Goal: Task Accomplishment & Management: Manage account settings

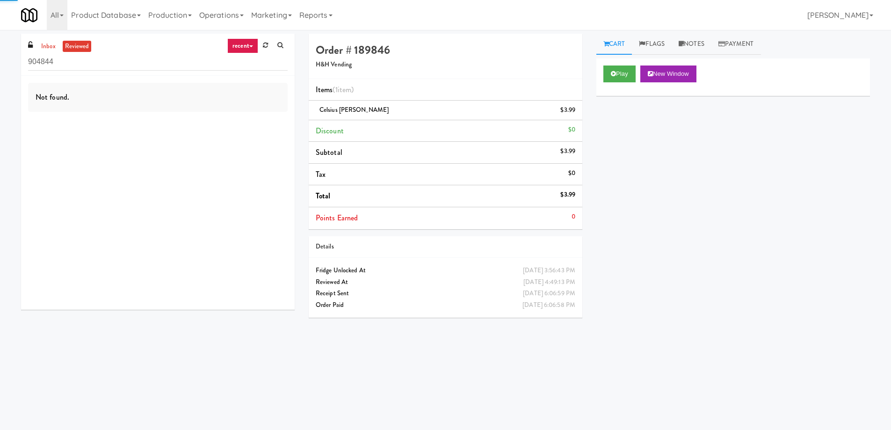
click at [719, 244] on div "Play New Window Primary Flag Clear Flag if unable to determine what was taken o…" at bounding box center [733, 233] width 274 height 351
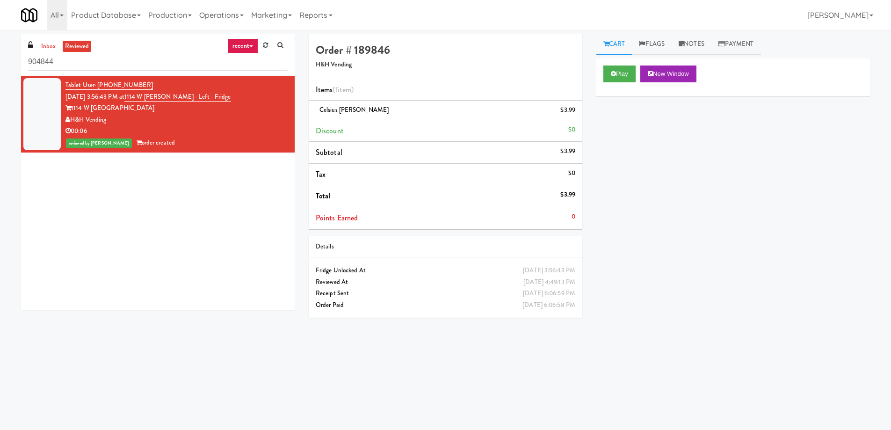
click at [743, 190] on div "Play New Window Primary Flag Clear Flag if unable to determine what was taken o…" at bounding box center [733, 233] width 274 height 351
click at [722, 186] on div "Play New Window Primary Flag Clear Flag if unable to determine what was taken o…" at bounding box center [733, 233] width 274 height 351
click at [789, 242] on div "Play New Window Primary Flag Clear Flag if unable to determine what was taken o…" at bounding box center [733, 233] width 274 height 351
click at [753, 197] on div "Play New Window Primary Flag Clear Flag if unable to determine what was taken o…" at bounding box center [733, 233] width 274 height 351
click at [723, 270] on div "Play New Window Primary Flag Clear Flag if unable to determine what was taken o…" at bounding box center [733, 233] width 274 height 351
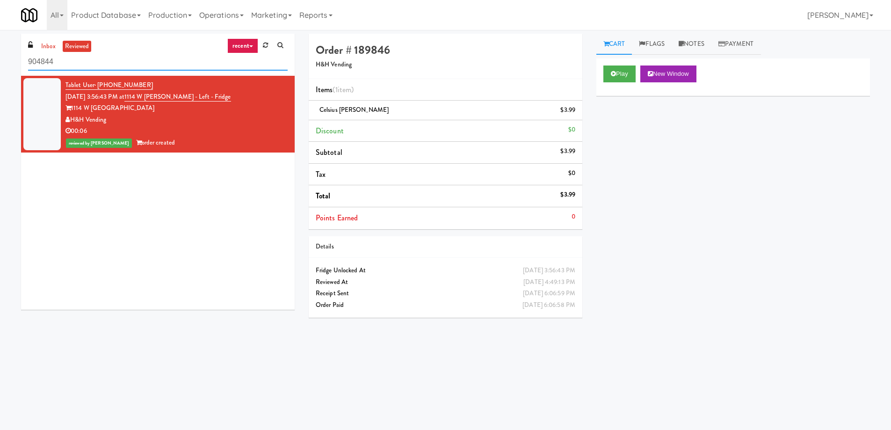
click at [104, 60] on input "904844" at bounding box center [158, 61] width 260 height 17
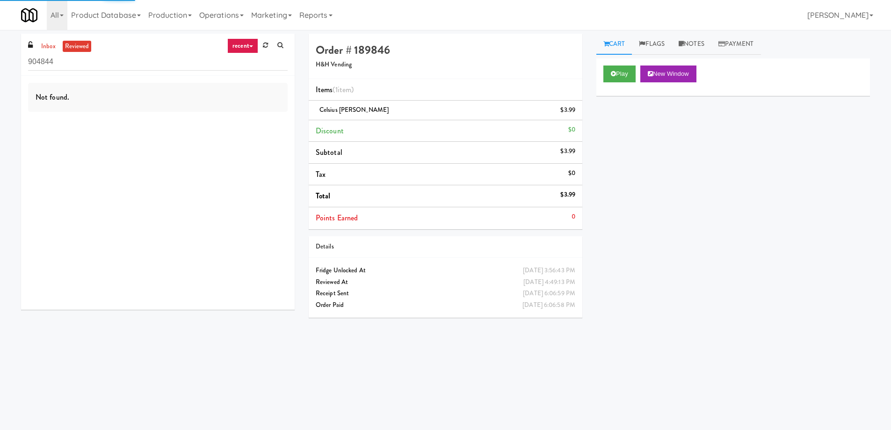
click at [252, 48] on link "recent" at bounding box center [242, 45] width 31 height 15
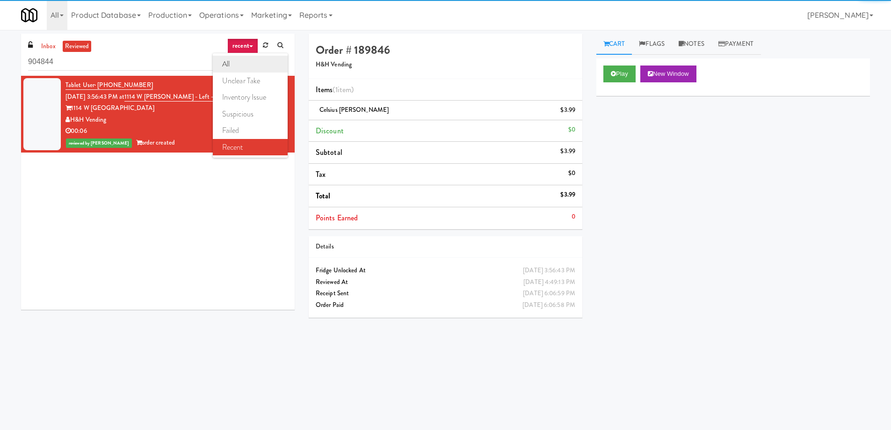
click at [250, 58] on link "all" at bounding box center [250, 64] width 75 height 17
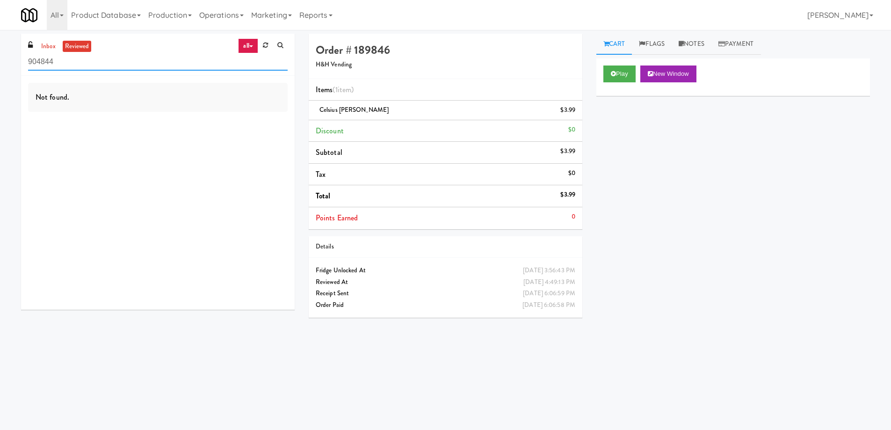
click at [163, 67] on input "904844" at bounding box center [158, 61] width 260 height 17
click at [52, 43] on link "inbox" at bounding box center [48, 47] width 19 height 12
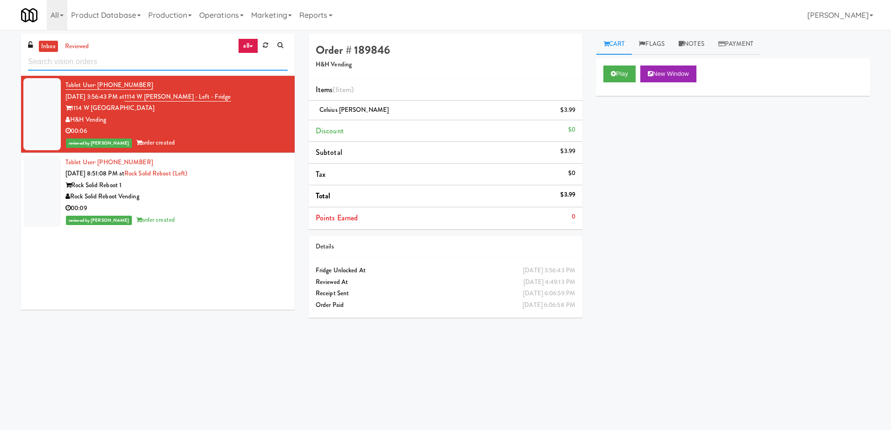
click at [123, 66] on input "text" at bounding box center [158, 61] width 260 height 17
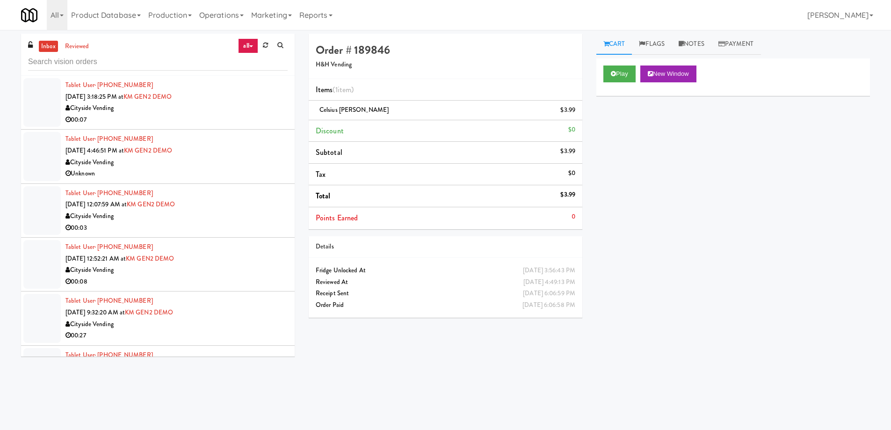
click at [251, 117] on div "00:07" at bounding box center [176, 120] width 222 height 12
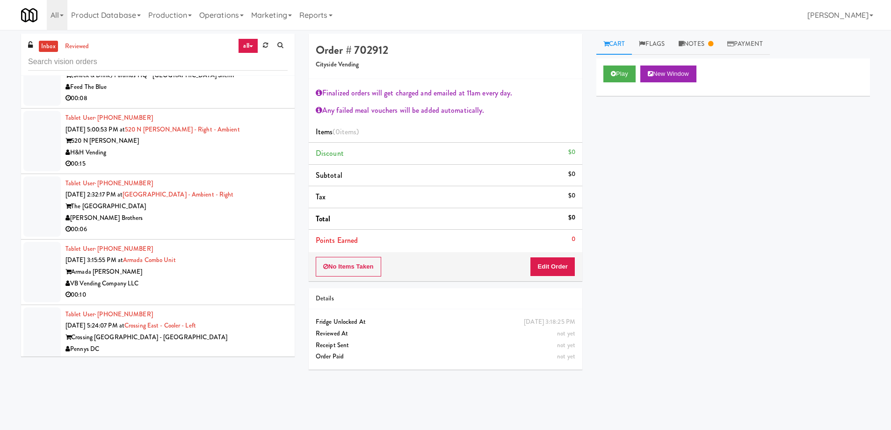
scroll to position [2671, 0]
click at [267, 188] on div "Tablet User · (732) 228-9048 [DATE] 2:32:17 PM at [GEOGRAPHIC_DATA] - Ambient -…" at bounding box center [176, 208] width 222 height 58
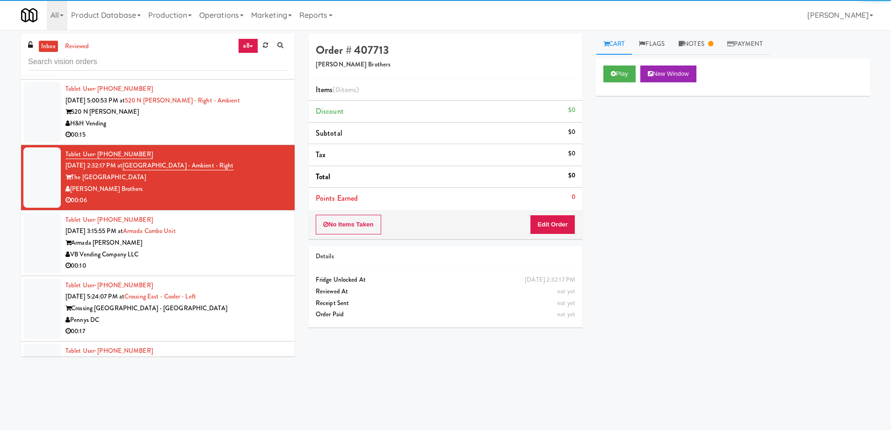
scroll to position [2718, 0]
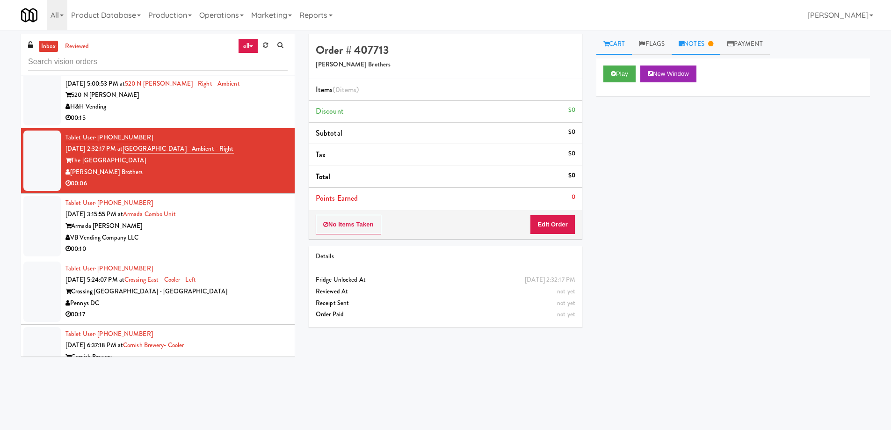
click at [700, 43] on link "Notes" at bounding box center [696, 44] width 49 height 21
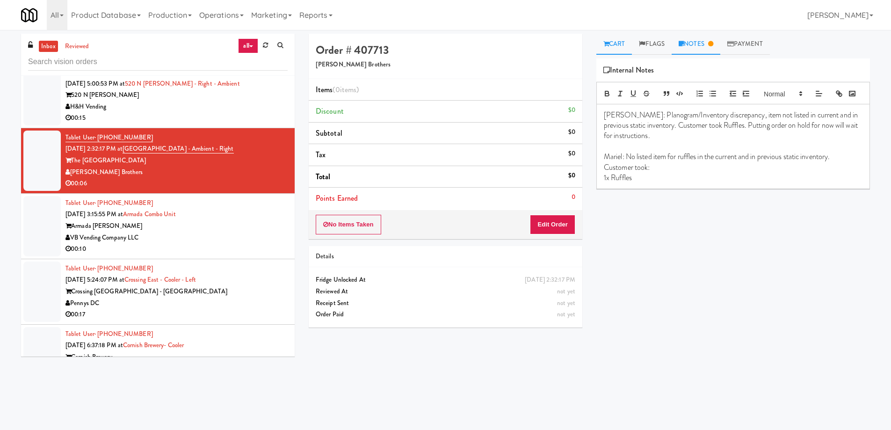
click at [624, 43] on link "Cart" at bounding box center [614, 44] width 36 height 21
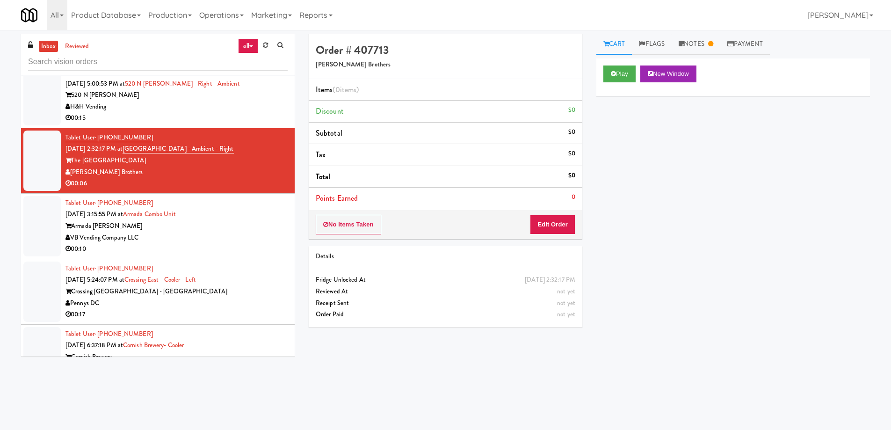
click at [238, 220] on div "Armada [PERSON_NAME]" at bounding box center [176, 226] width 222 height 12
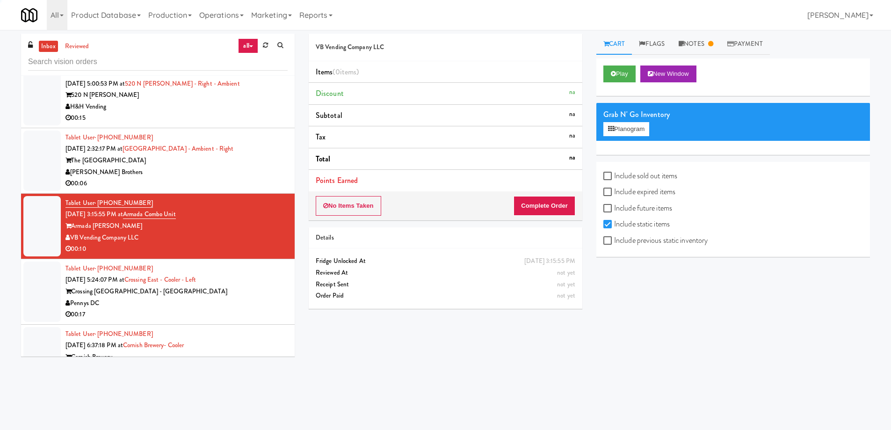
scroll to position [2765, 0]
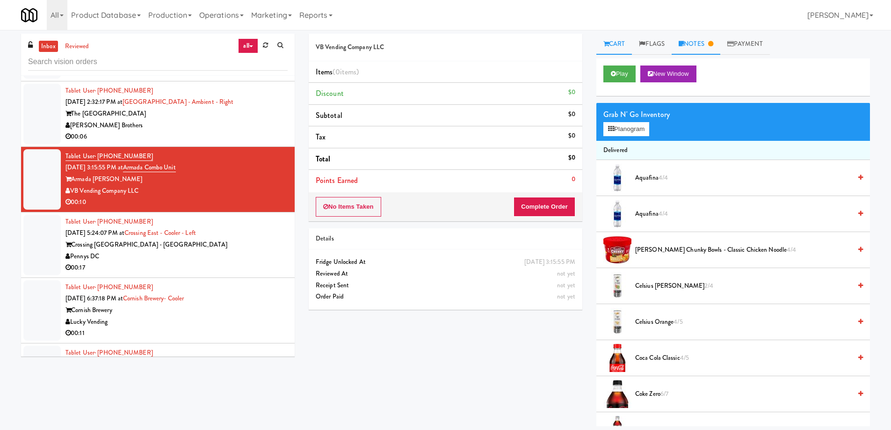
click at [706, 43] on link "Notes" at bounding box center [696, 44] width 49 height 21
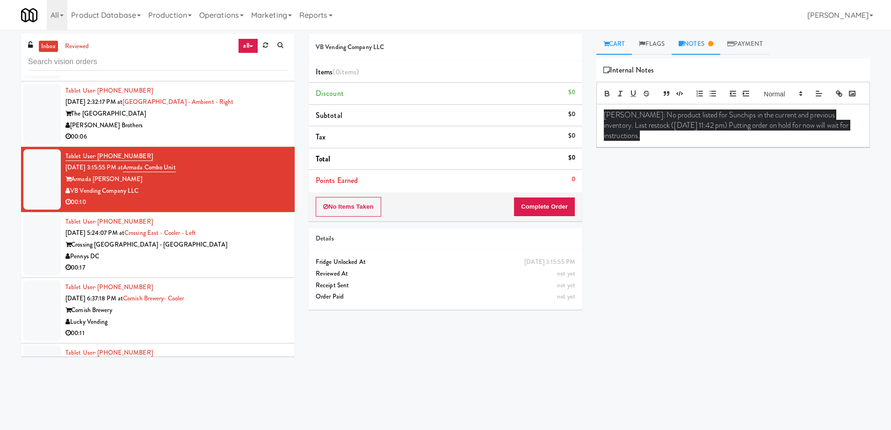
click at [619, 36] on link "Cart" at bounding box center [614, 44] width 36 height 21
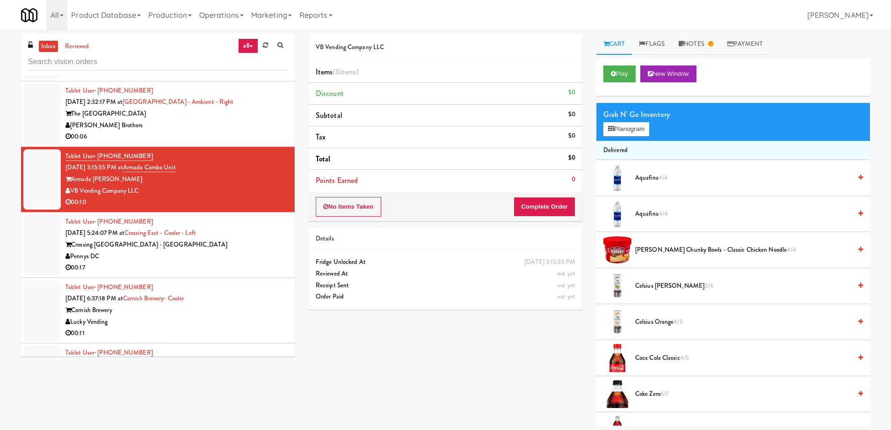
click at [247, 239] on div "Crossing [GEOGRAPHIC_DATA] - [GEOGRAPHIC_DATA]" at bounding box center [176, 245] width 222 height 12
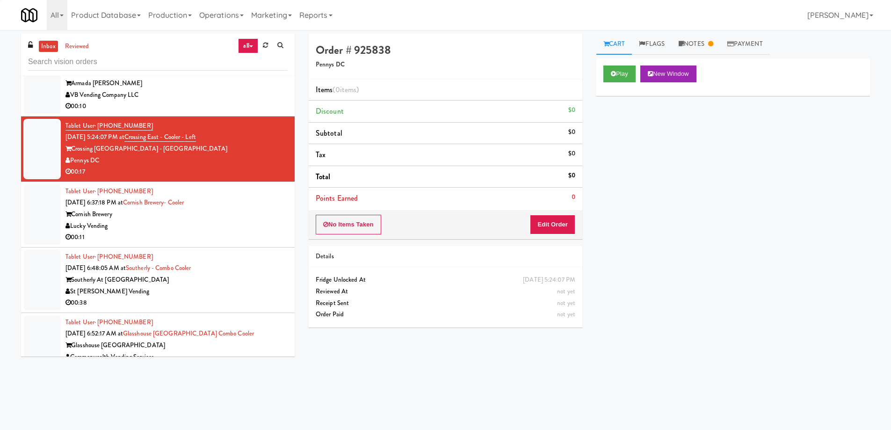
scroll to position [2905, 0]
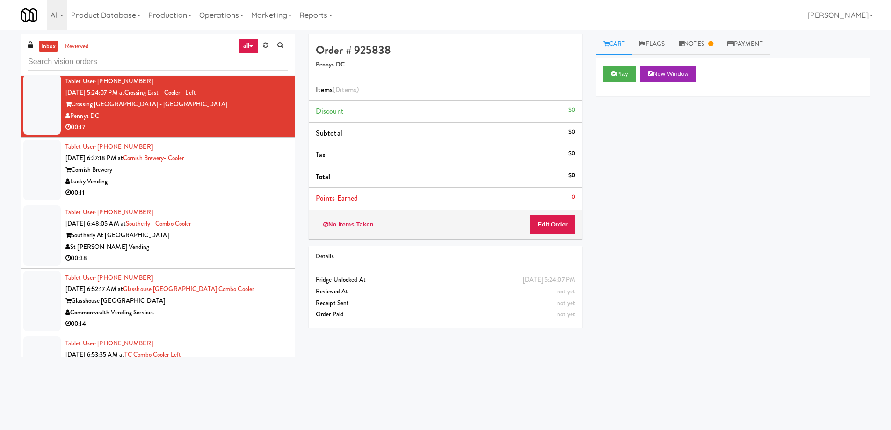
click at [237, 241] on div "St [PERSON_NAME] Vending" at bounding box center [176, 247] width 222 height 12
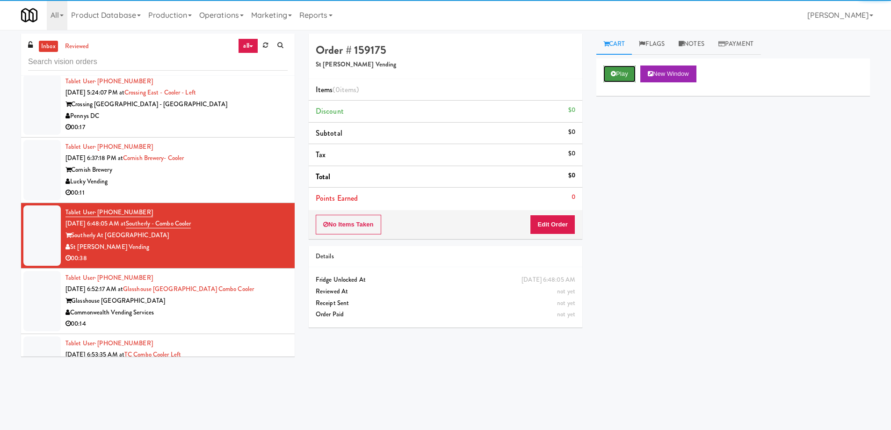
click at [614, 69] on button "Play" at bounding box center [619, 73] width 32 height 17
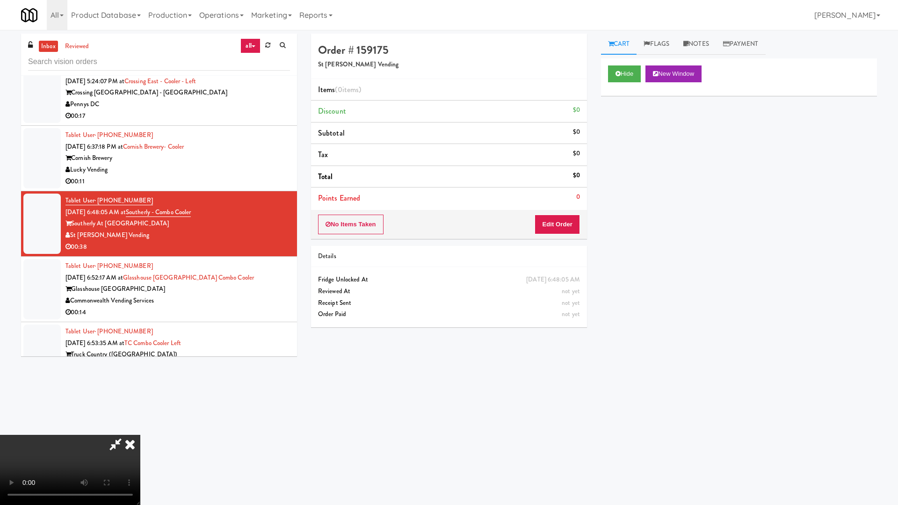
click at [140, 429] on video at bounding box center [70, 470] width 140 height 70
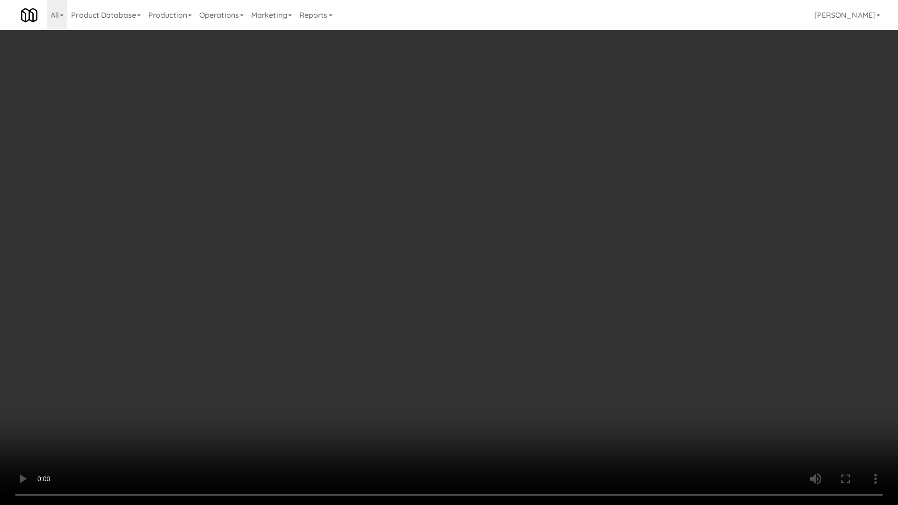
click at [535, 338] on video at bounding box center [449, 252] width 898 height 505
click at [390, 222] on video at bounding box center [449, 252] width 898 height 505
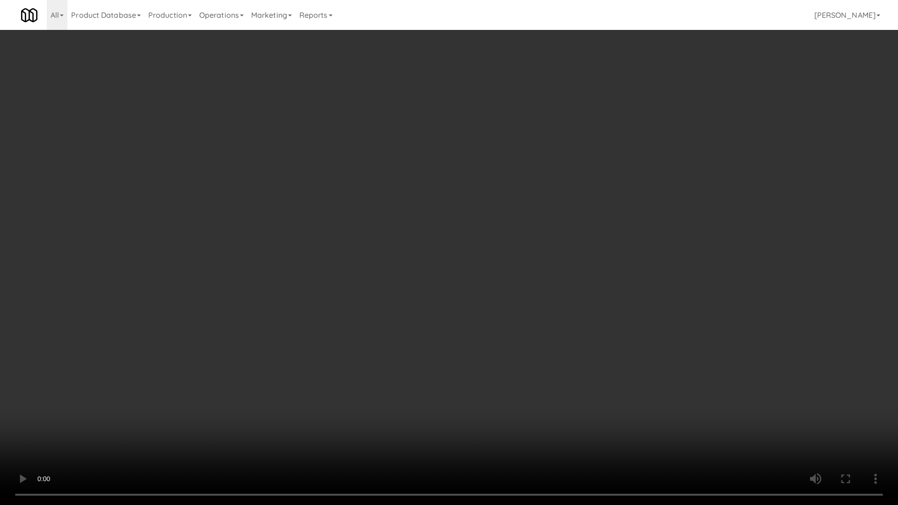
click at [390, 222] on video at bounding box center [449, 252] width 898 height 505
click at [404, 226] on video at bounding box center [449, 252] width 898 height 505
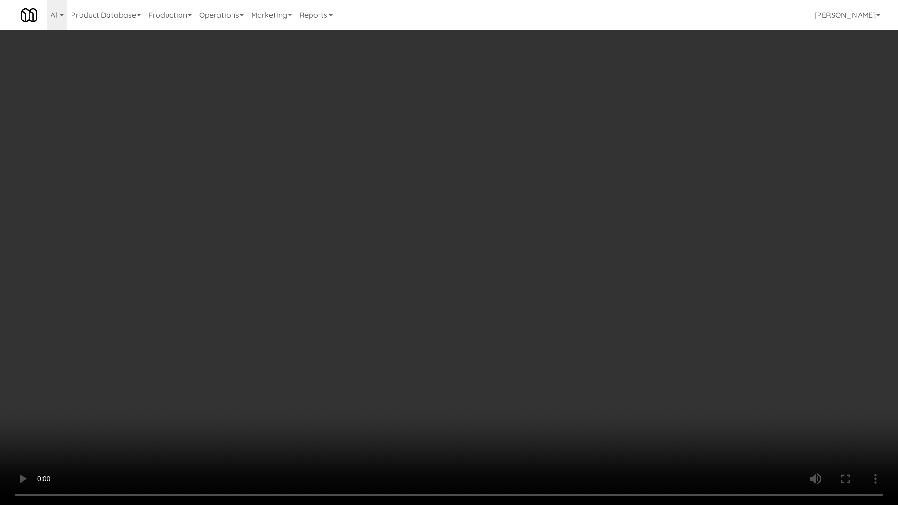
click at [404, 226] on video at bounding box center [449, 252] width 898 height 505
click at [543, 312] on video at bounding box center [449, 252] width 898 height 505
click at [537, 297] on video at bounding box center [449, 252] width 898 height 505
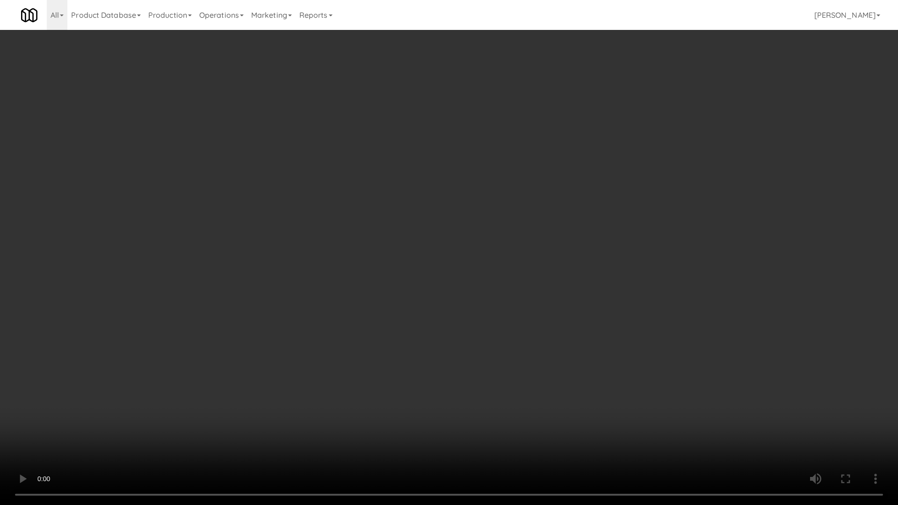
click at [572, 327] on video at bounding box center [449, 252] width 898 height 505
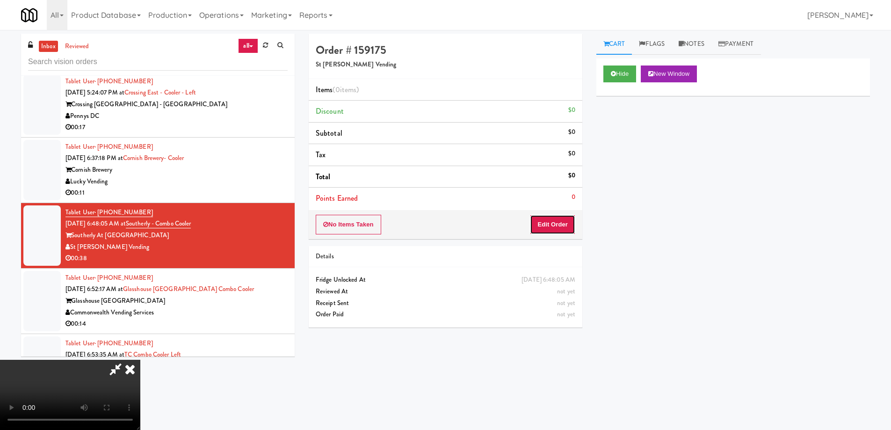
click at [561, 225] on button "Edit Order" at bounding box center [552, 225] width 45 height 20
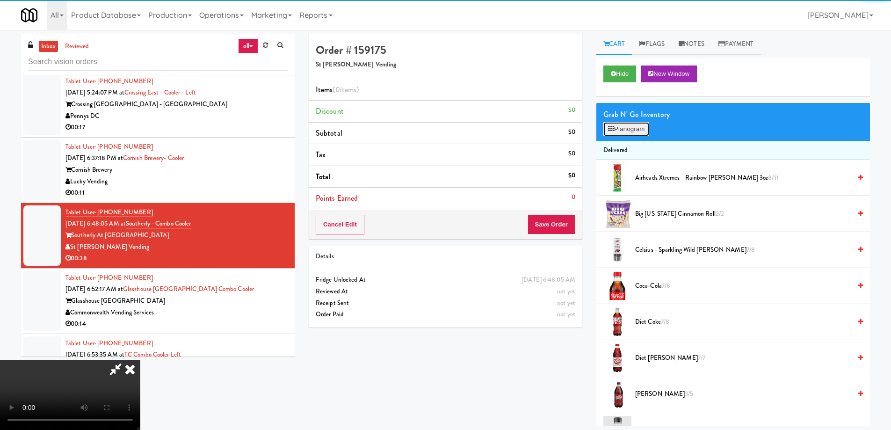
click at [622, 130] on button "Planogram" at bounding box center [626, 129] width 46 height 14
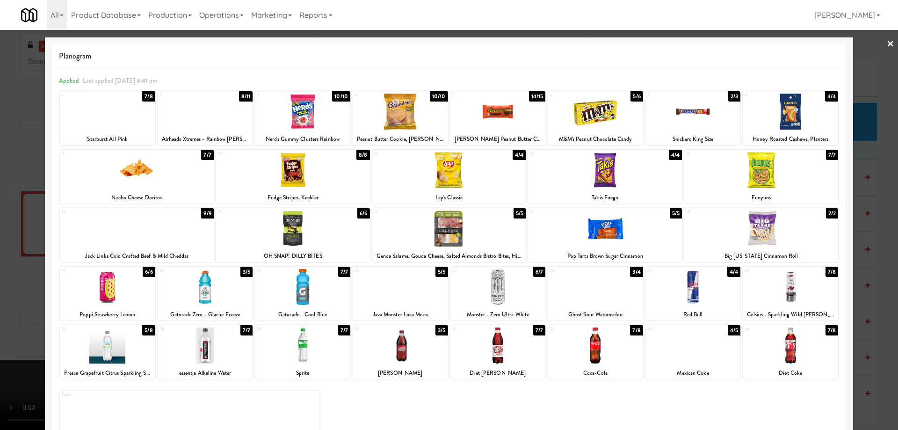
click at [655, 224] on div at bounding box center [605, 228] width 154 height 36
click at [887, 45] on link "×" at bounding box center [890, 44] width 7 height 29
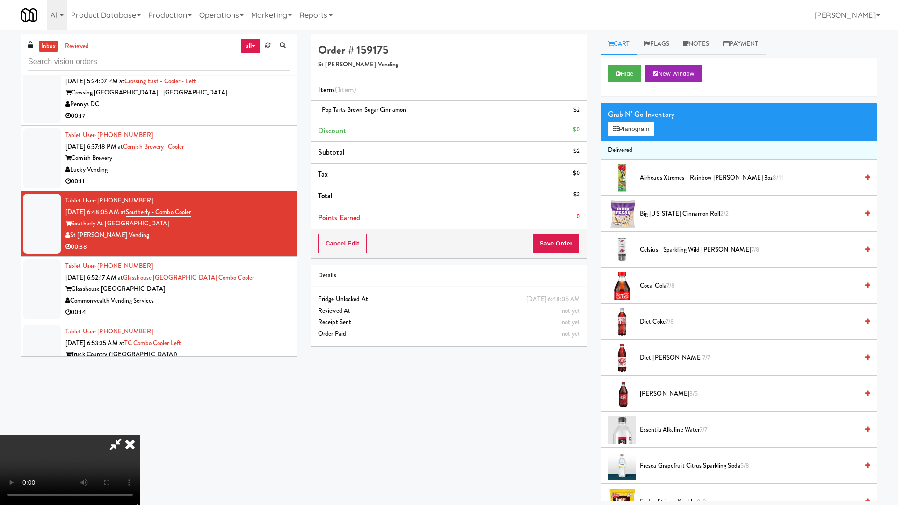
click at [140, 429] on video at bounding box center [70, 470] width 140 height 70
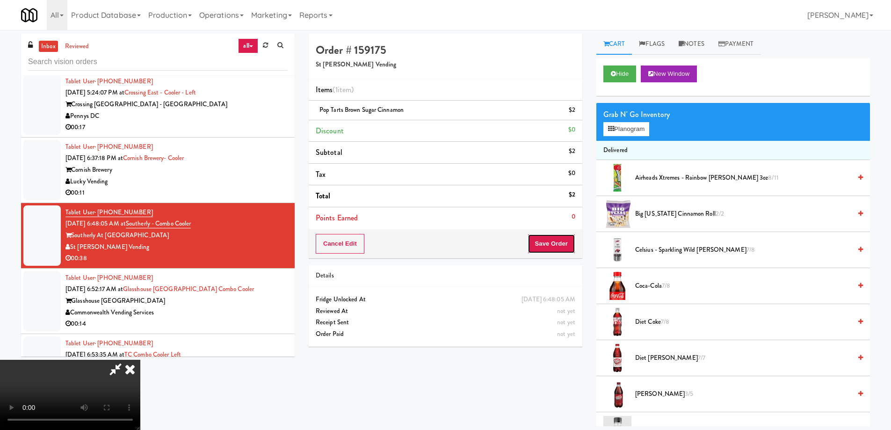
click at [568, 238] on button "Save Order" at bounding box center [551, 244] width 48 height 20
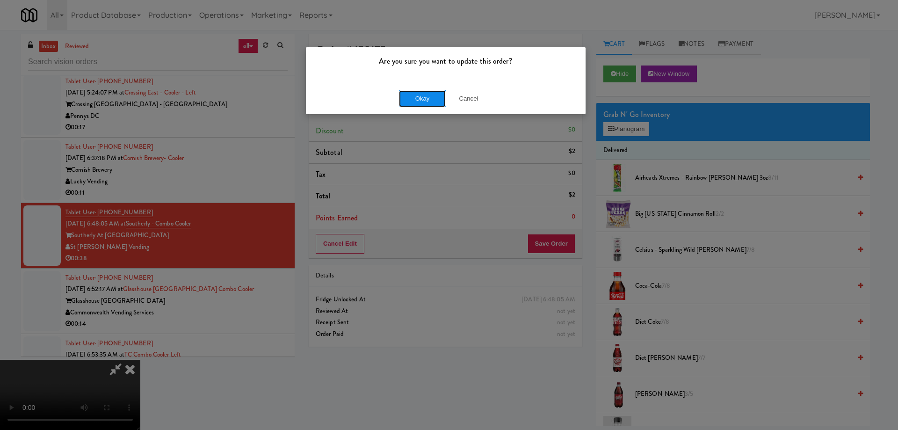
click at [423, 96] on button "Okay" at bounding box center [422, 98] width 47 height 17
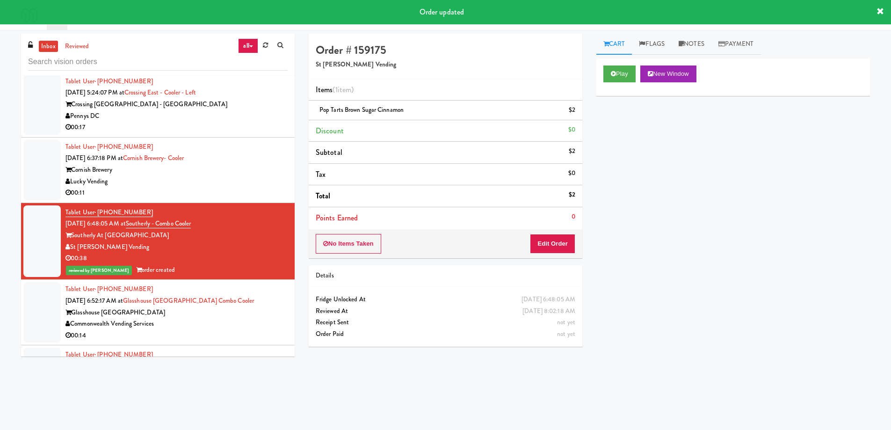
click at [263, 287] on div "Tablet User · (412) 689-9858 [DATE] 6:52:17 AM at [GEOGRAPHIC_DATA] Combo Coole…" at bounding box center [176, 312] width 222 height 58
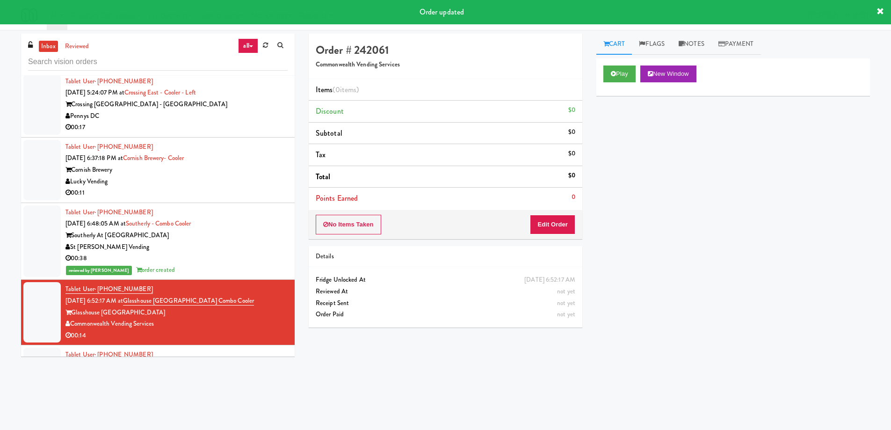
click at [263, 187] on div "00:11" at bounding box center [176, 193] width 222 height 12
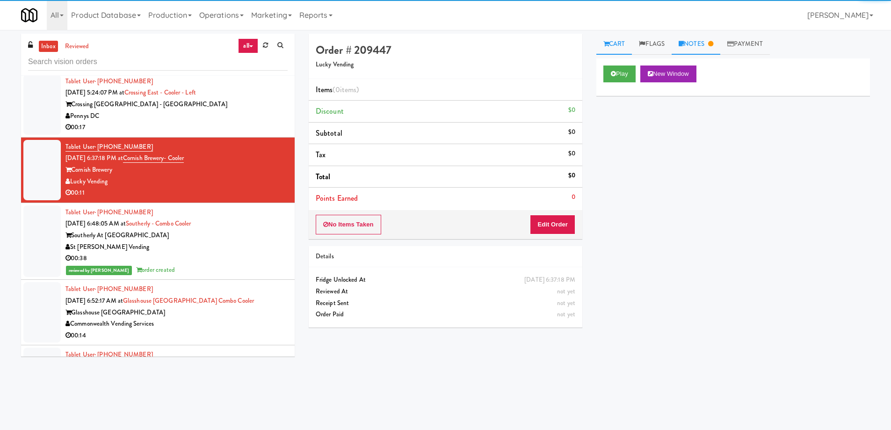
click at [687, 39] on link "Notes" at bounding box center [696, 44] width 49 height 21
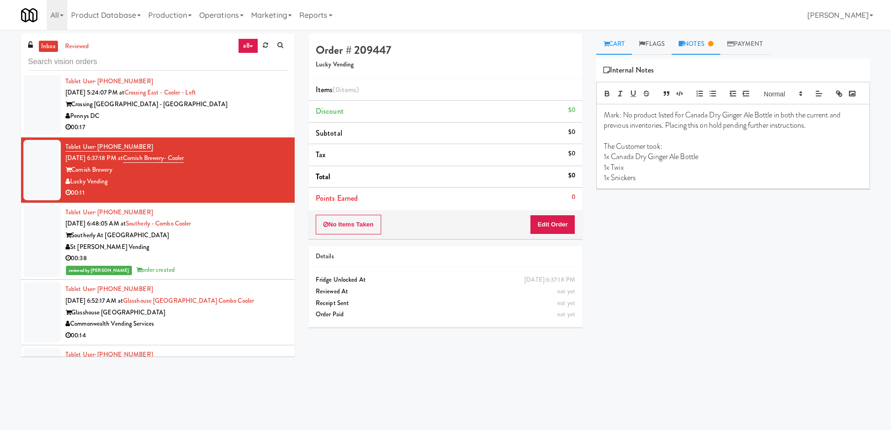
click at [614, 46] on link "Cart" at bounding box center [614, 44] width 36 height 21
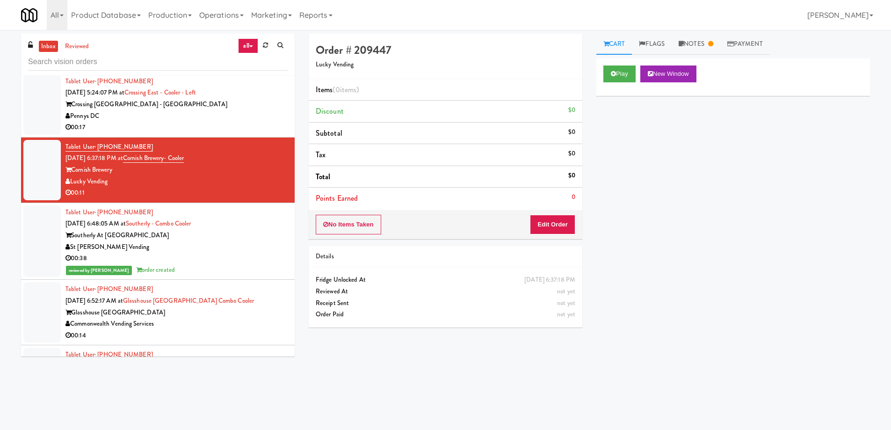
click at [250, 318] on div "Commonwealth Vending Services" at bounding box center [176, 324] width 222 height 12
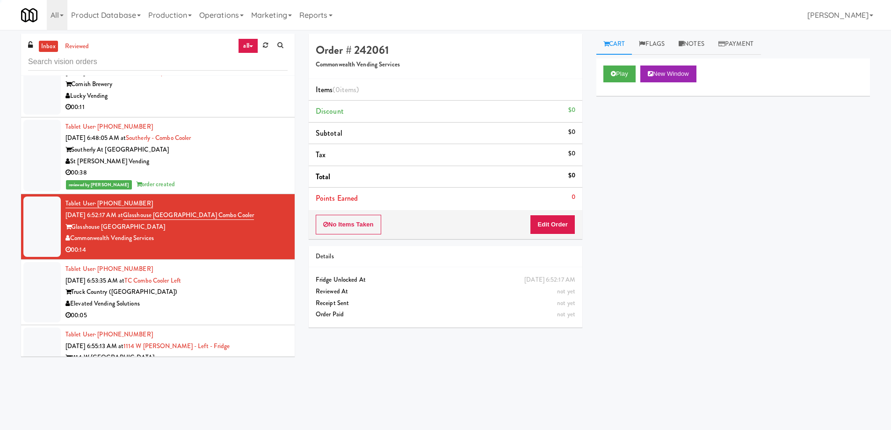
scroll to position [3045, 0]
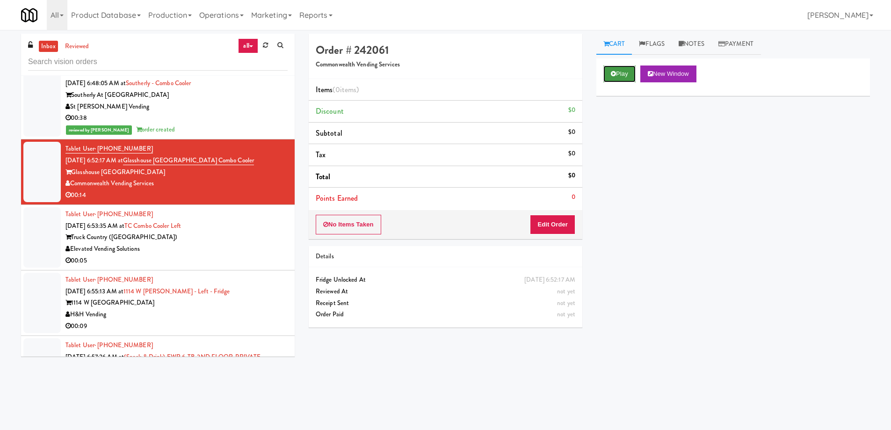
click at [622, 73] on button "Play" at bounding box center [619, 73] width 32 height 17
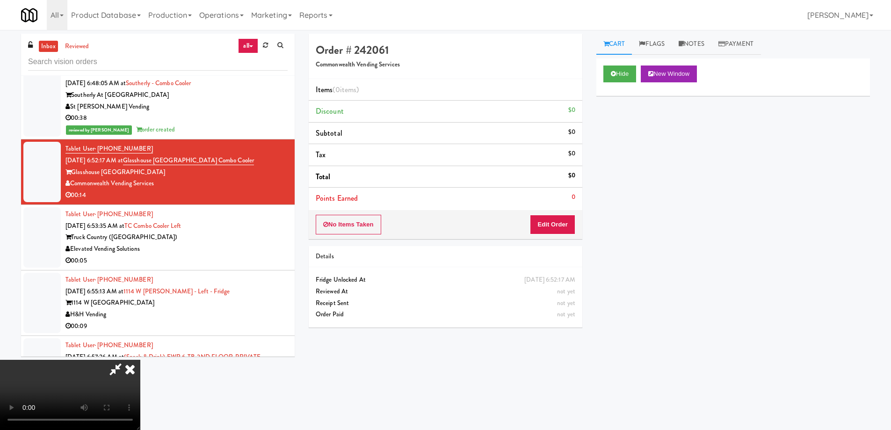
scroll to position [0, 0]
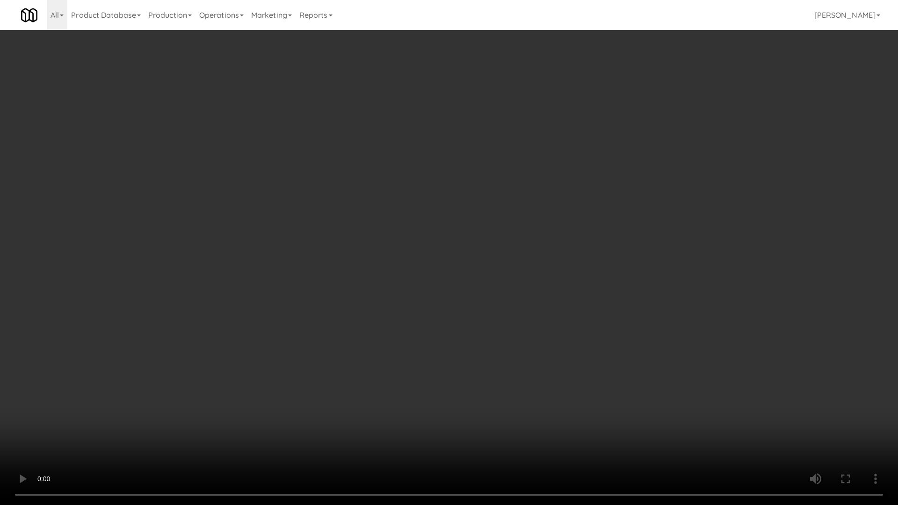
drag, startPoint x: 511, startPoint y: 282, endPoint x: 622, endPoint y: 325, distance: 119.2
click at [511, 282] on video at bounding box center [449, 252] width 898 height 505
click at [473, 265] on video at bounding box center [449, 252] width 898 height 505
click at [404, 186] on video at bounding box center [449, 252] width 898 height 505
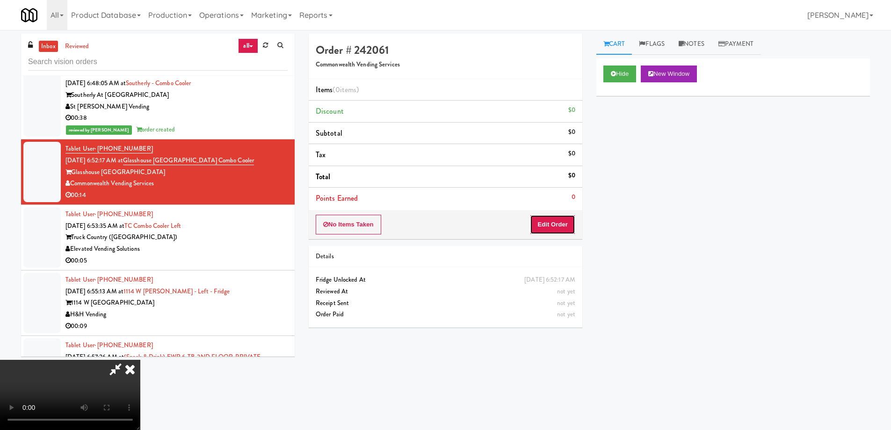
drag, startPoint x: 572, startPoint y: 227, endPoint x: 589, endPoint y: 189, distance: 41.0
click at [572, 226] on button "Edit Order" at bounding box center [552, 225] width 45 height 20
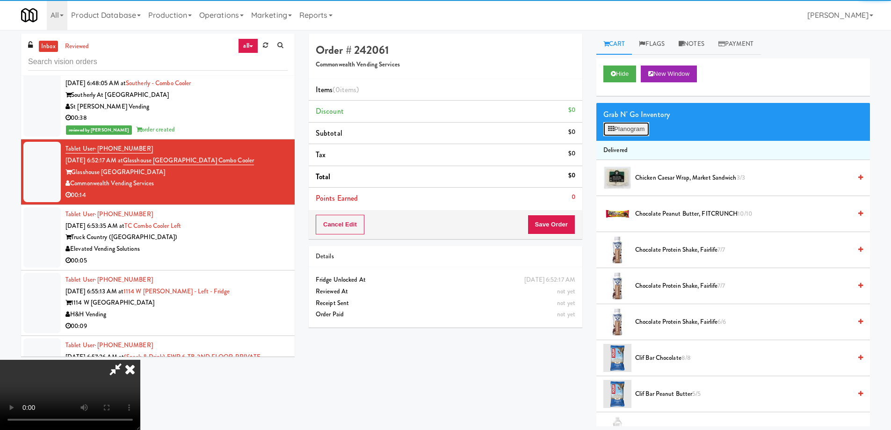
click at [623, 131] on button "Planogram" at bounding box center [626, 129] width 46 height 14
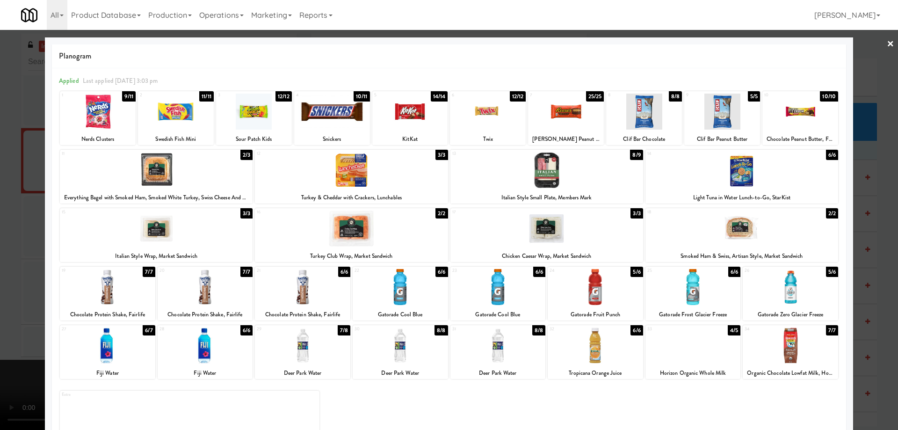
click at [432, 347] on div at bounding box center [400, 345] width 95 height 36
click at [887, 47] on link "×" at bounding box center [890, 44] width 7 height 29
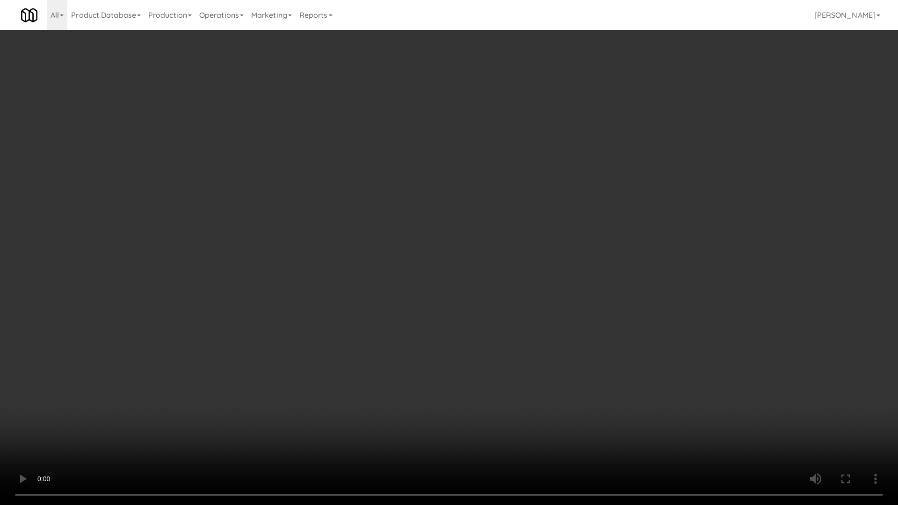
click at [523, 250] on video at bounding box center [449, 252] width 898 height 505
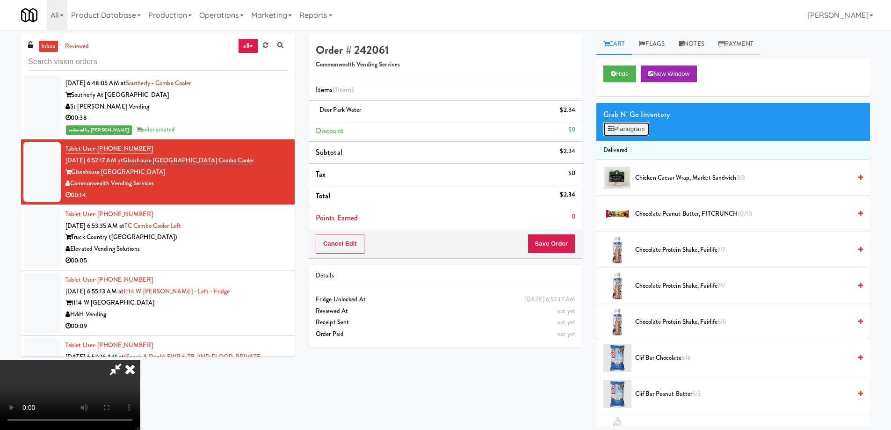
click at [617, 131] on button "Planogram" at bounding box center [626, 129] width 46 height 14
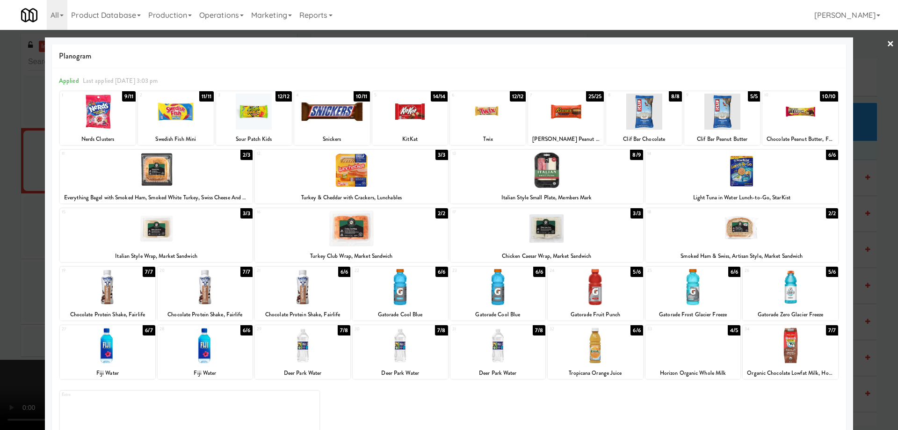
click at [529, 351] on div at bounding box center [497, 345] width 95 height 36
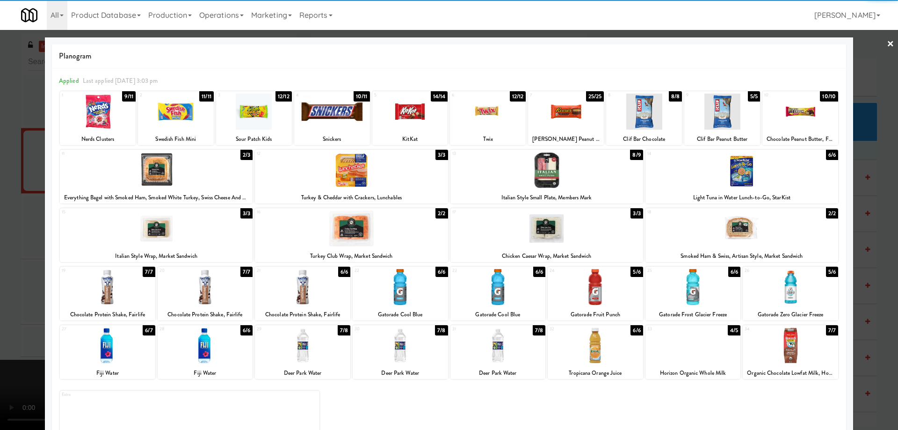
click at [887, 43] on div at bounding box center [449, 215] width 898 height 430
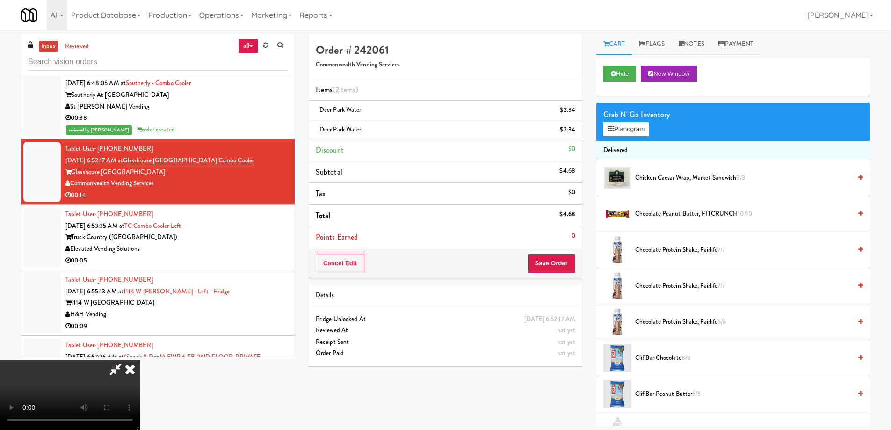
click at [140, 360] on icon at bounding box center [130, 369] width 21 height 19
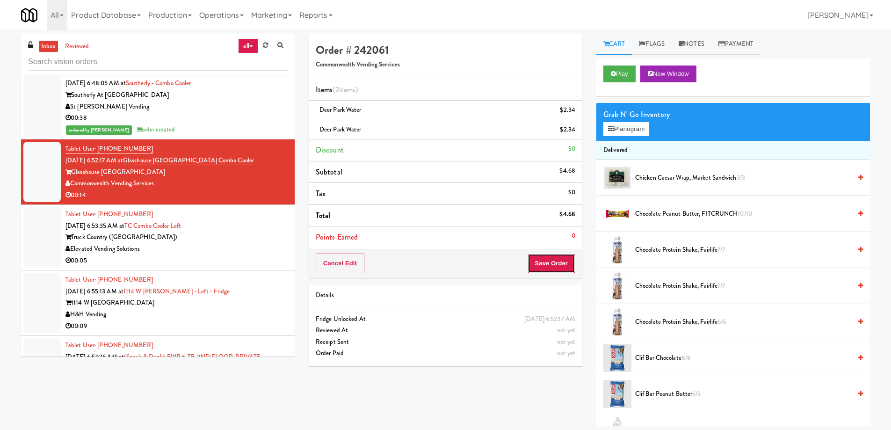
click at [565, 265] on button "Save Order" at bounding box center [551, 263] width 48 height 20
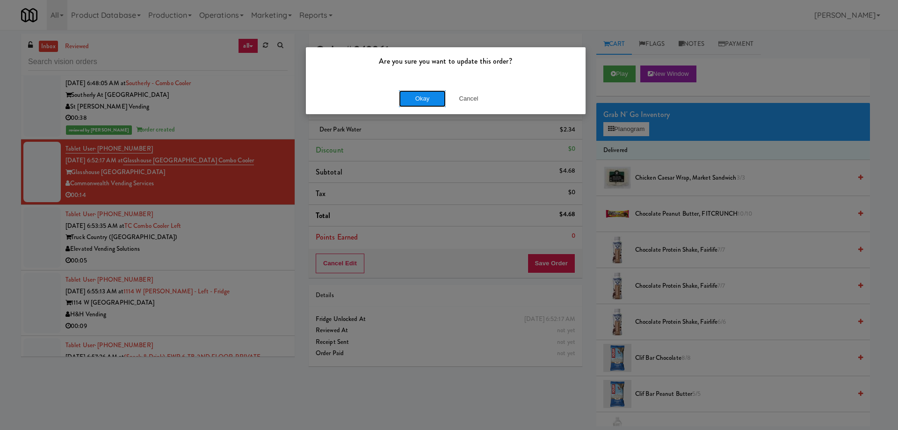
click at [416, 95] on button "Okay" at bounding box center [422, 98] width 47 height 17
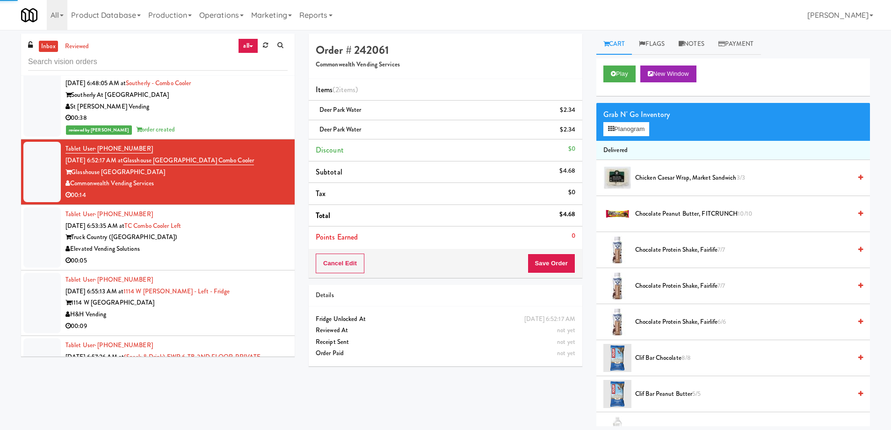
click at [257, 215] on div "Tablet User · (262) 412-5639 [DATE] 6:53:35 AM at TC Combo Cooler Left Truck Co…" at bounding box center [176, 238] width 222 height 58
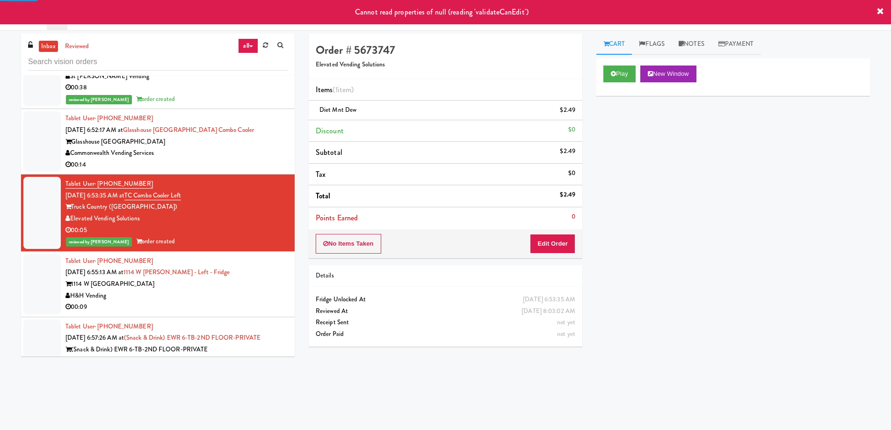
scroll to position [3092, 0]
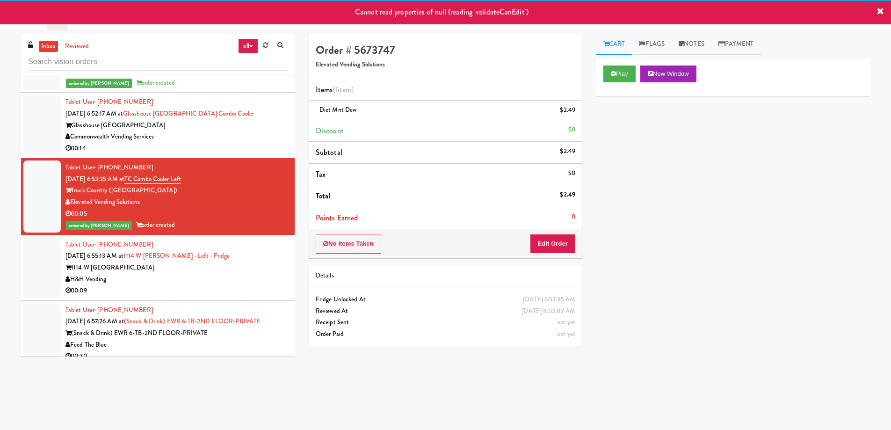
click at [258, 131] on div "Commonwealth Vending Services" at bounding box center [176, 137] width 222 height 12
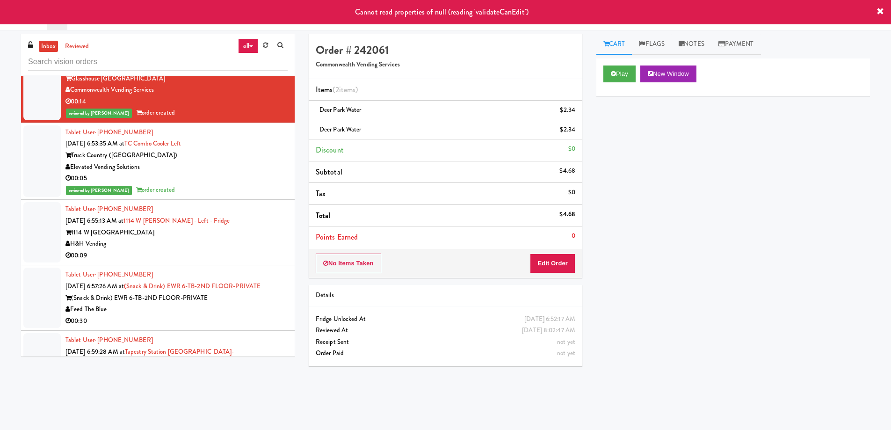
click at [248, 227] on div "1114 W [GEOGRAPHIC_DATA]" at bounding box center [176, 233] width 222 height 12
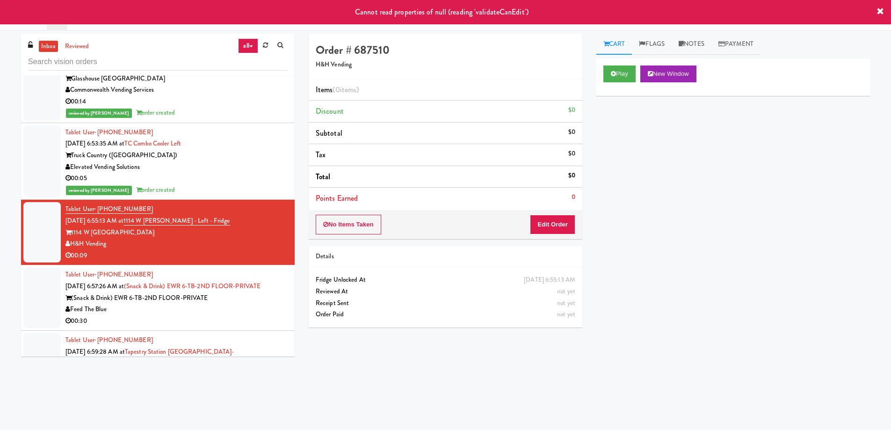
scroll to position [3186, 0]
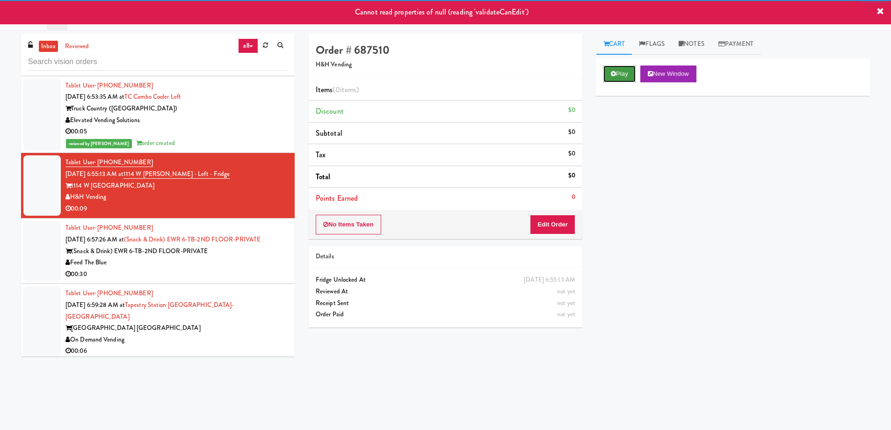
click at [620, 72] on button "Play" at bounding box center [619, 73] width 32 height 17
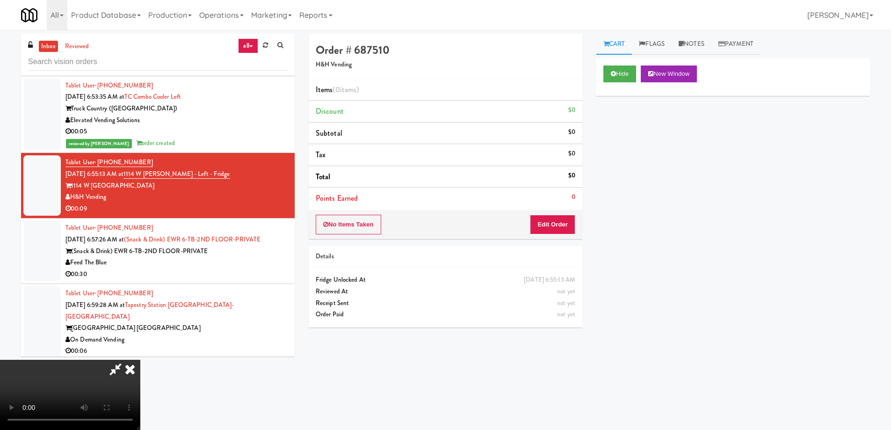
click at [140, 360] on video at bounding box center [70, 395] width 140 height 70
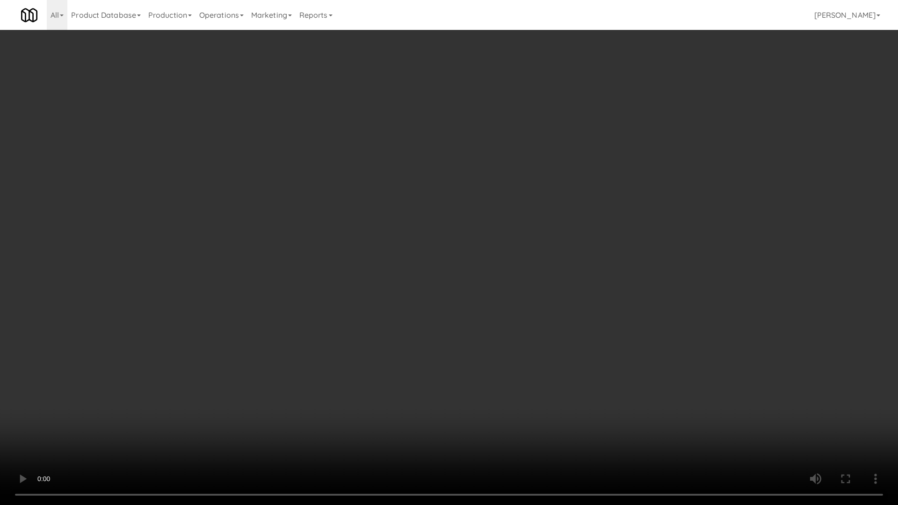
click at [469, 292] on video at bounding box center [449, 252] width 898 height 505
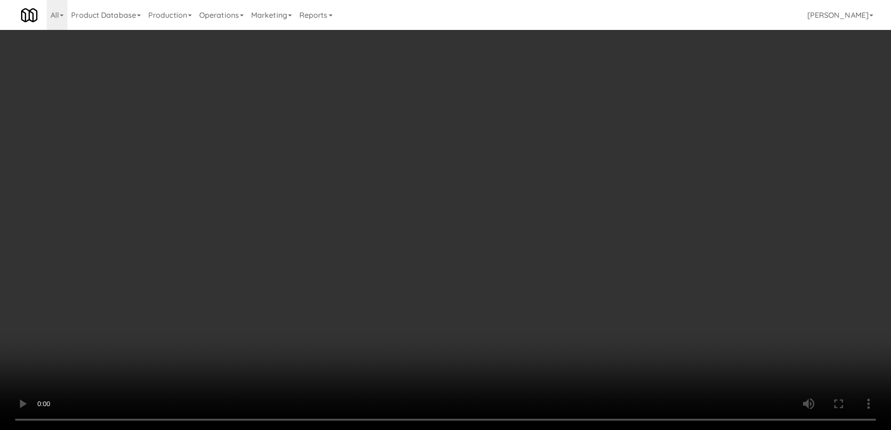
click at [370, 222] on video at bounding box center [445, 215] width 891 height 430
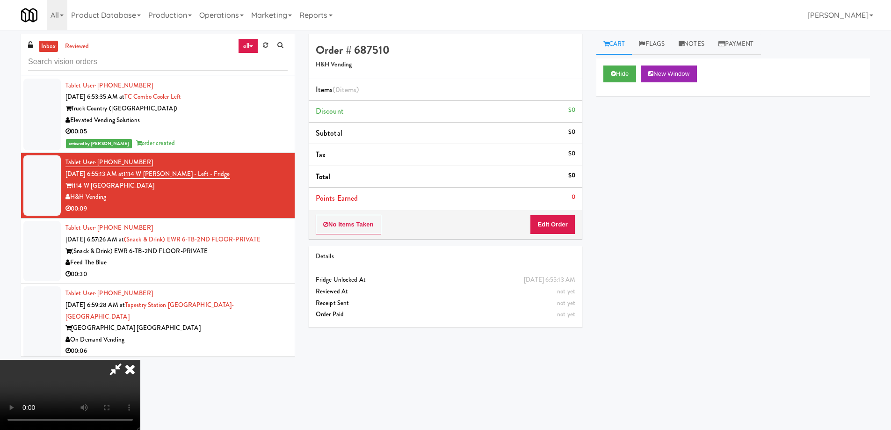
click at [140, 360] on video at bounding box center [70, 395] width 140 height 70
click at [564, 222] on button "Edit Order" at bounding box center [552, 225] width 45 height 20
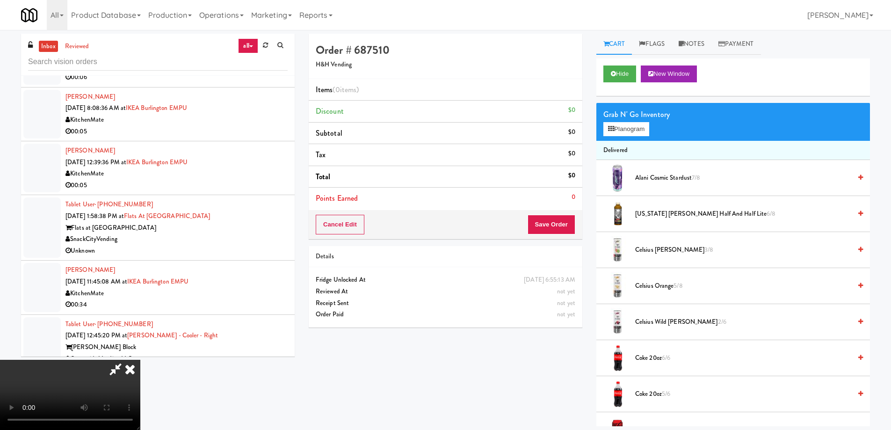
scroll to position [416, 0]
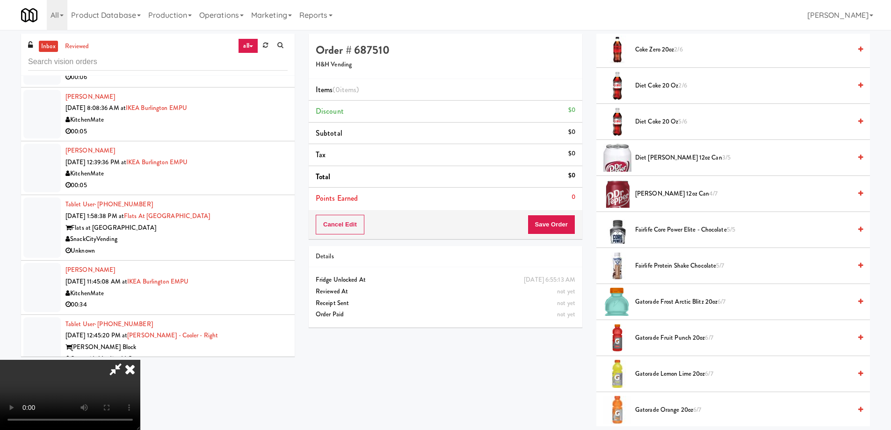
click at [652, 263] on span "Fairlife Protein Shake Chocolate 5/7" at bounding box center [743, 266] width 216 height 12
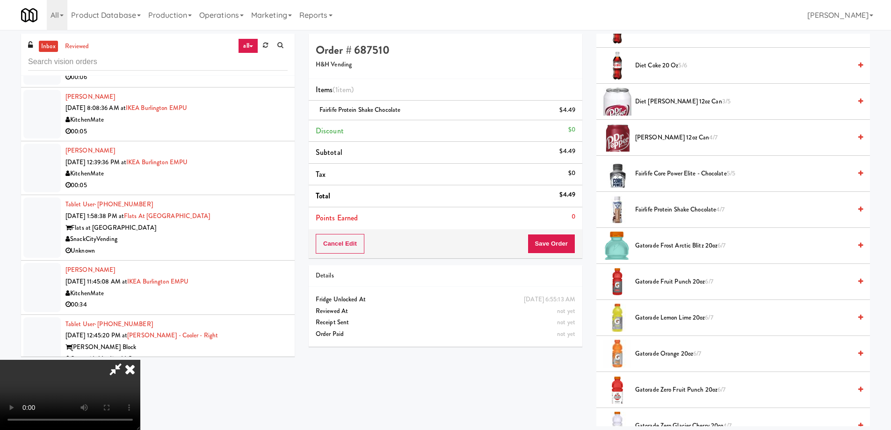
scroll to position [556, 0]
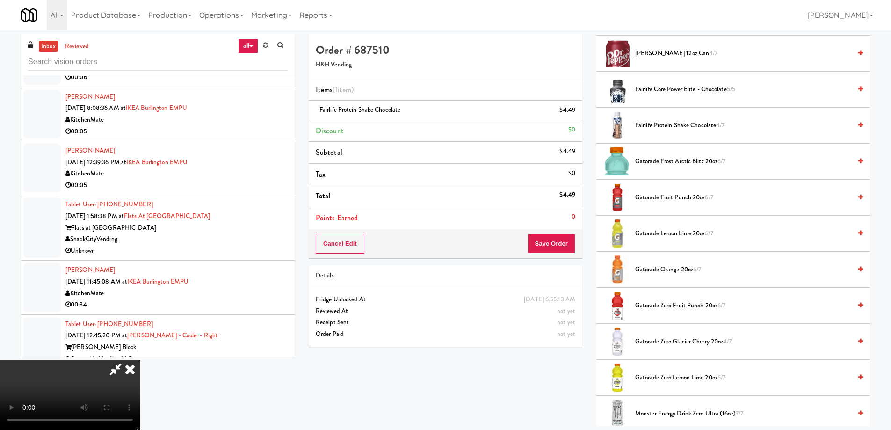
click at [672, 348] on li "Gatorade Zero Glacier Cherry 20oz 4/7" at bounding box center [733, 342] width 274 height 36
click at [677, 339] on span "Gatorade Zero Glacier Cherry 20oz 4/7" at bounding box center [743, 342] width 216 height 12
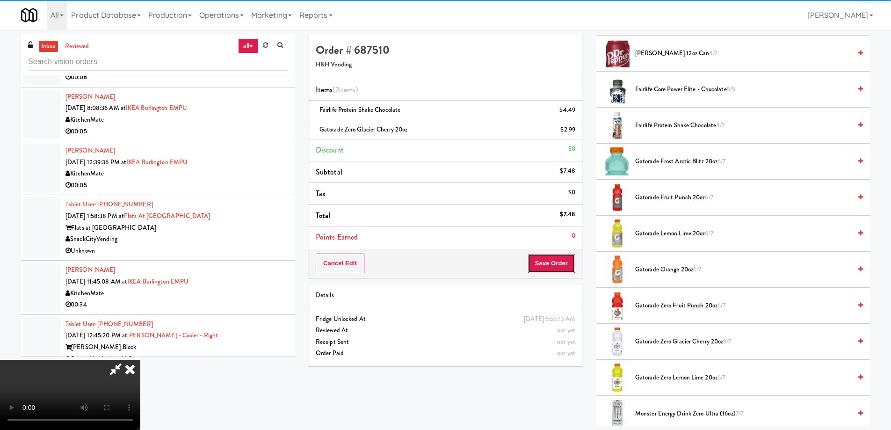
click at [566, 268] on button "Save Order" at bounding box center [551, 263] width 48 height 20
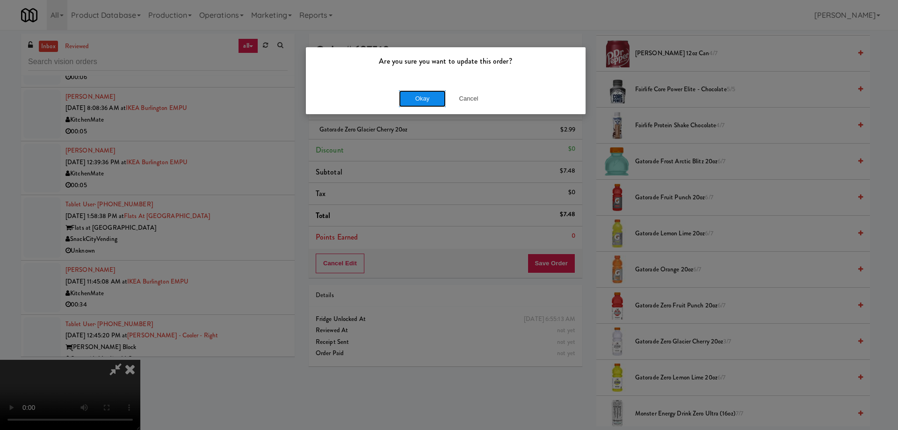
click at [424, 98] on button "Okay" at bounding box center [422, 98] width 47 height 17
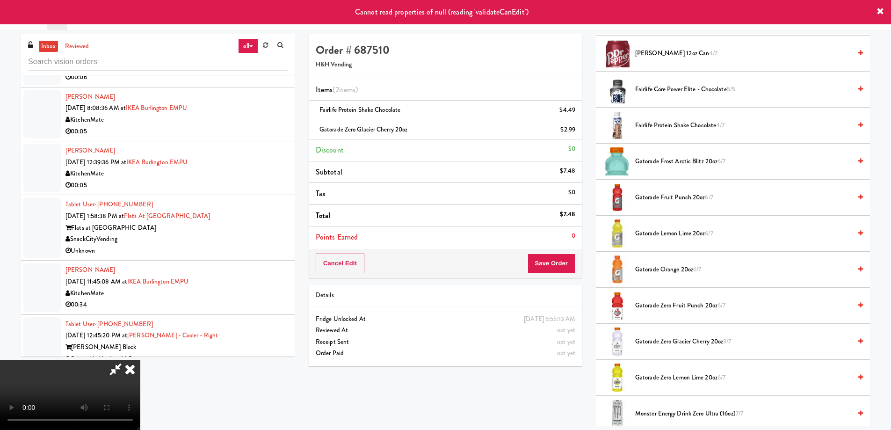
click at [140, 360] on icon at bounding box center [130, 369] width 21 height 19
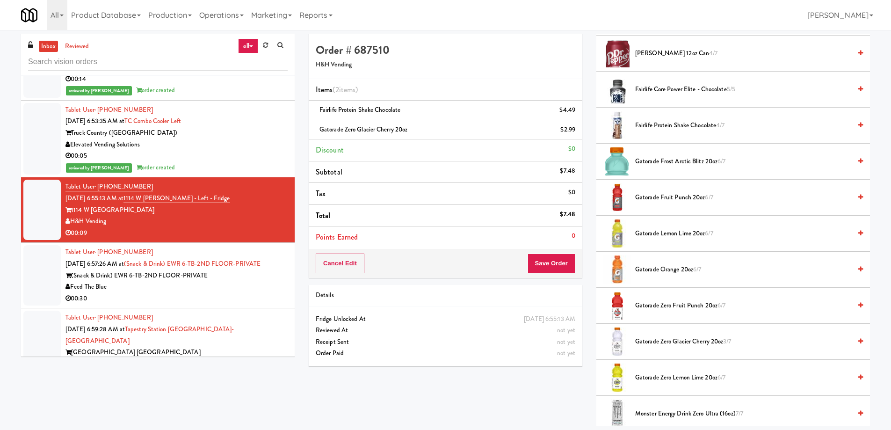
scroll to position [3195, 0]
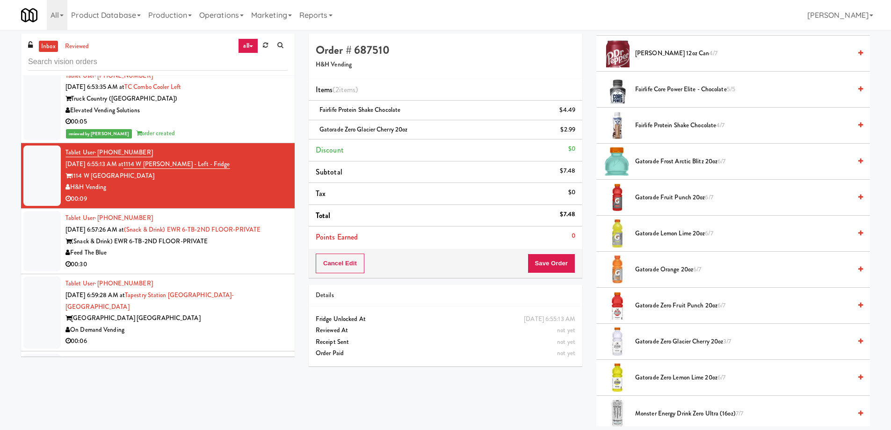
click at [247, 247] on div "Feed The Blue" at bounding box center [176, 253] width 222 height 12
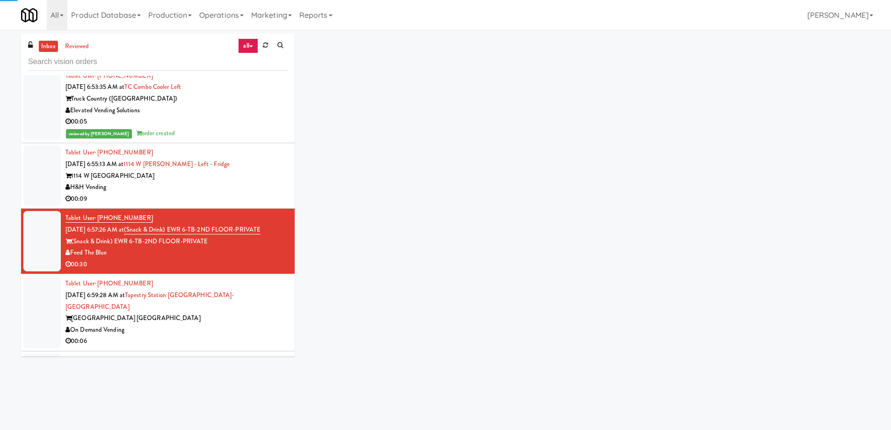
click at [248, 181] on div "H&H Vending" at bounding box center [176, 187] width 222 height 12
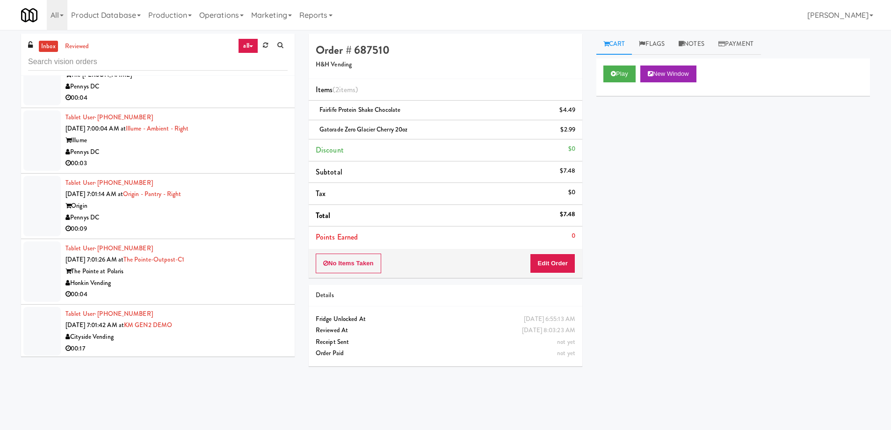
scroll to position [3663, 0]
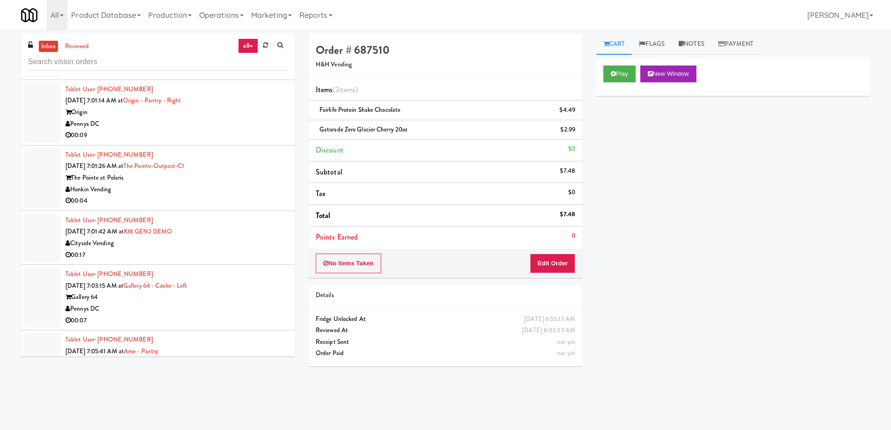
click at [253, 238] on div "Cityside Vending" at bounding box center [176, 244] width 222 height 12
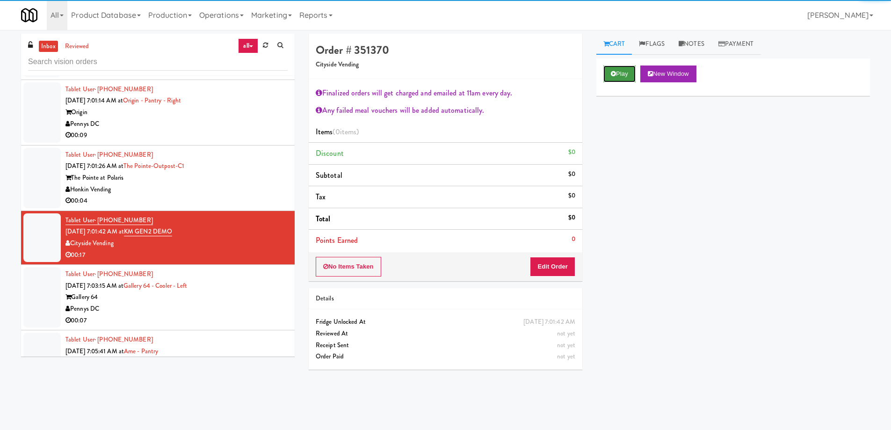
click at [614, 73] on icon at bounding box center [613, 74] width 5 height 6
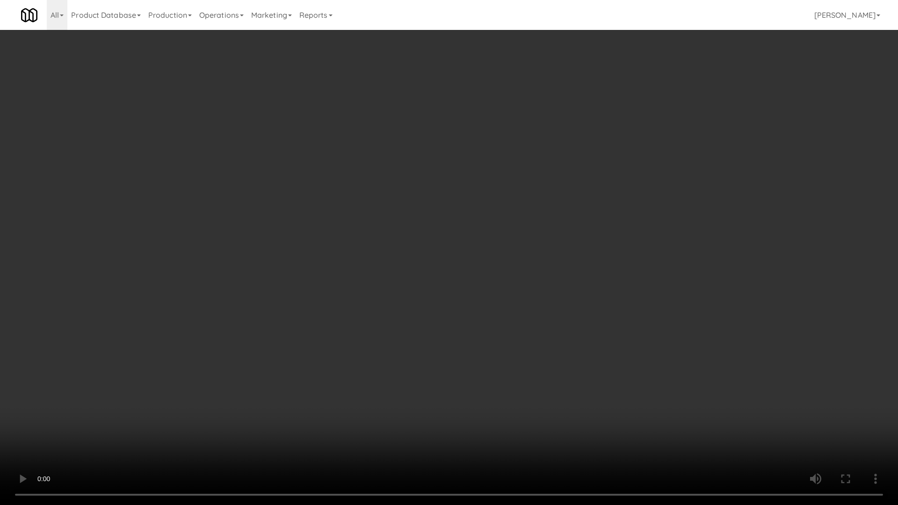
click at [477, 299] on video at bounding box center [449, 252] width 898 height 505
click at [440, 273] on video at bounding box center [449, 252] width 898 height 505
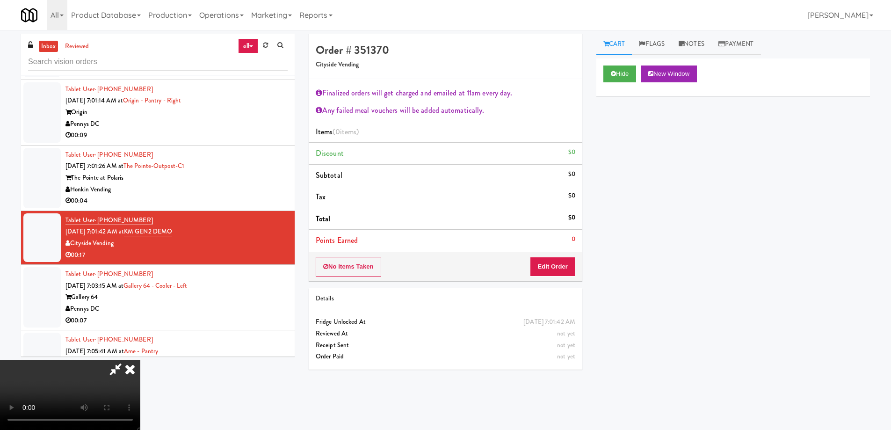
drag, startPoint x: 522, startPoint y: 42, endPoint x: 519, endPoint y: 51, distance: 9.5
click at [140, 360] on icon at bounding box center [130, 369] width 21 height 19
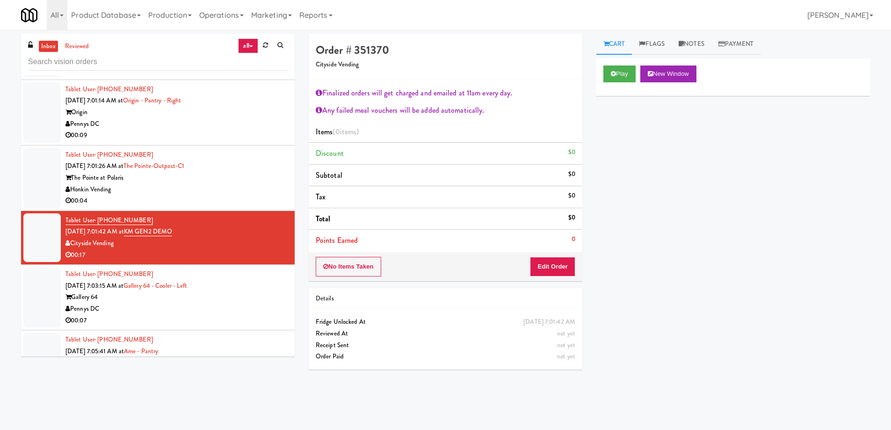
click at [220, 149] on div "Tablet User · (484) 860-2711 [DATE] 7:01:26 AM at [GEOGRAPHIC_DATA]-C1 The Poin…" at bounding box center [176, 178] width 222 height 58
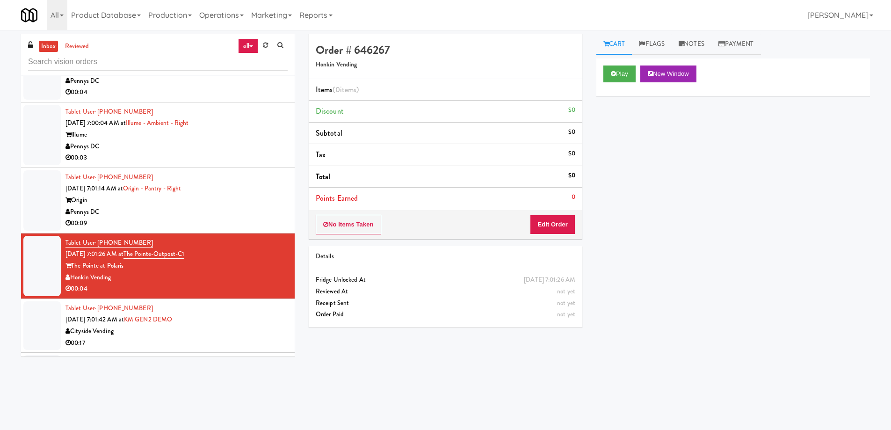
scroll to position [3663, 0]
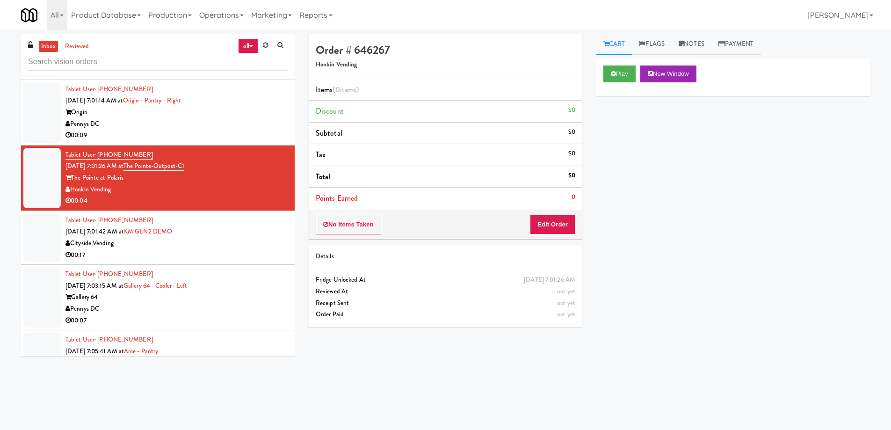
click at [249, 215] on div "Tablet User · (647) 787-1226 [DATE] 7:01:42 AM at KM GEN2 DEMO Cityside Vending…" at bounding box center [176, 238] width 222 height 46
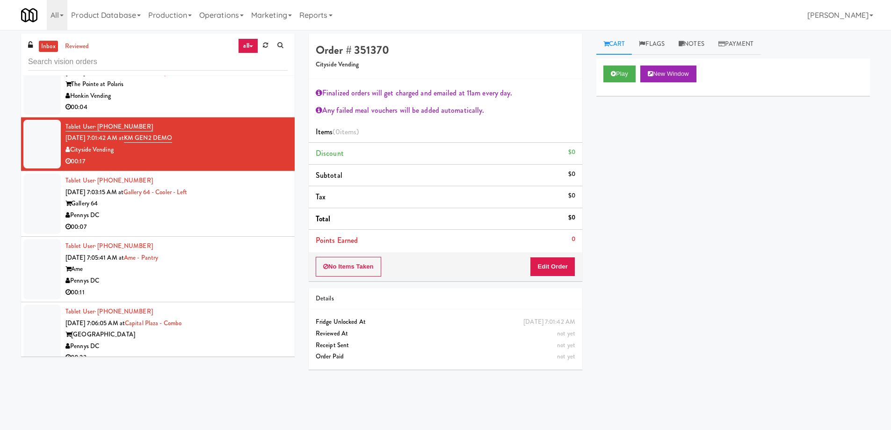
scroll to position [3850, 0]
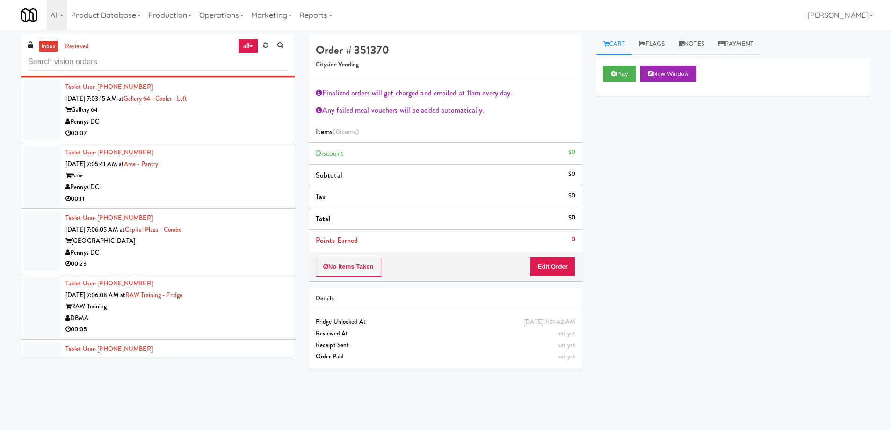
click at [251, 170] on div "Ame" at bounding box center [176, 176] width 222 height 12
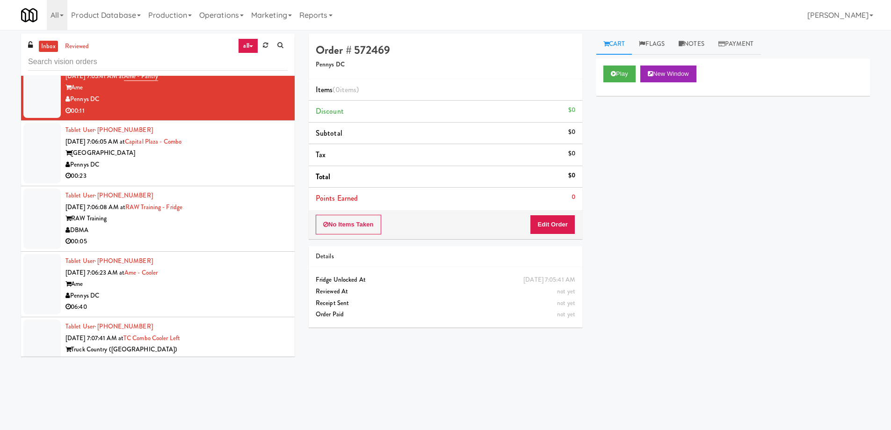
scroll to position [3944, 0]
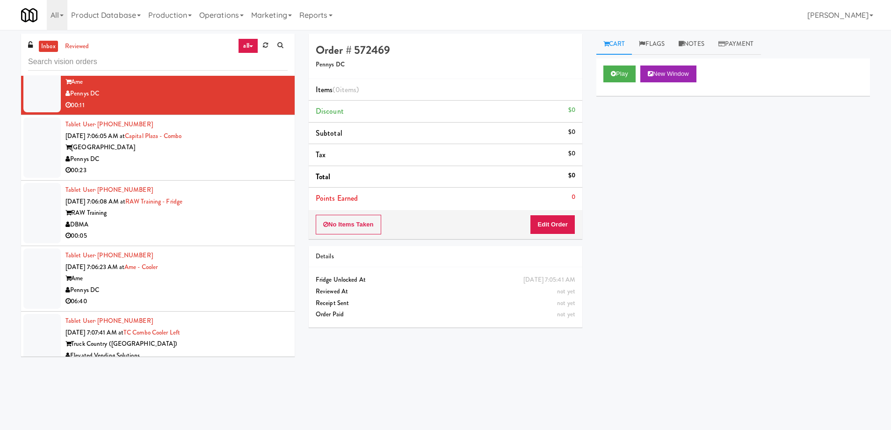
click at [265, 207] on div "RAW Training" at bounding box center [176, 213] width 222 height 12
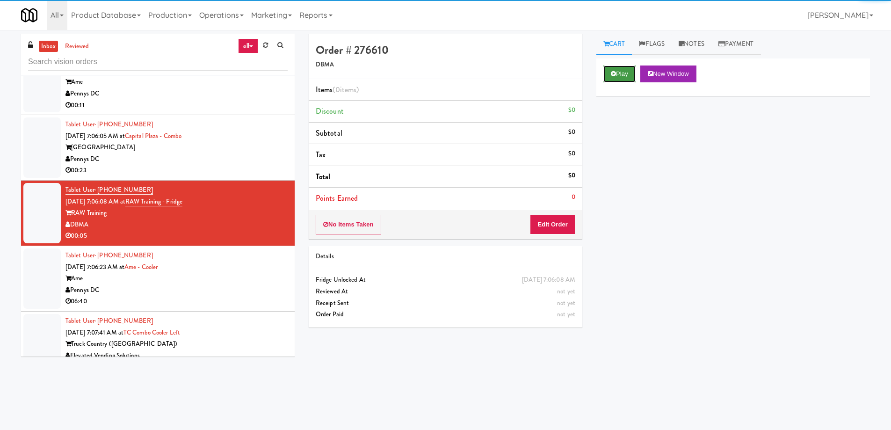
click at [614, 76] on icon at bounding box center [613, 74] width 5 height 6
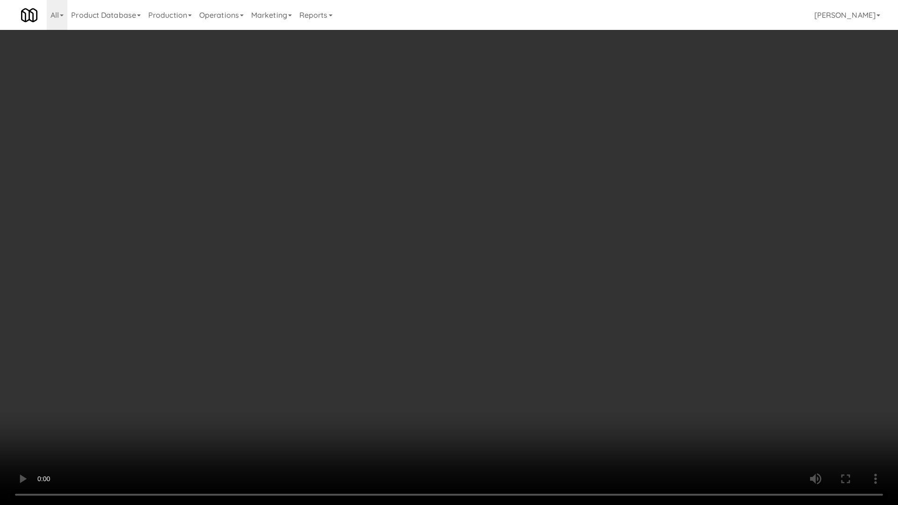
click at [460, 246] on video at bounding box center [449, 252] width 898 height 505
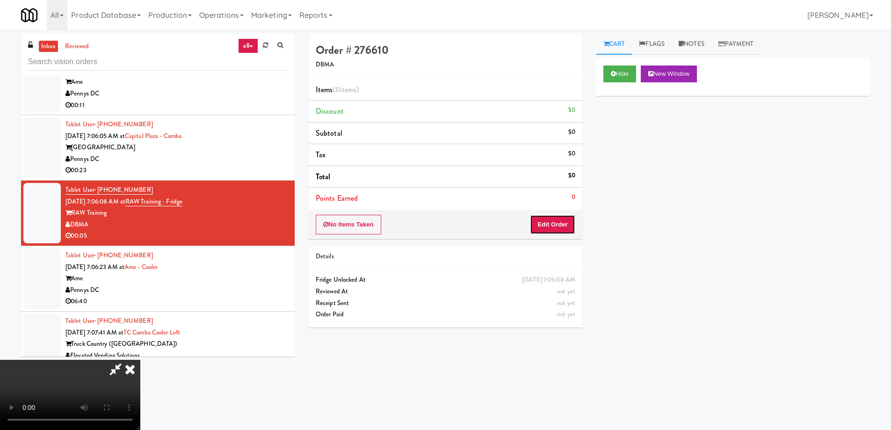
click at [565, 224] on button "Edit Order" at bounding box center [552, 225] width 45 height 20
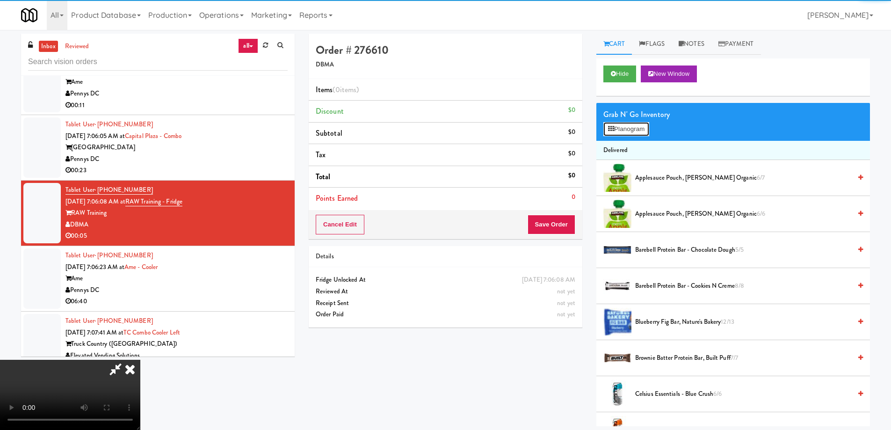
click at [622, 127] on button "Planogram" at bounding box center [626, 129] width 46 height 14
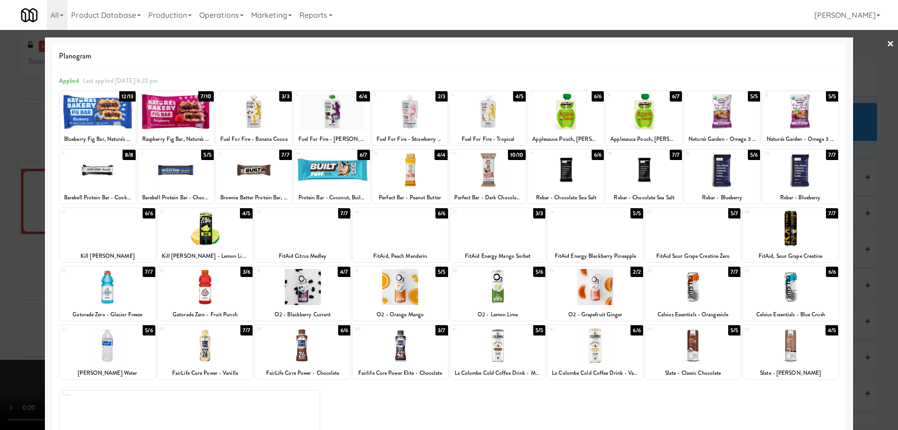
click at [509, 116] on div at bounding box center [488, 112] width 76 height 36
click at [887, 44] on link "×" at bounding box center [890, 44] width 7 height 29
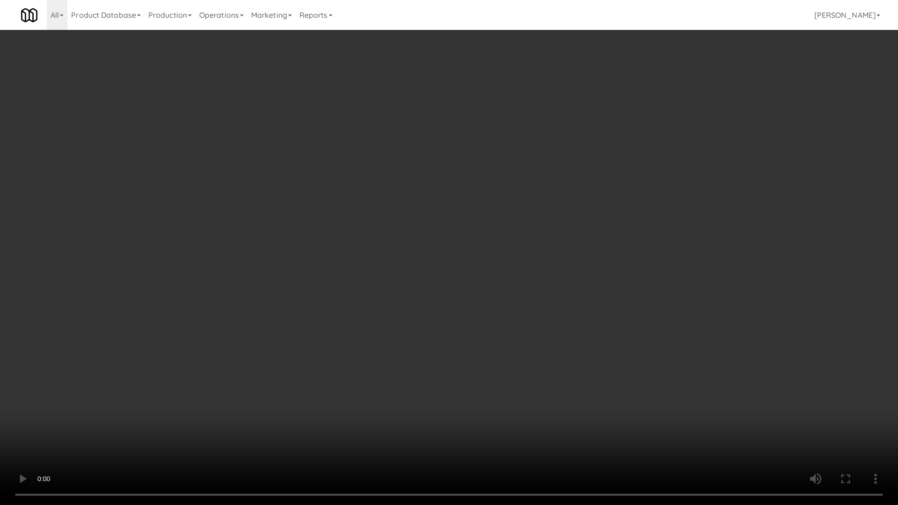
drag, startPoint x: 502, startPoint y: 338, endPoint x: 532, endPoint y: 339, distance: 29.5
click at [502, 338] on video at bounding box center [449, 252] width 898 height 505
click at [546, 320] on video at bounding box center [449, 252] width 898 height 505
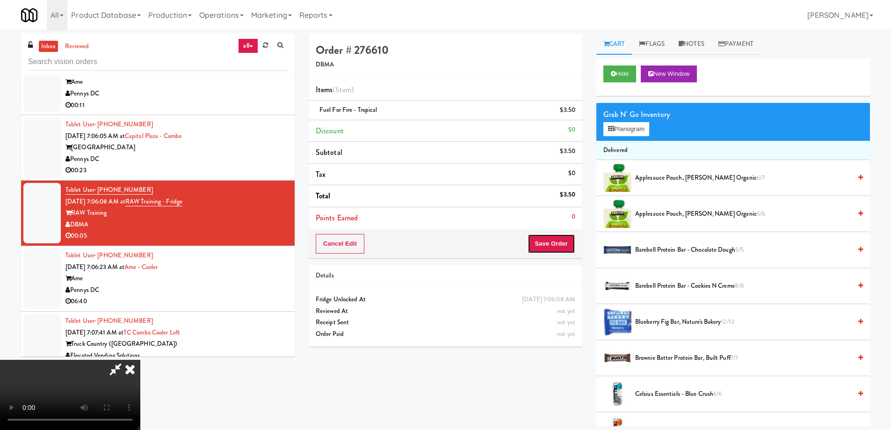
click at [565, 243] on button "Save Order" at bounding box center [551, 244] width 48 height 20
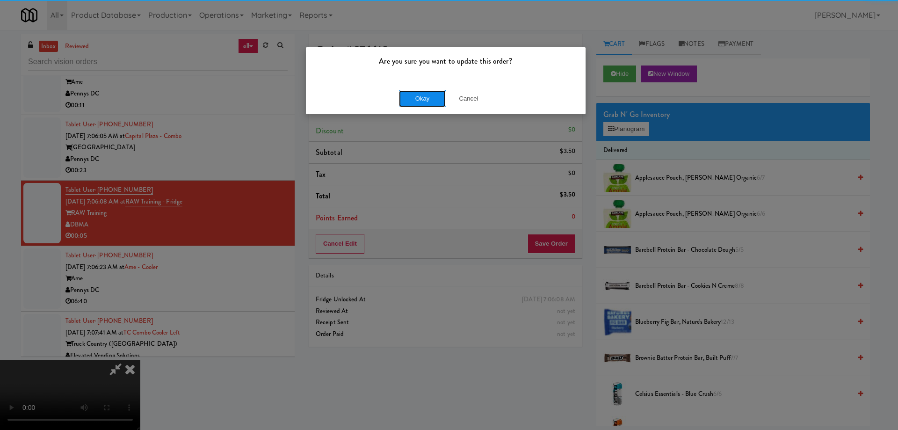
click at [414, 100] on button "Okay" at bounding box center [422, 98] width 47 height 17
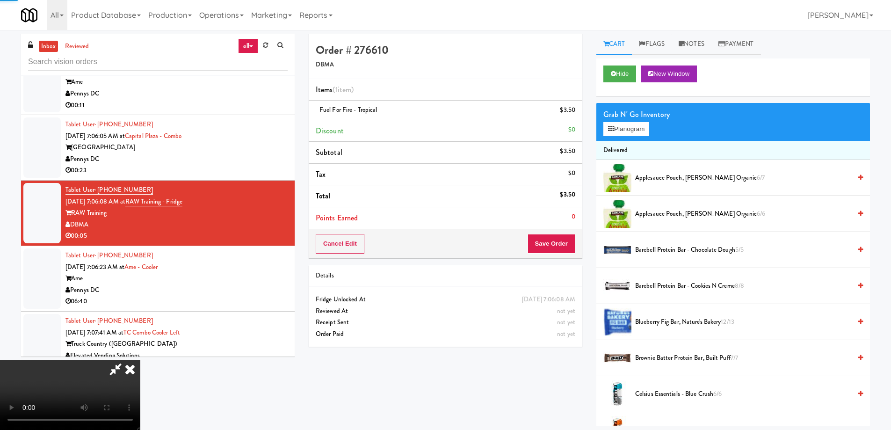
click at [140, 360] on icon at bounding box center [130, 369] width 21 height 19
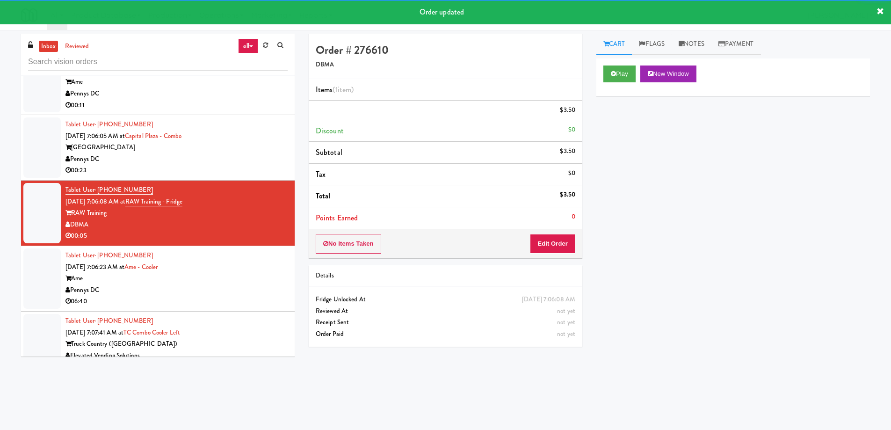
click at [239, 153] on div "Pennys DC" at bounding box center [176, 159] width 222 height 12
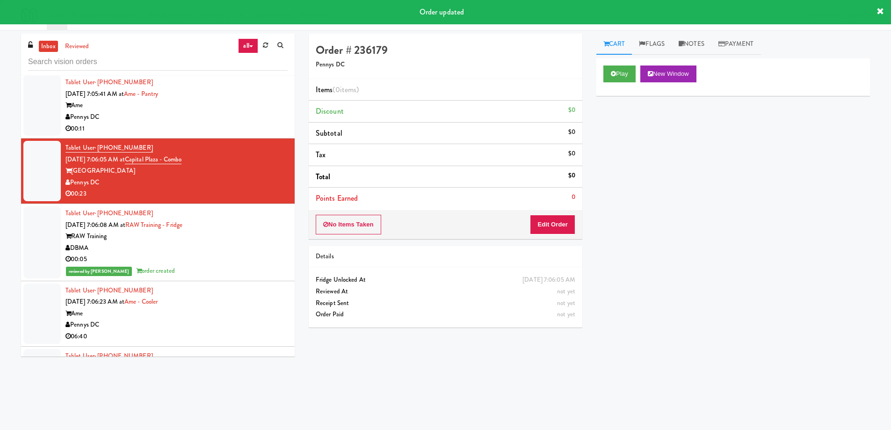
scroll to position [3897, 0]
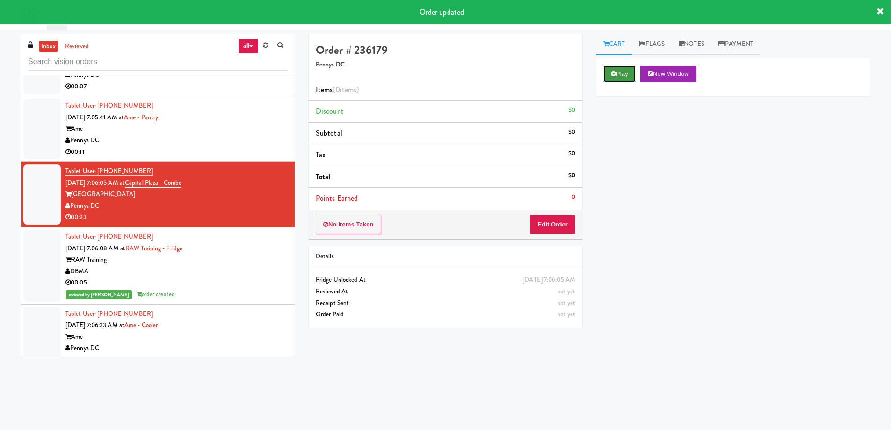
click at [622, 65] on button "Play" at bounding box center [619, 73] width 32 height 17
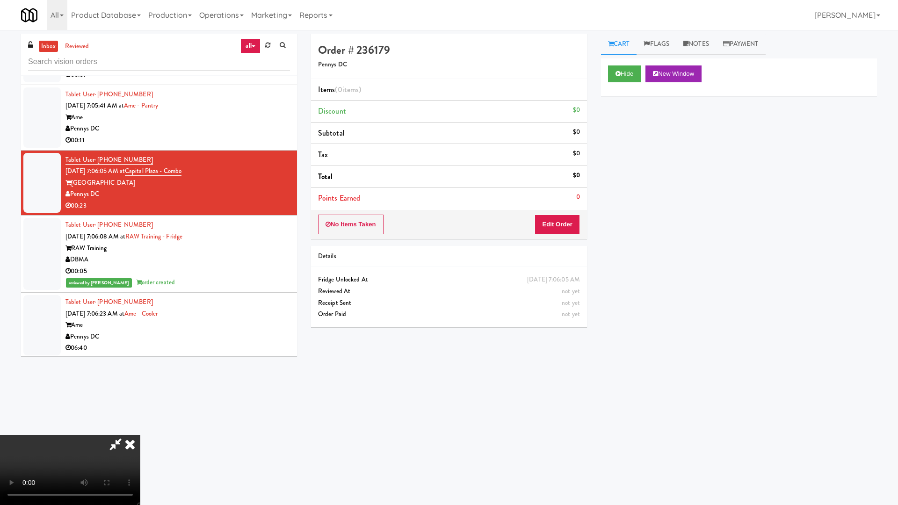
drag, startPoint x: 421, startPoint y: 246, endPoint x: 535, endPoint y: 296, distance: 123.7
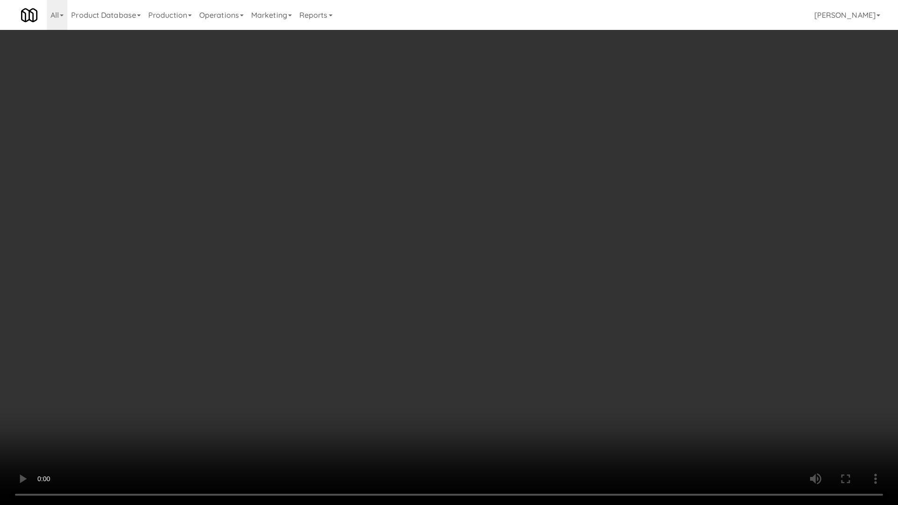
click at [421, 246] on video at bounding box center [449, 252] width 898 height 505
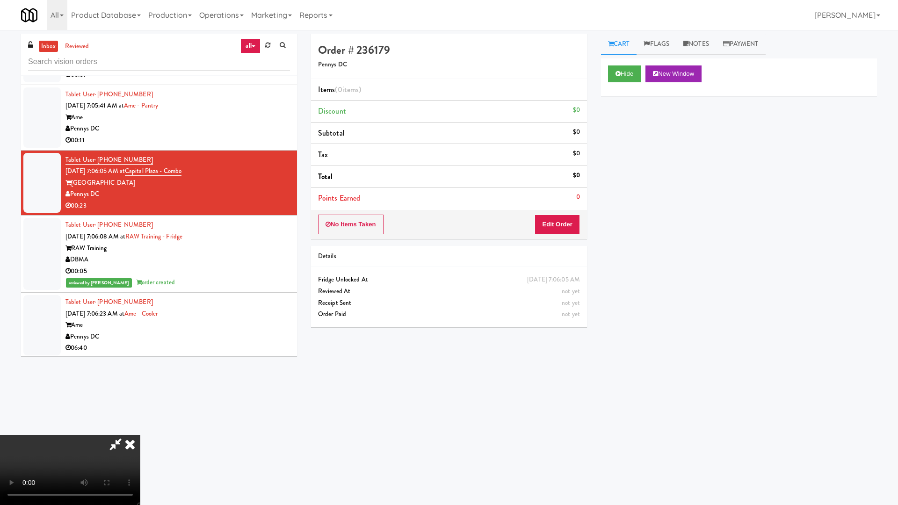
click at [140, 429] on video at bounding box center [70, 470] width 140 height 70
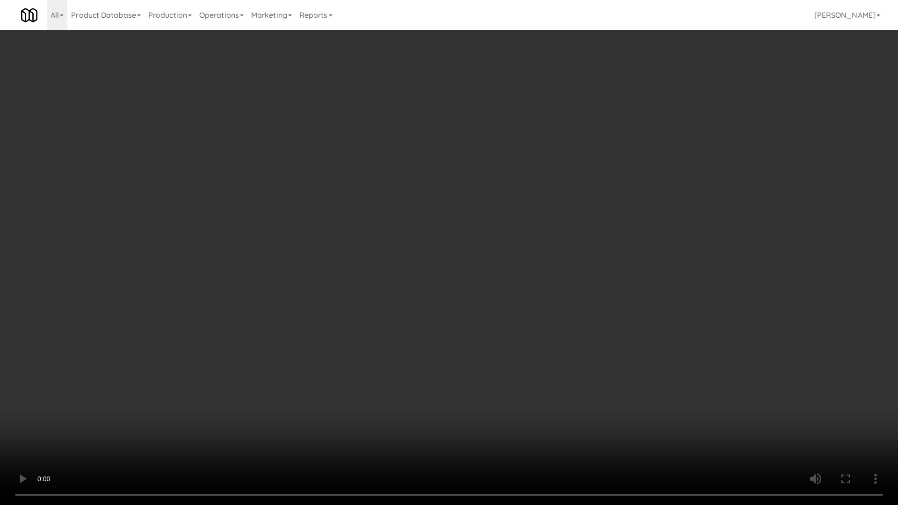
click at [394, 271] on video at bounding box center [449, 252] width 898 height 505
click at [429, 280] on video at bounding box center [449, 252] width 898 height 505
click at [434, 223] on video at bounding box center [449, 252] width 898 height 505
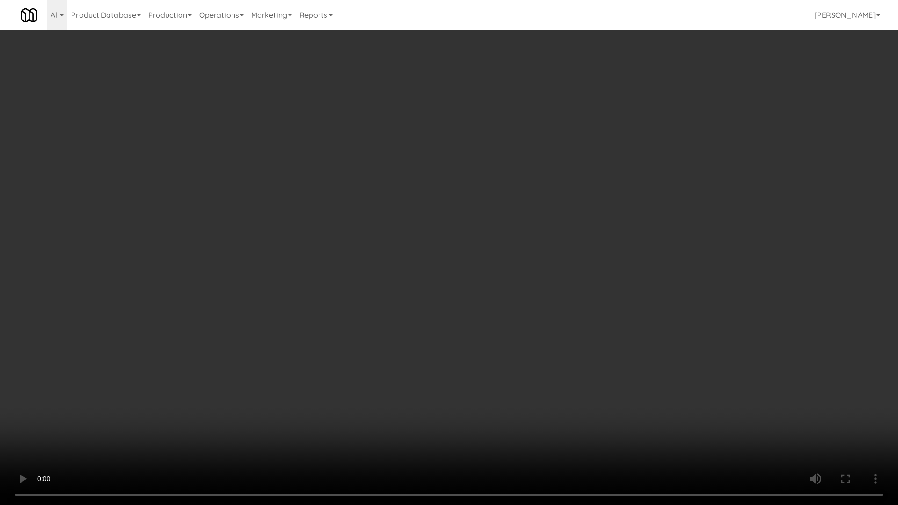
click at [434, 223] on video at bounding box center [449, 252] width 898 height 505
click at [440, 220] on video at bounding box center [449, 252] width 898 height 505
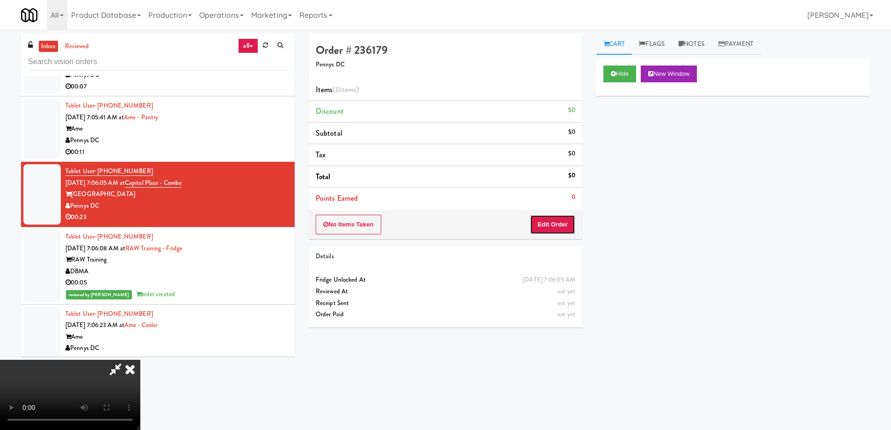
click at [565, 220] on button "Edit Order" at bounding box center [552, 225] width 45 height 20
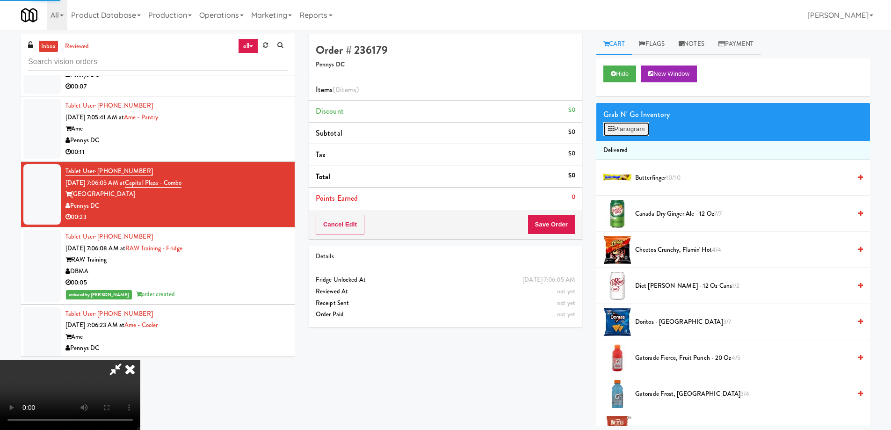
click at [617, 131] on button "Planogram" at bounding box center [626, 129] width 46 height 14
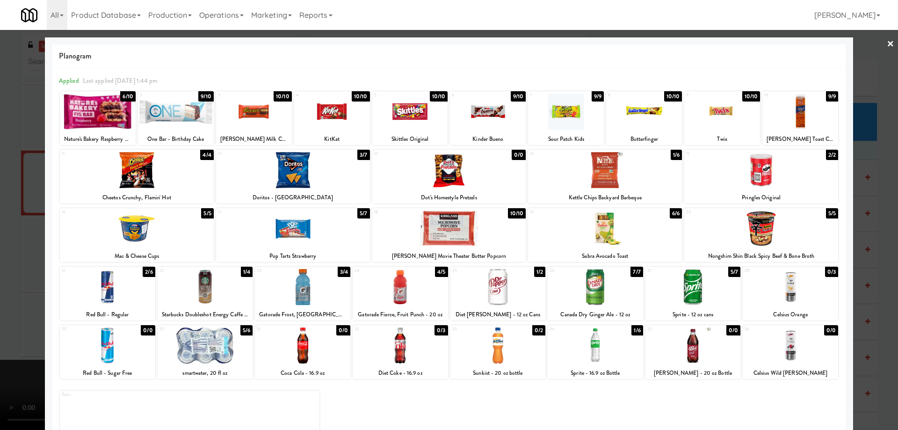
click at [215, 287] on div at bounding box center [205, 287] width 95 height 36
click at [887, 47] on link "×" at bounding box center [890, 44] width 7 height 29
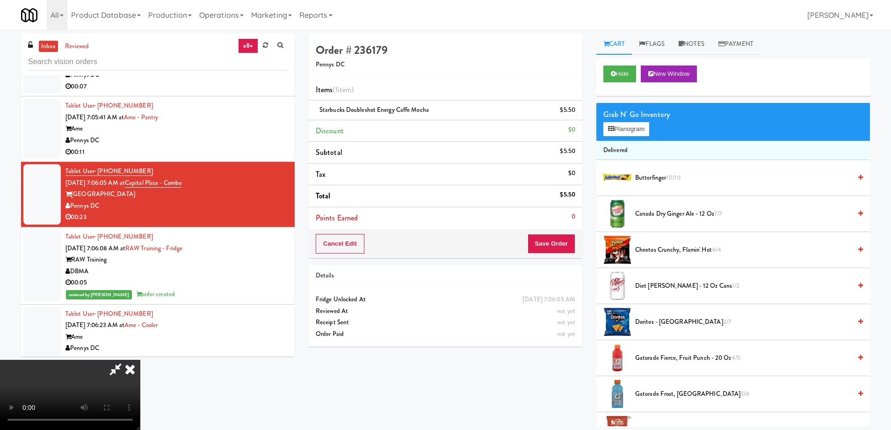
click at [576, 238] on div "Cancel Edit Save Order" at bounding box center [446, 243] width 274 height 29
click at [562, 245] on button "Save Order" at bounding box center [551, 244] width 48 height 20
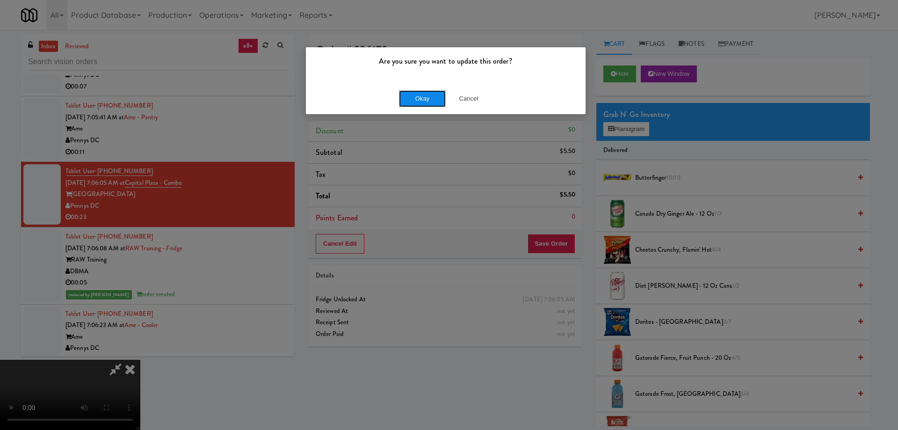
drag, startPoint x: 434, startPoint y: 99, endPoint x: 424, endPoint y: 101, distance: 10.7
click at [434, 99] on button "Okay" at bounding box center [422, 98] width 47 height 17
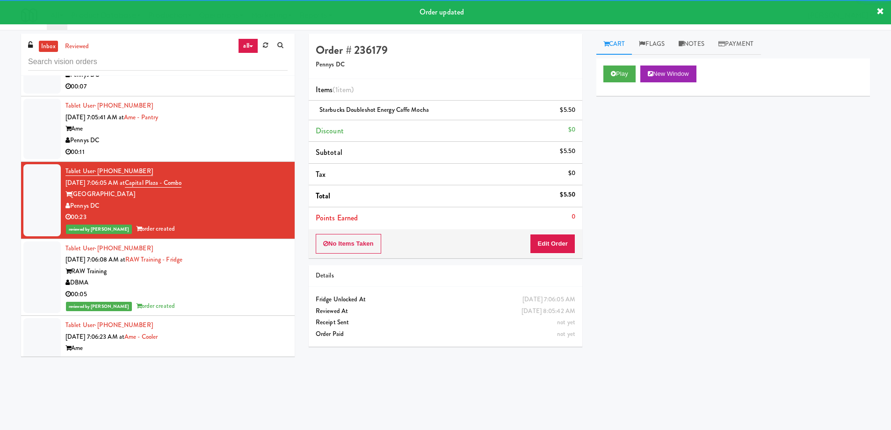
click at [237, 123] on div "Ame" at bounding box center [176, 129] width 222 height 12
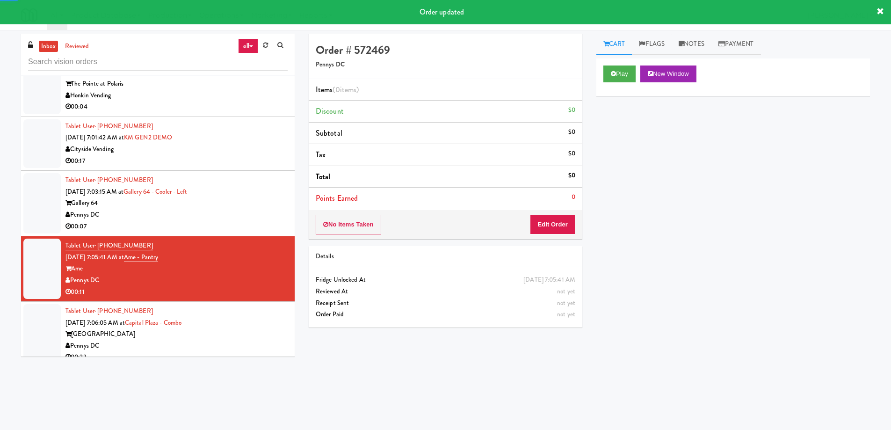
scroll to position [3756, 0]
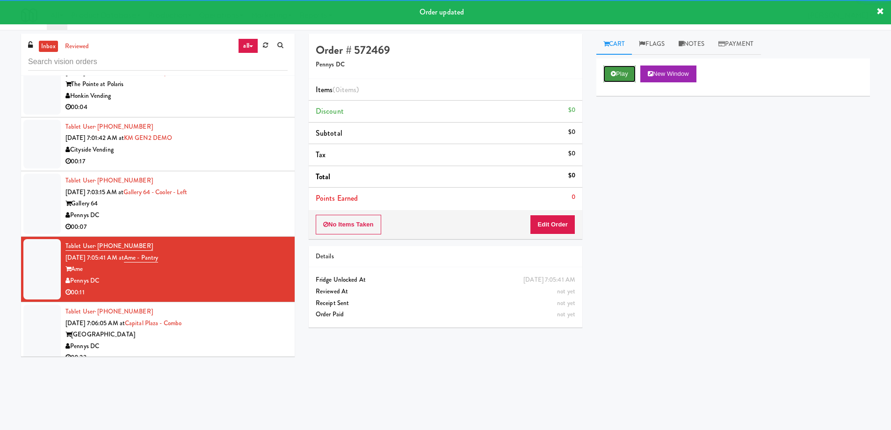
click at [616, 72] on button "Play" at bounding box center [619, 73] width 32 height 17
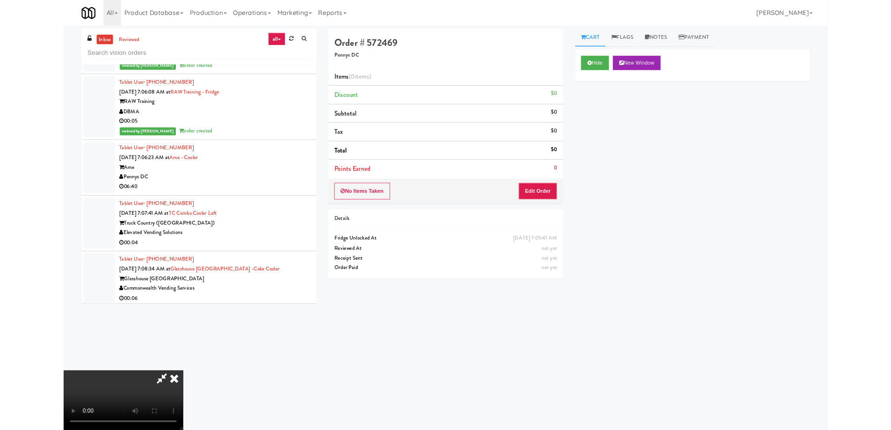
scroll to position [0, 0]
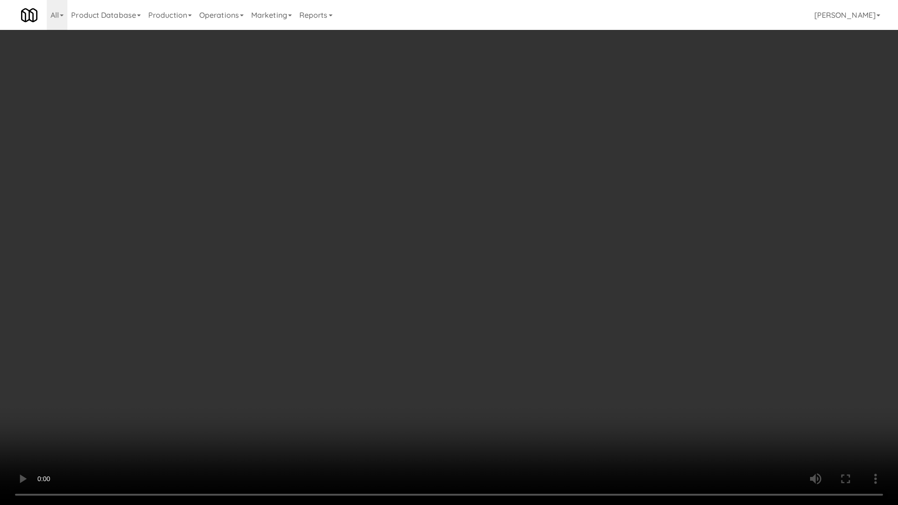
click at [478, 215] on video at bounding box center [449, 252] width 898 height 505
click at [500, 326] on video at bounding box center [449, 252] width 898 height 505
click at [397, 231] on video at bounding box center [449, 252] width 898 height 505
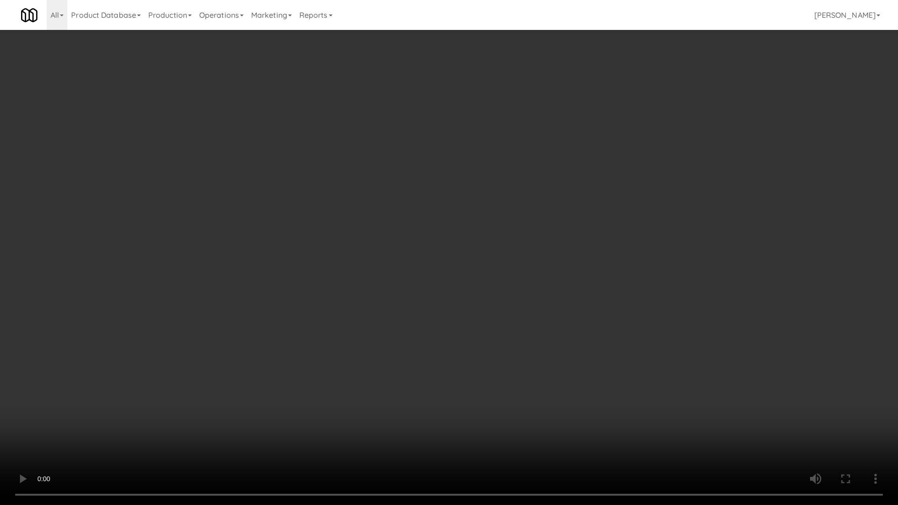
click at [397, 231] on video at bounding box center [449, 252] width 898 height 505
click at [470, 250] on video at bounding box center [449, 252] width 898 height 505
click at [506, 310] on video at bounding box center [449, 252] width 898 height 505
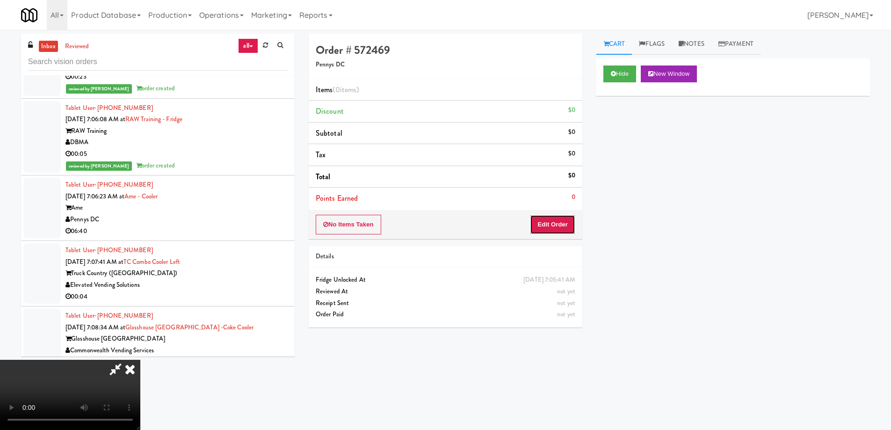
click at [562, 219] on button "Edit Order" at bounding box center [552, 225] width 45 height 20
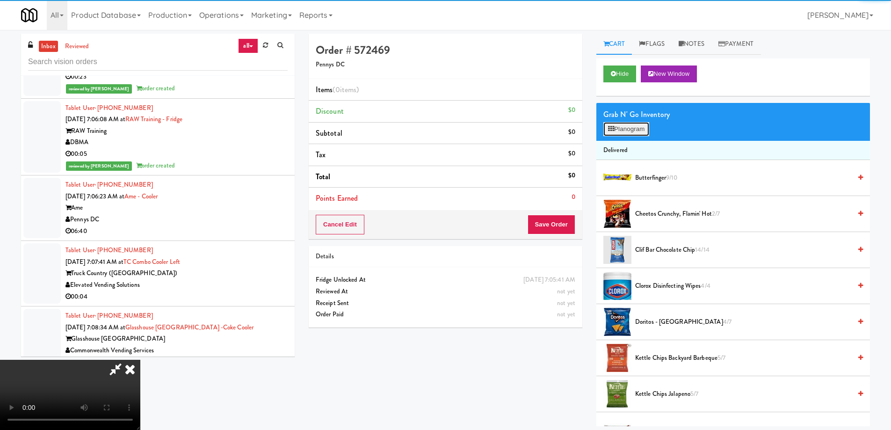
click at [626, 125] on button "Planogram" at bounding box center [626, 129] width 46 height 14
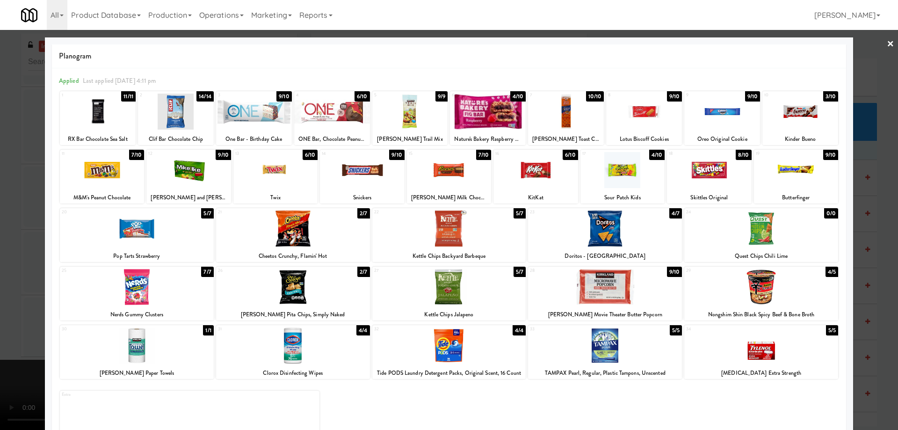
click at [323, 286] on div at bounding box center [293, 287] width 154 height 36
click at [336, 111] on div at bounding box center [332, 112] width 76 height 36
click at [887, 43] on link "×" at bounding box center [890, 44] width 7 height 29
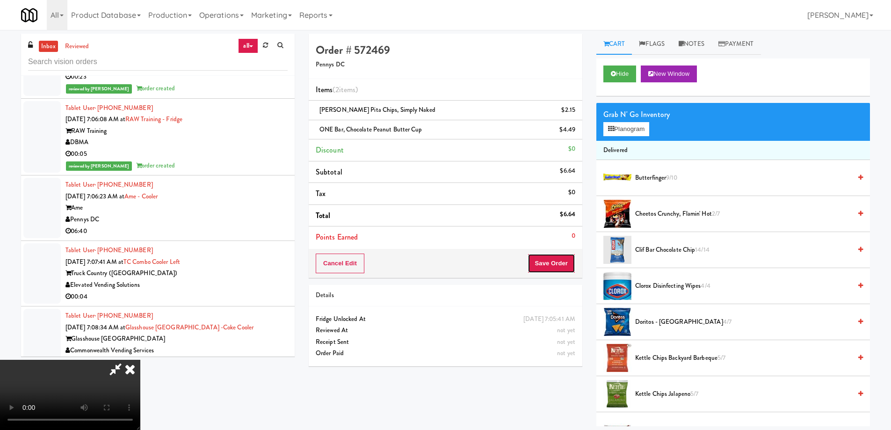
click at [569, 267] on button "Save Order" at bounding box center [551, 263] width 48 height 20
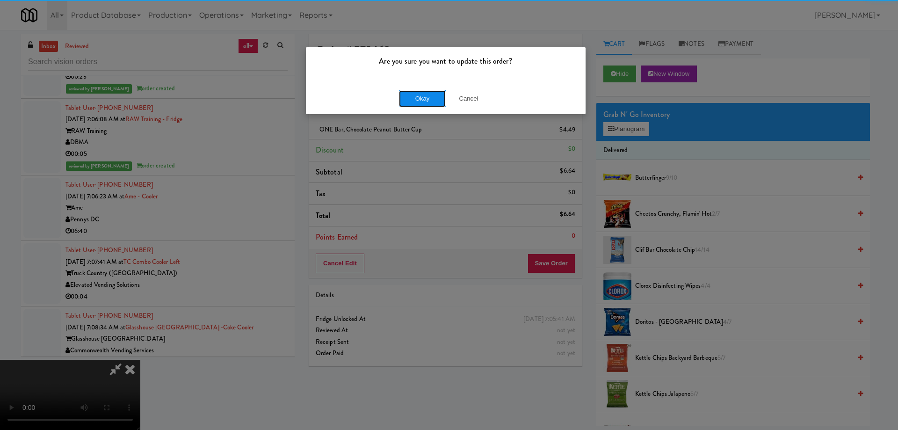
click at [422, 99] on button "Okay" at bounding box center [422, 98] width 47 height 17
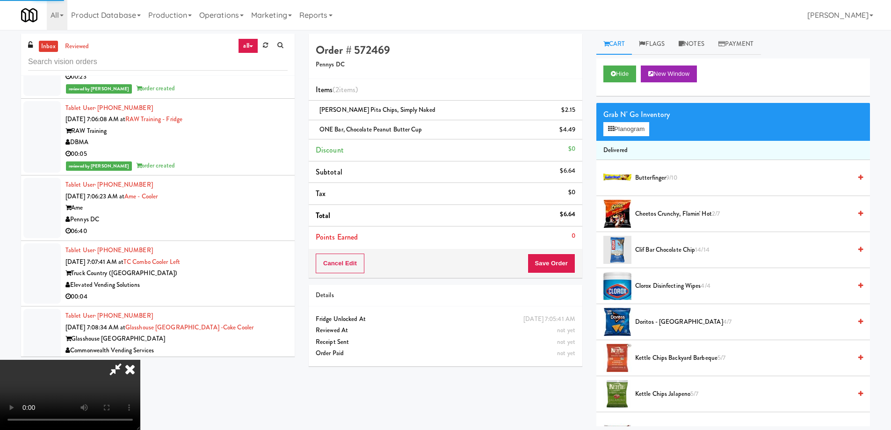
click at [140, 360] on icon at bounding box center [130, 369] width 21 height 19
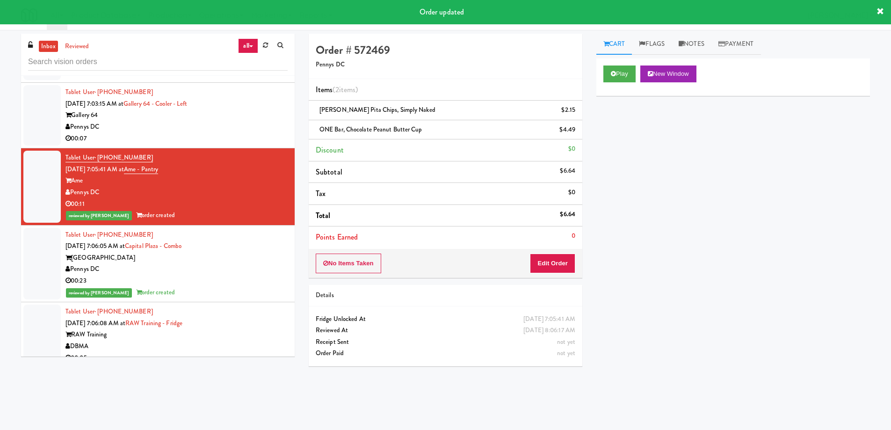
scroll to position [3721, 0]
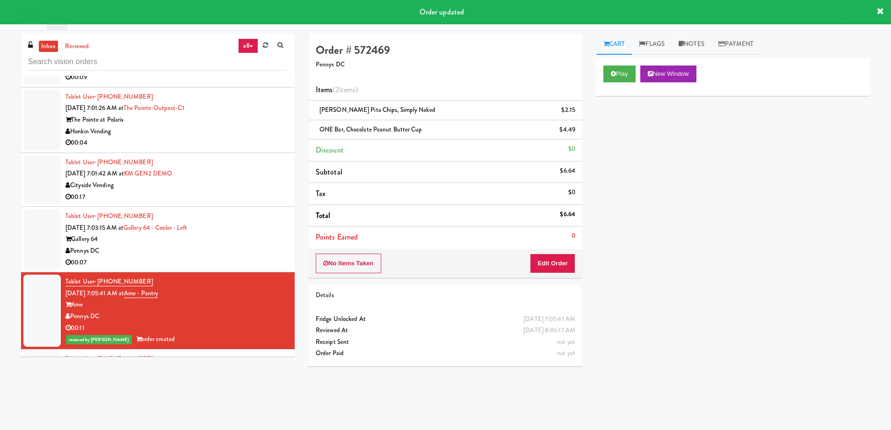
click at [248, 233] on div "Gallery 64" at bounding box center [176, 239] width 222 height 12
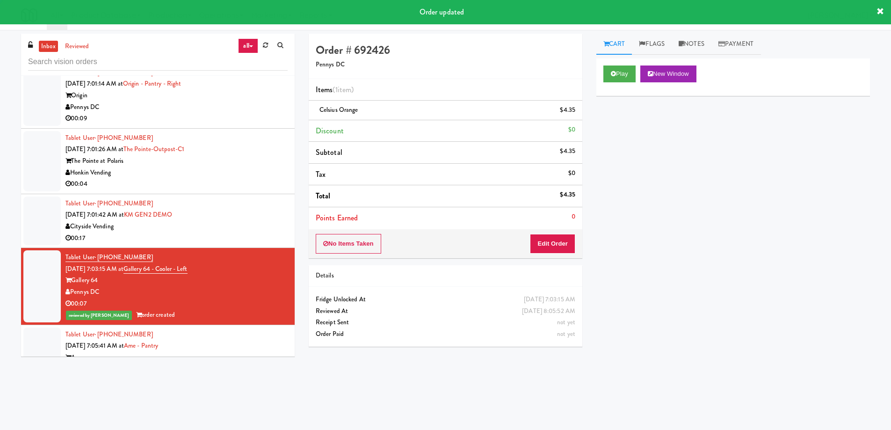
scroll to position [3674, 0]
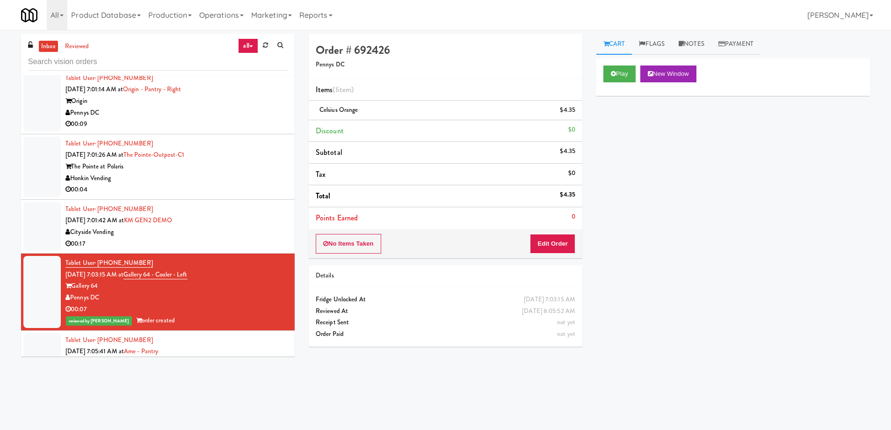
click at [259, 226] on div "Cityside Vending" at bounding box center [176, 232] width 222 height 12
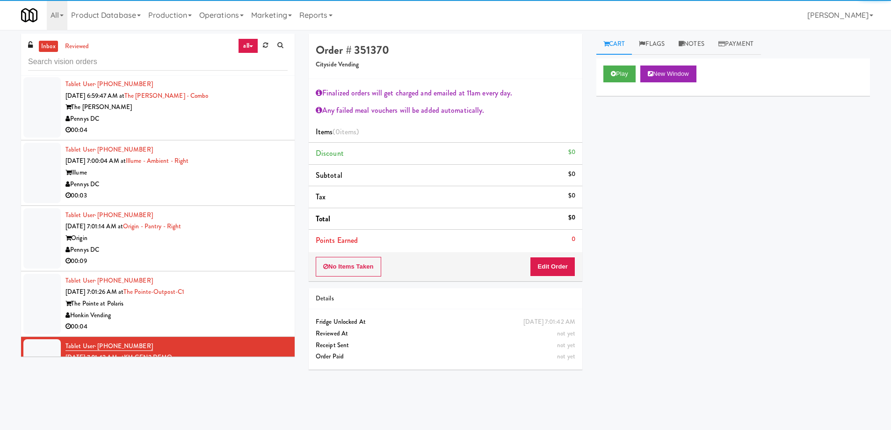
scroll to position [3534, 0]
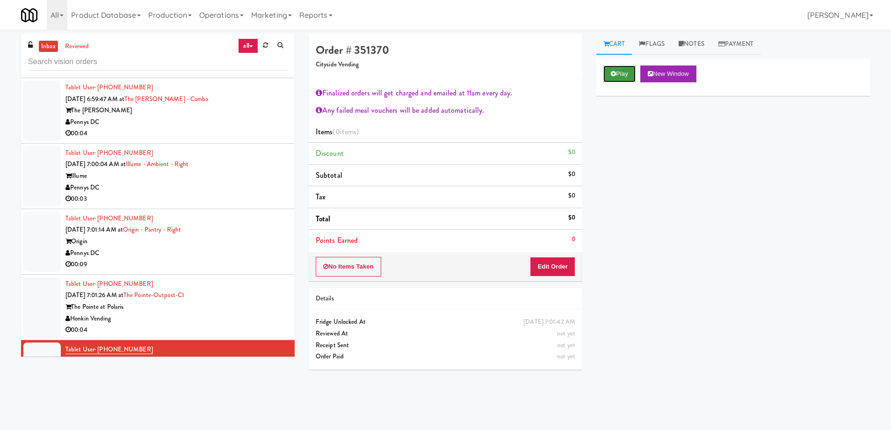
click at [619, 67] on button "Play" at bounding box center [619, 73] width 32 height 17
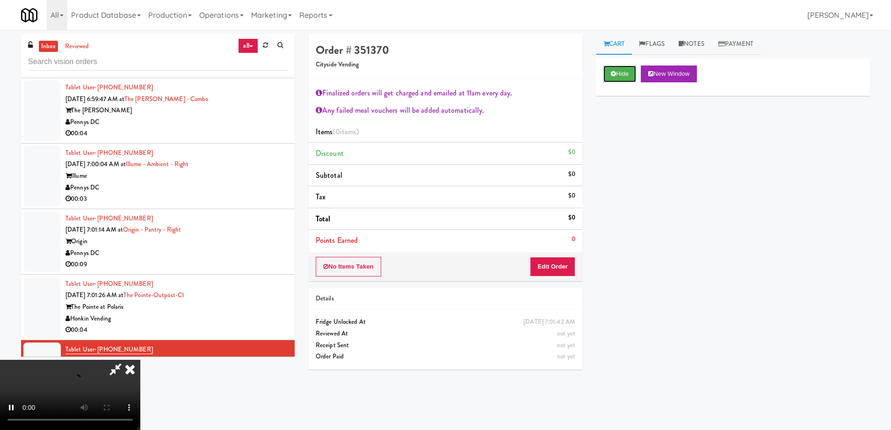
scroll to position [3581, 0]
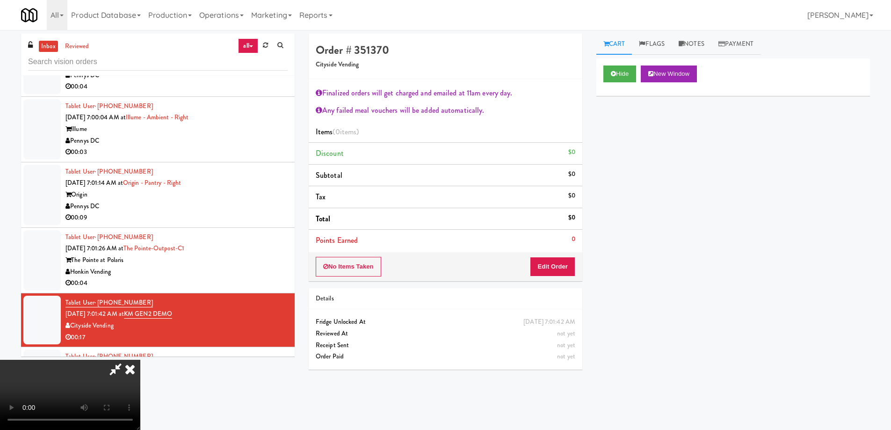
click at [140, 360] on icon at bounding box center [130, 369] width 21 height 19
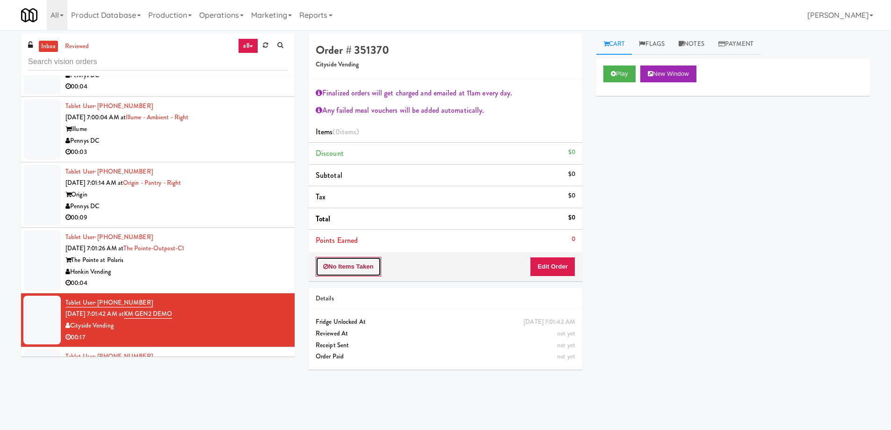
click at [365, 263] on button "No Items Taken" at bounding box center [348, 267] width 65 height 20
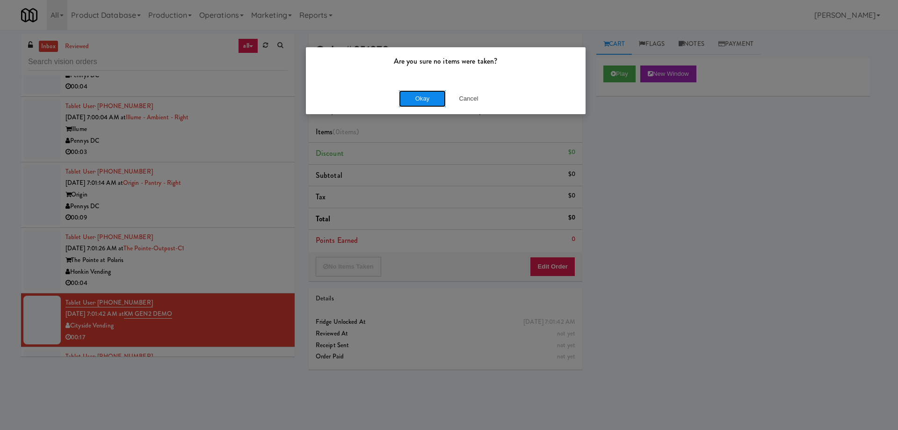
click at [434, 104] on button "Okay" at bounding box center [422, 98] width 47 height 17
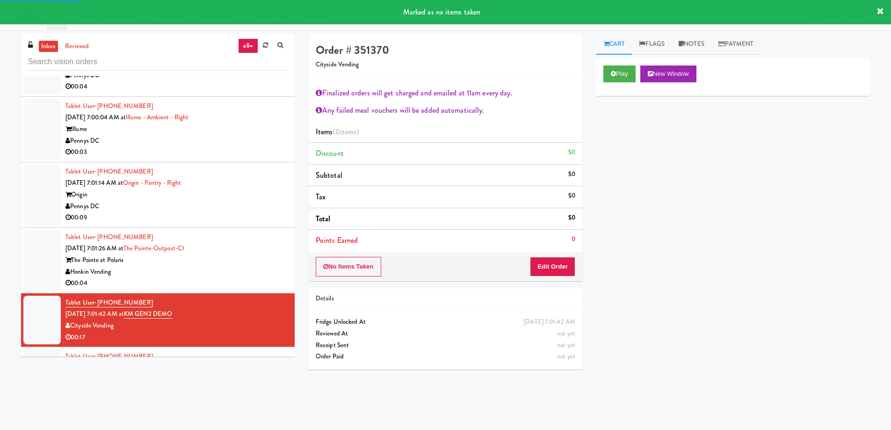
click at [664, 173] on div "Play New Window Primary Flag Clear Flag if unable to determine what was taken o…" at bounding box center [733, 233] width 274 height 351
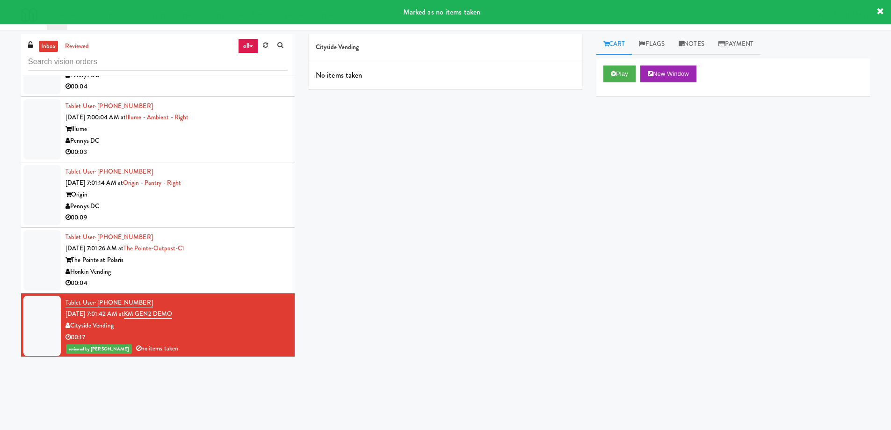
click at [588, 200] on div "Cityside Vending No items taken Cart Flags Notes Payment Play New Window Primar…" at bounding box center [589, 222] width 575 height 376
click at [708, 46] on link "Notes" at bounding box center [692, 44] width 40 height 21
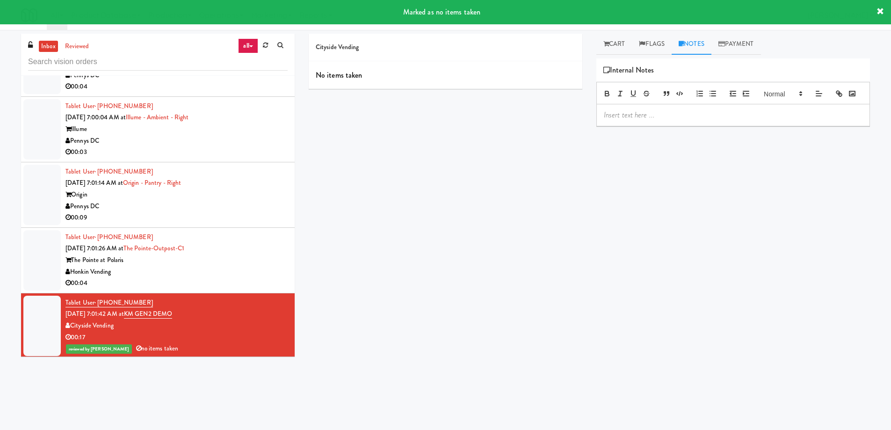
click at [650, 120] on p at bounding box center [733, 115] width 259 height 10
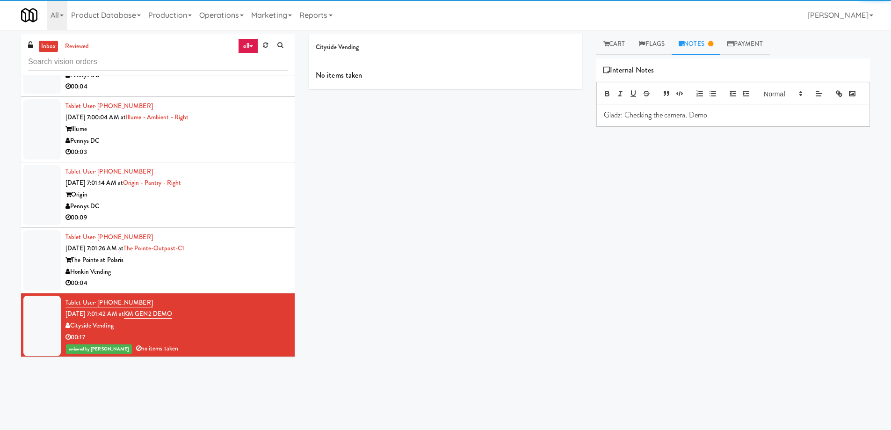
click at [581, 248] on div "Cityside Vending No items taken Cart Flags Notes Payment Play New Window Primar…" at bounding box center [589, 222] width 575 height 376
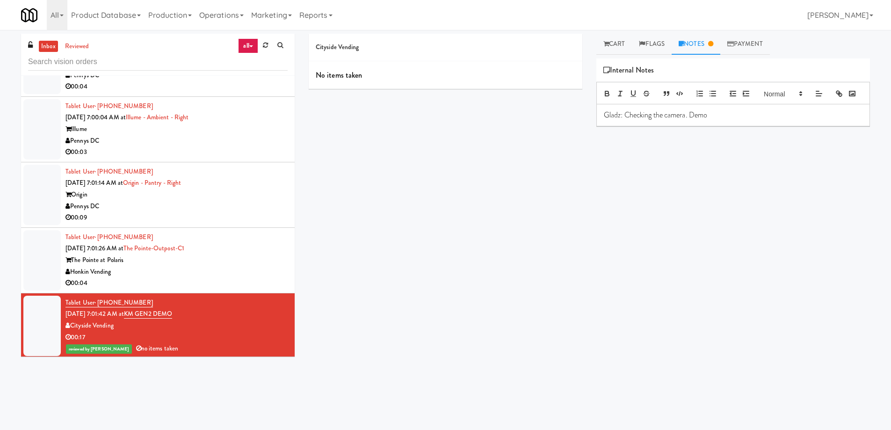
click at [253, 254] on div "The Pointe at Polaris" at bounding box center [176, 260] width 222 height 12
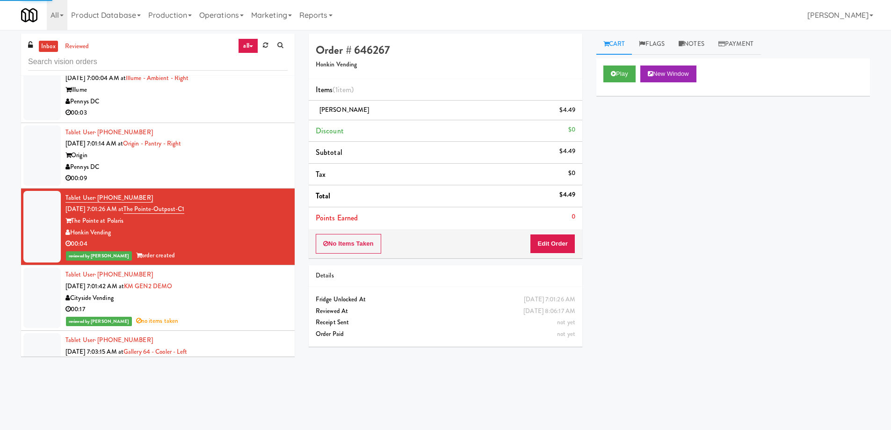
scroll to position [3534, 0]
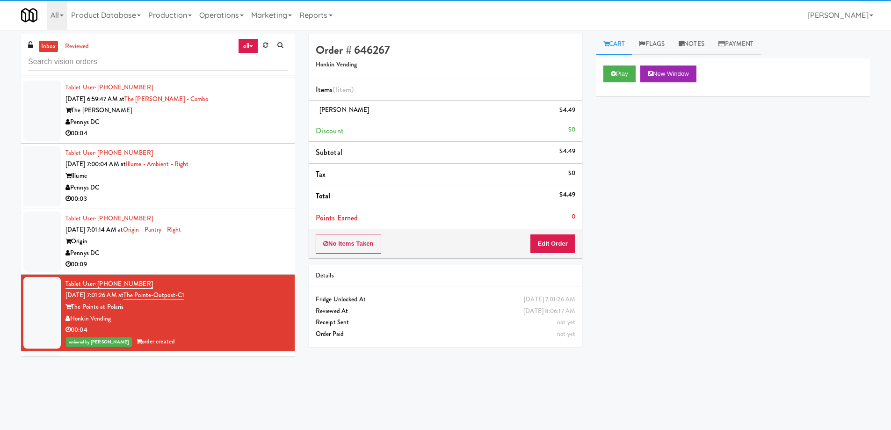
click at [255, 247] on div "Pennys DC" at bounding box center [176, 253] width 222 height 12
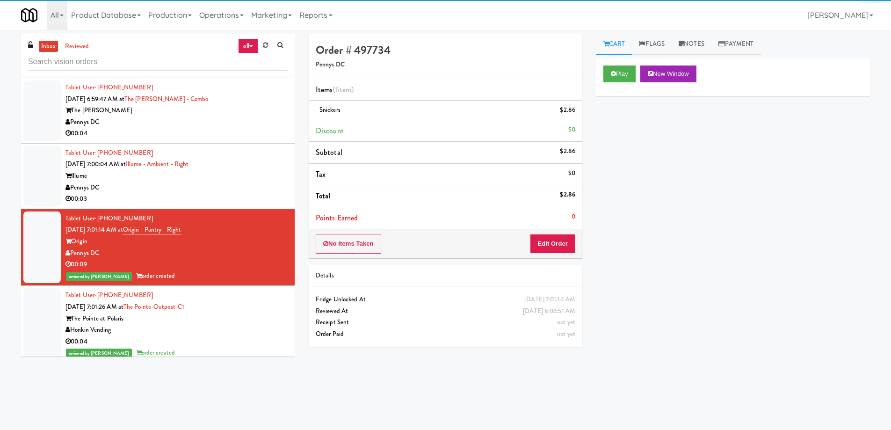
click at [254, 182] on div "Pennys DC" at bounding box center [176, 188] width 222 height 12
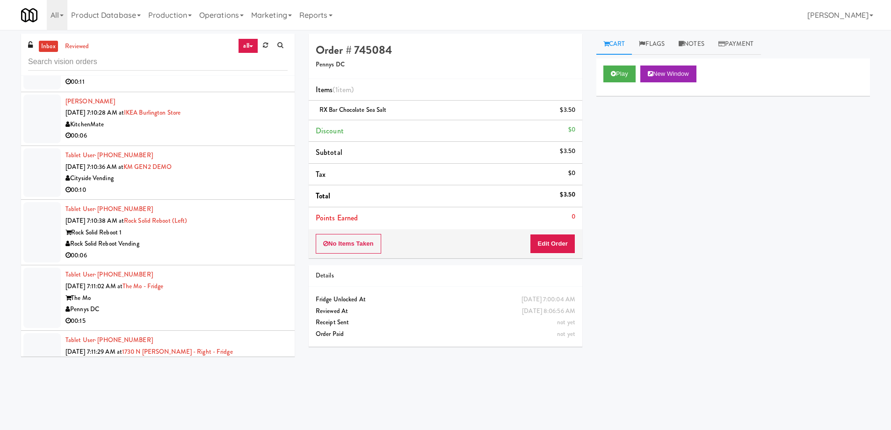
scroll to position [4563, 0]
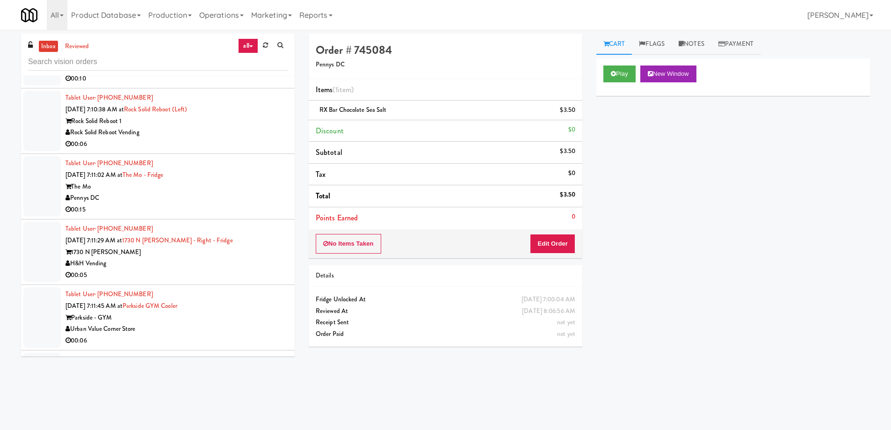
click at [259, 258] on div "H&H Vending" at bounding box center [176, 264] width 222 height 12
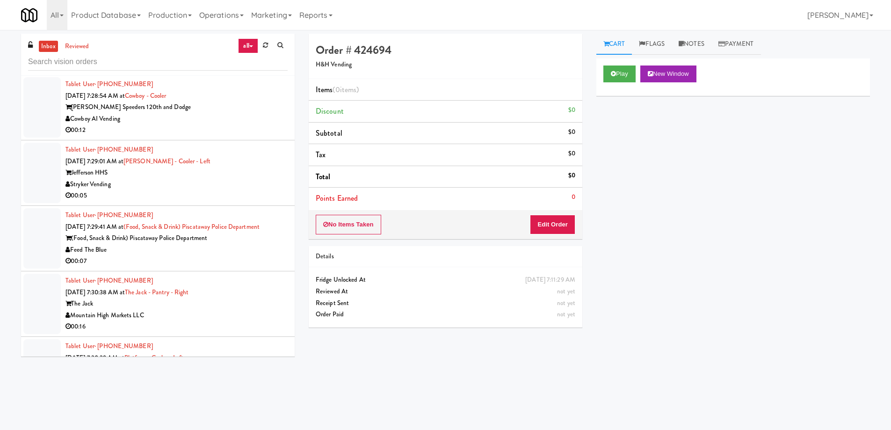
scroll to position [6153, 0]
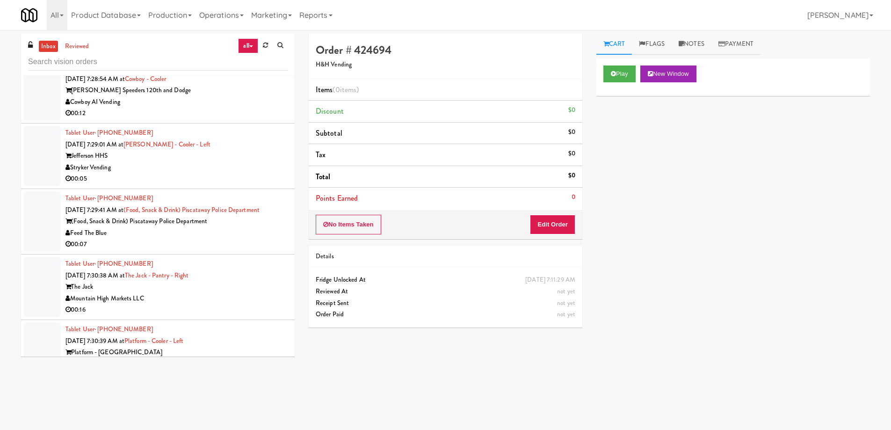
click at [267, 293] on div "Mountain High Markets LLC" at bounding box center [176, 299] width 222 height 12
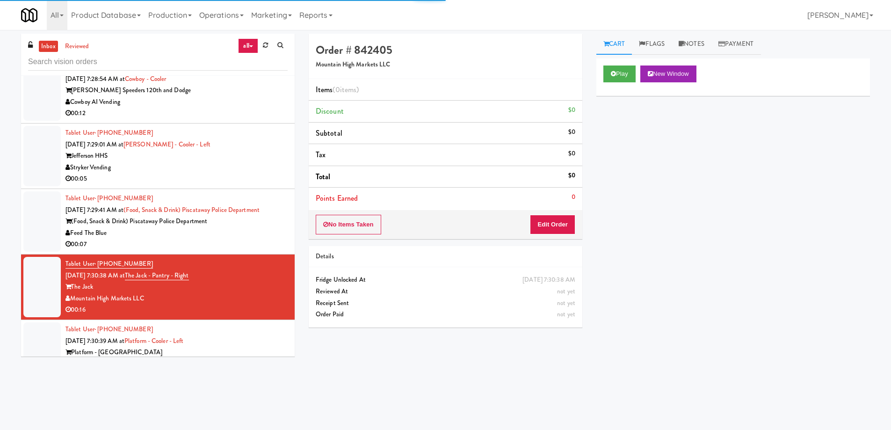
scroll to position [6293, 0]
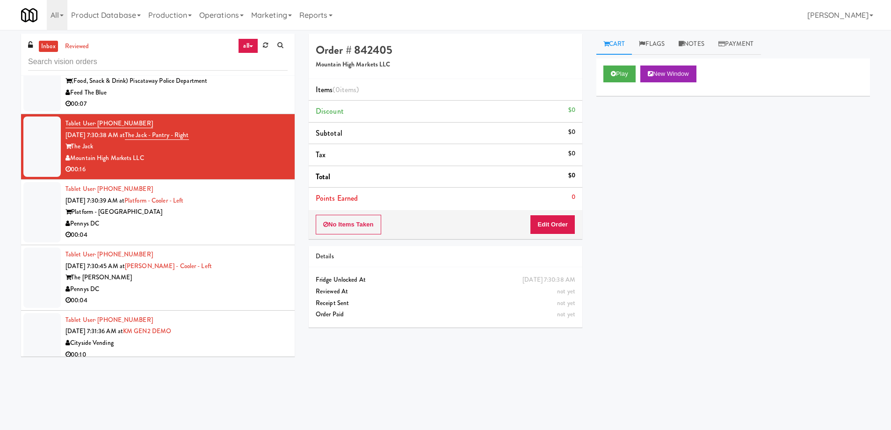
click at [255, 272] on div "The [PERSON_NAME]" at bounding box center [176, 278] width 222 height 12
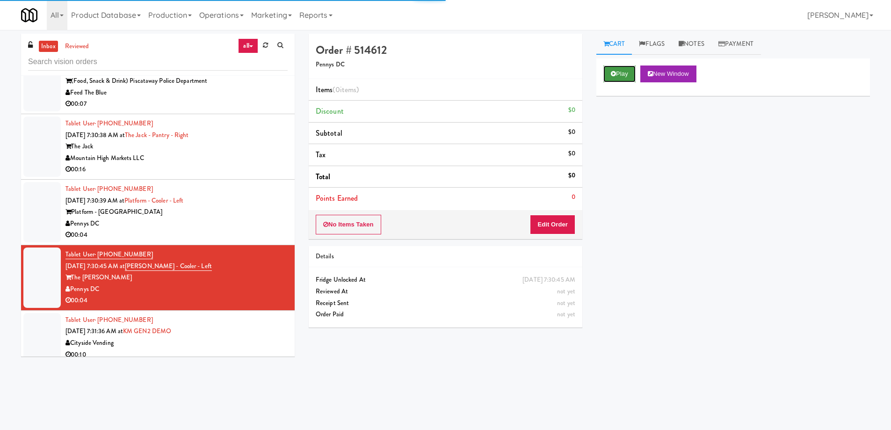
click at [621, 71] on button "Play" at bounding box center [619, 73] width 32 height 17
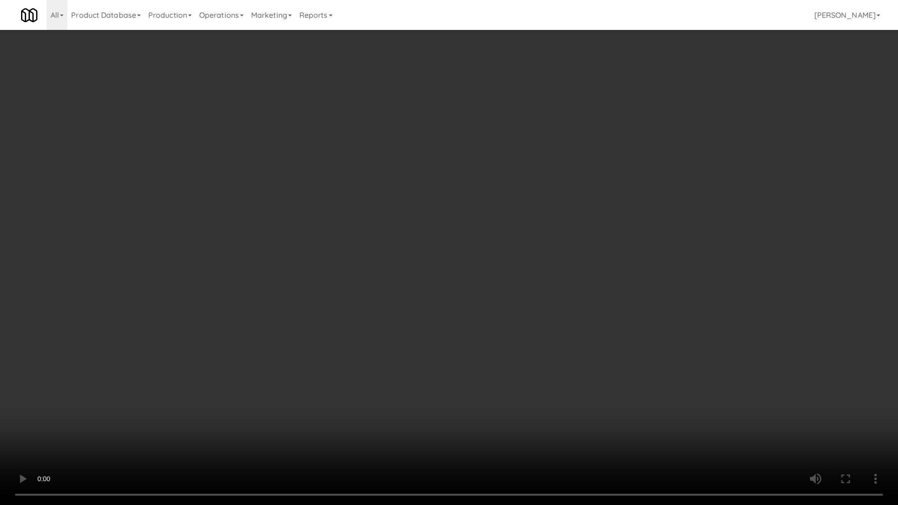
click at [468, 210] on video at bounding box center [449, 252] width 898 height 505
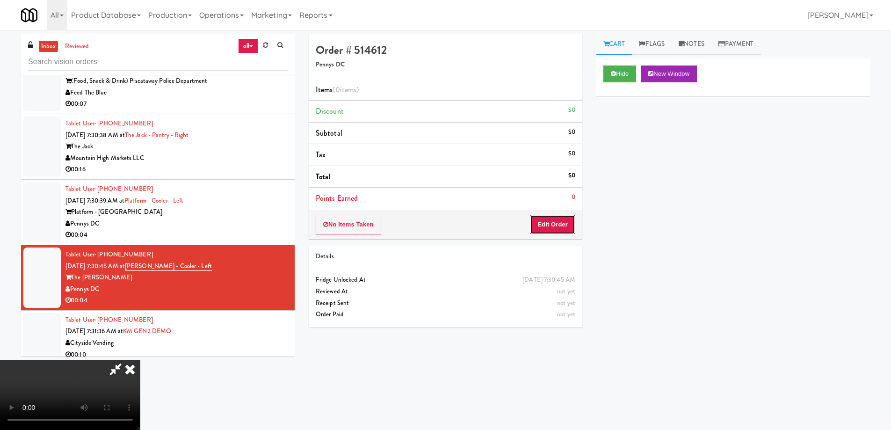
click at [550, 226] on button "Edit Order" at bounding box center [552, 225] width 45 height 20
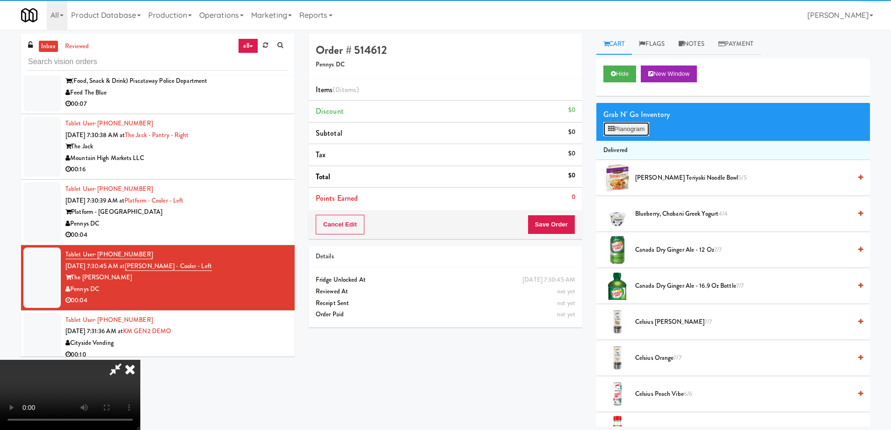
click at [616, 127] on button "Planogram" at bounding box center [626, 129] width 46 height 14
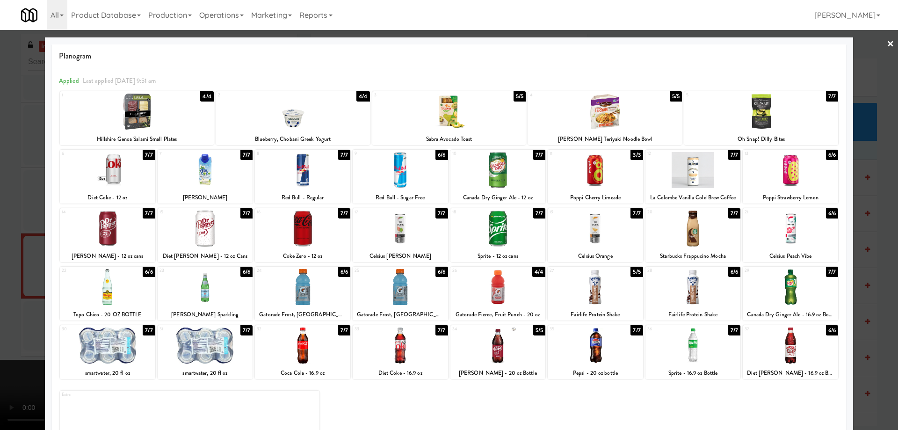
click at [415, 290] on div at bounding box center [400, 287] width 95 height 36
click at [889, 48] on div at bounding box center [449, 215] width 898 height 430
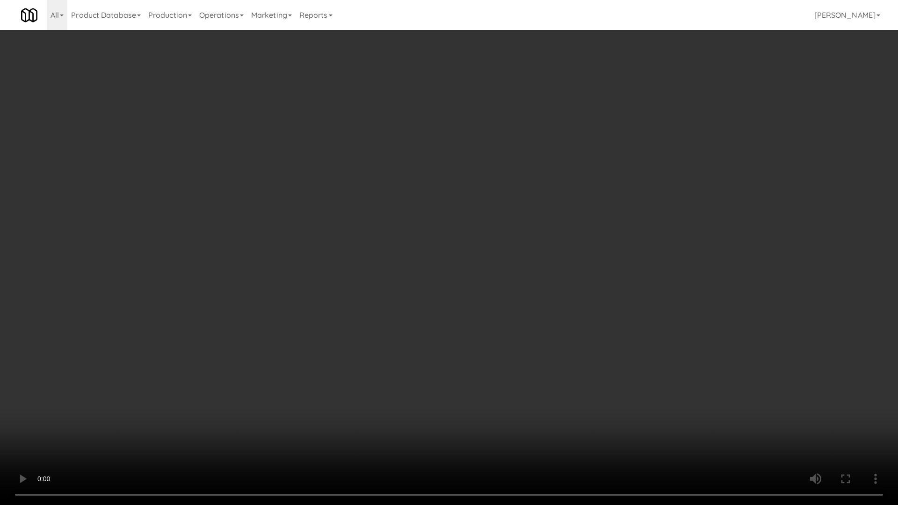
drag, startPoint x: 488, startPoint y: 390, endPoint x: 602, endPoint y: 403, distance: 114.8
click at [488, 390] on video at bounding box center [449, 252] width 898 height 505
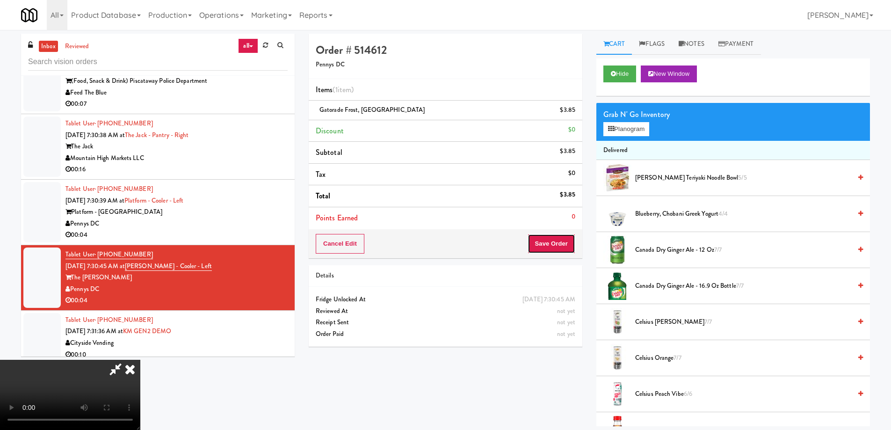
drag, startPoint x: 550, startPoint y: 238, endPoint x: 479, endPoint y: 181, distance: 91.1
click at [550, 238] on button "Save Order" at bounding box center [551, 244] width 48 height 20
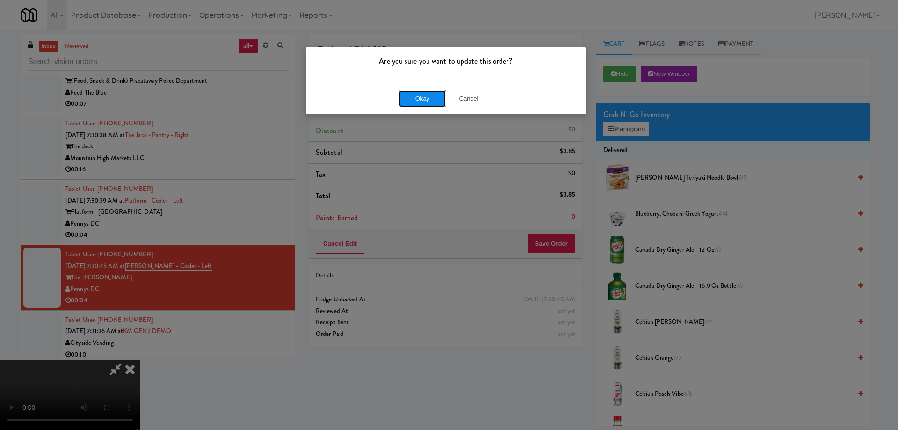
click at [420, 91] on button "Okay" at bounding box center [422, 98] width 47 height 17
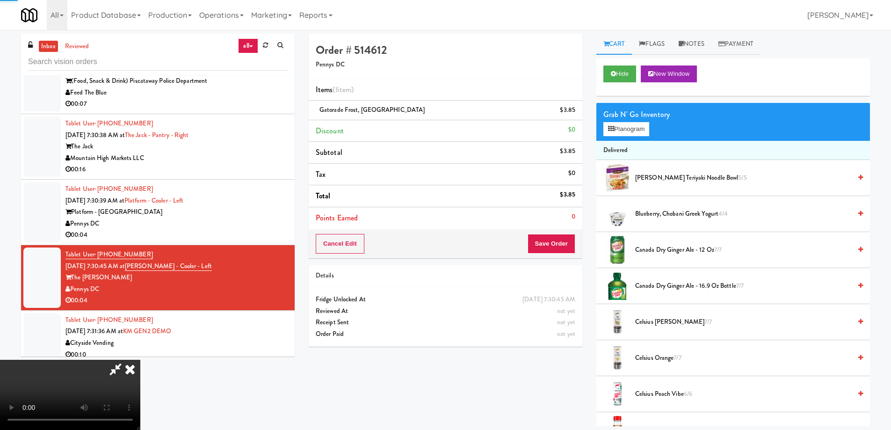
click at [140, 360] on icon at bounding box center [130, 369] width 21 height 19
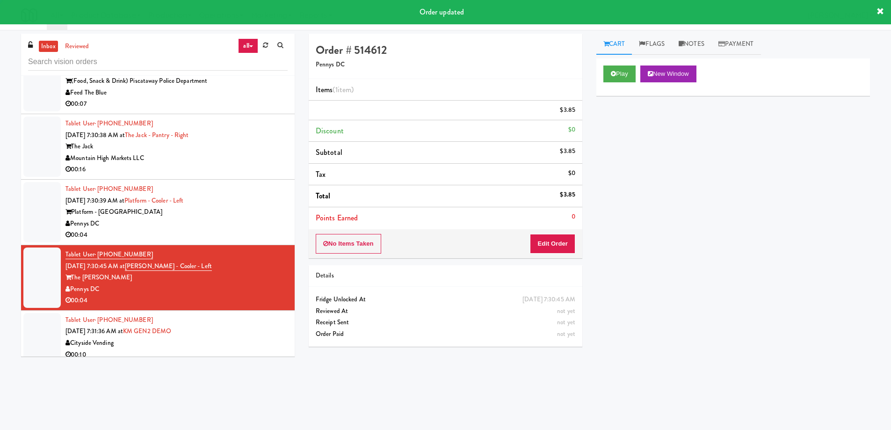
click at [221, 229] on div "00:04" at bounding box center [176, 235] width 222 height 12
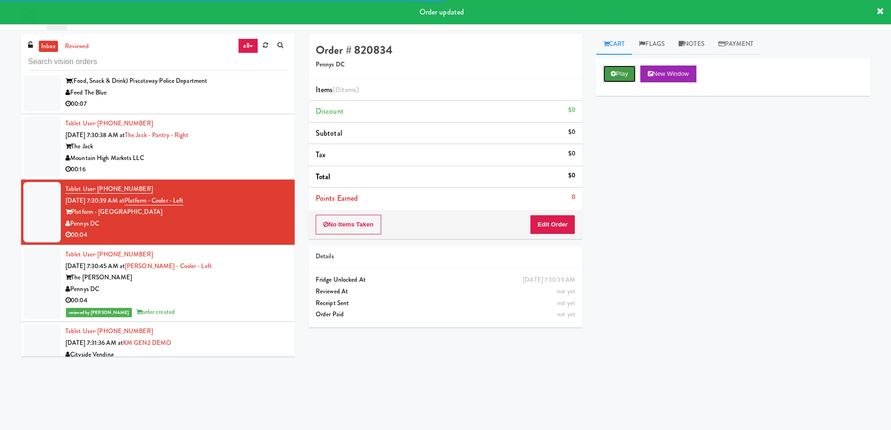
click at [625, 69] on button "Play" at bounding box center [619, 73] width 32 height 17
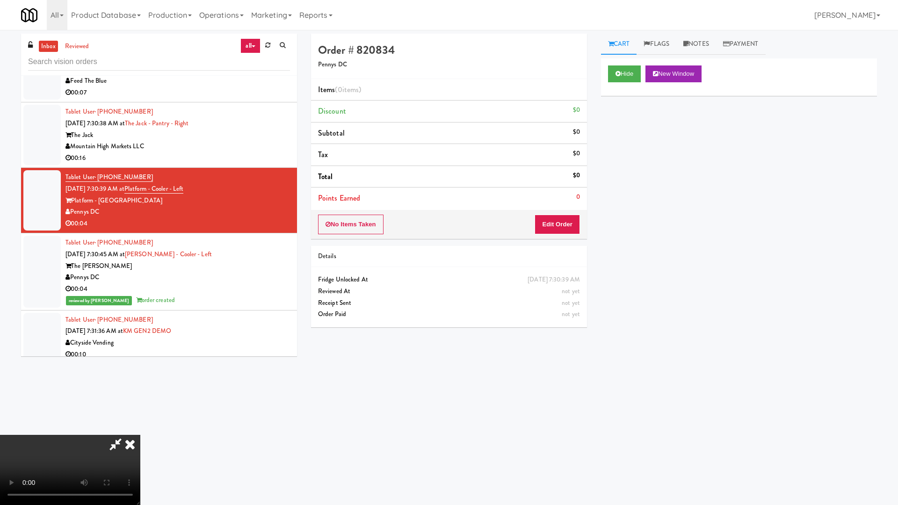
click at [140, 429] on video at bounding box center [70, 470] width 140 height 70
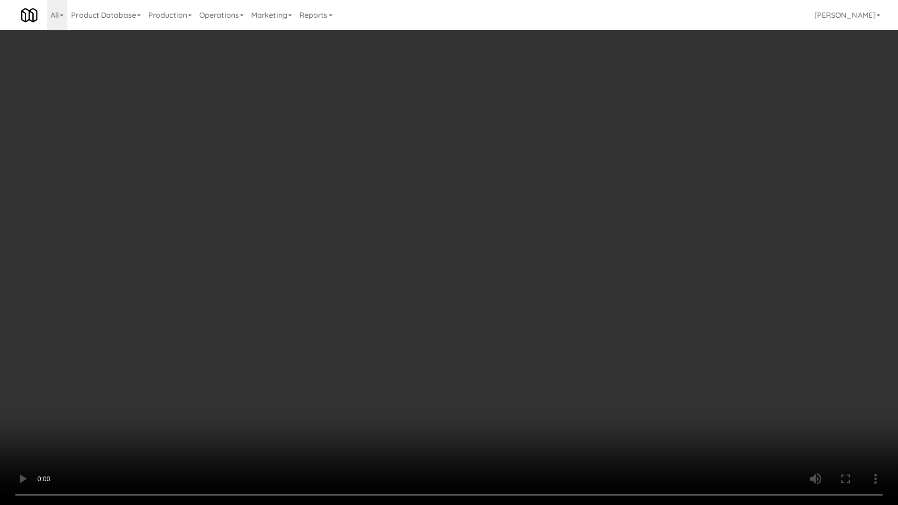
click at [505, 314] on video at bounding box center [449, 252] width 898 height 505
click at [525, 255] on video at bounding box center [449, 252] width 898 height 505
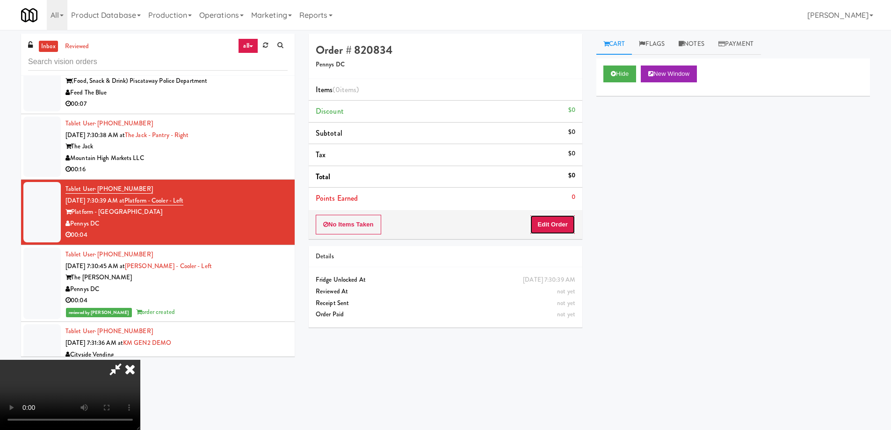
click at [547, 225] on button "Edit Order" at bounding box center [552, 225] width 45 height 20
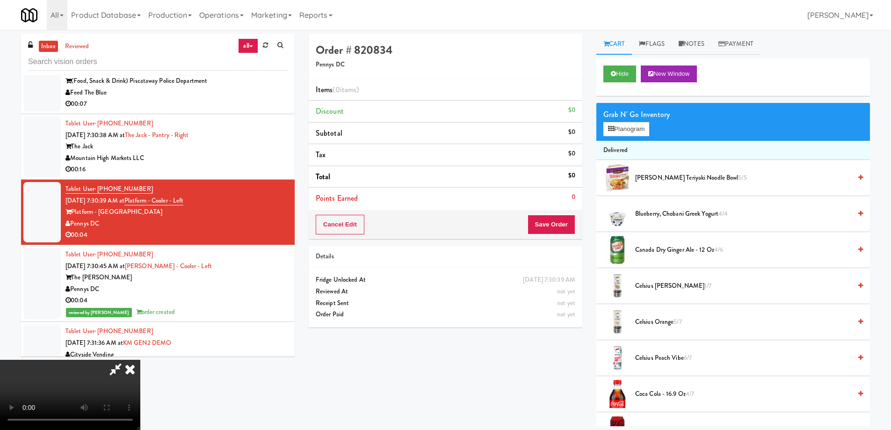
click at [680, 285] on span "Celsius Kiwi Guava 1/7" at bounding box center [743, 286] width 216 height 12
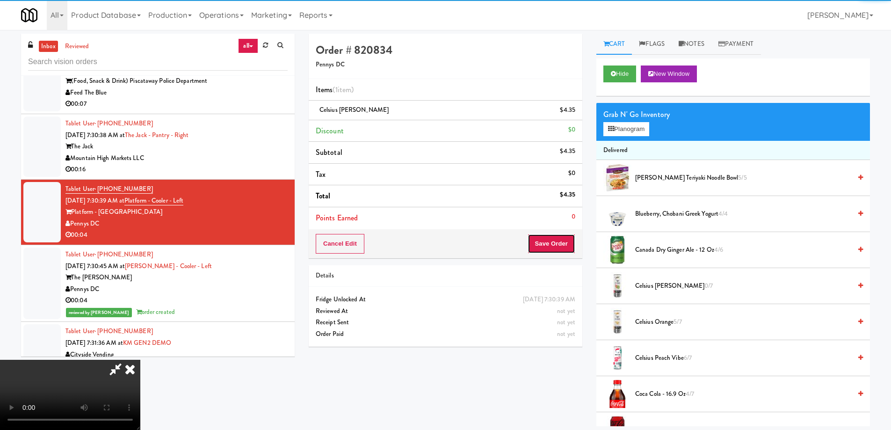
drag, startPoint x: 563, startPoint y: 244, endPoint x: 476, endPoint y: 192, distance: 101.1
click at [563, 243] on button "Save Order" at bounding box center [551, 244] width 48 height 20
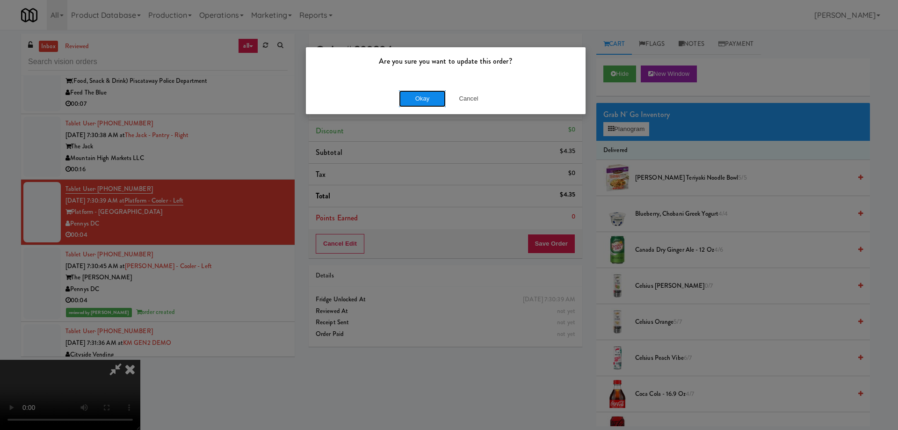
click at [420, 97] on button "Okay" at bounding box center [422, 98] width 47 height 17
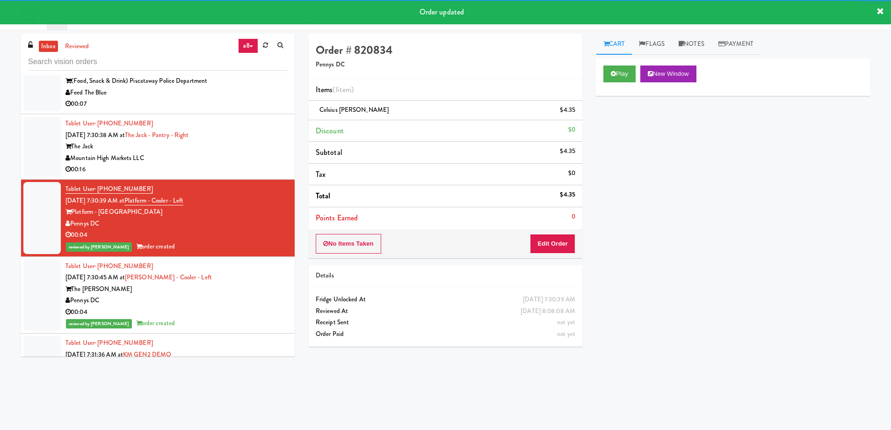
click at [253, 141] on div "The Jack" at bounding box center [176, 147] width 222 height 12
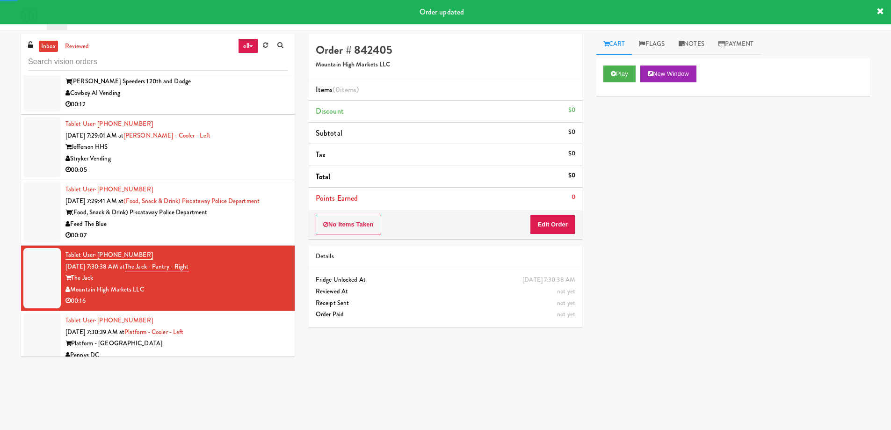
scroll to position [6153, 0]
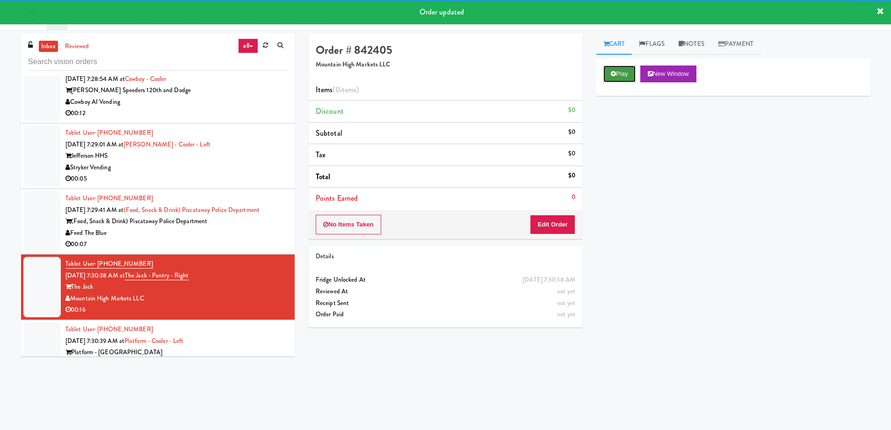
click at [621, 74] on button "Play" at bounding box center [619, 73] width 32 height 17
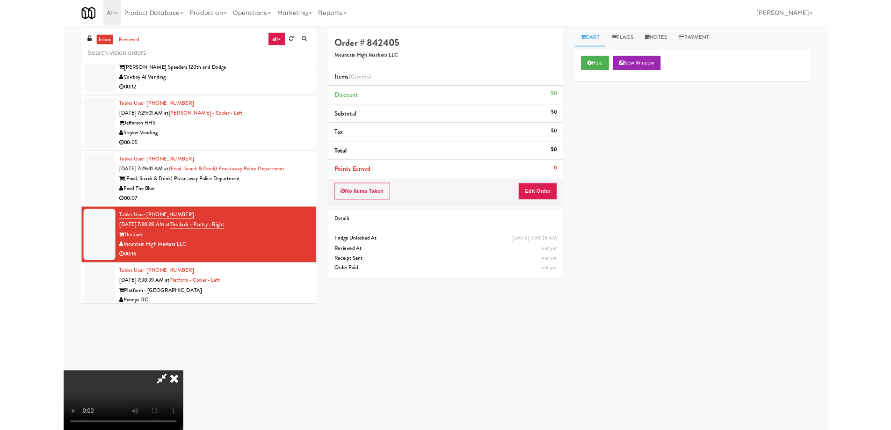
scroll to position [0, 0]
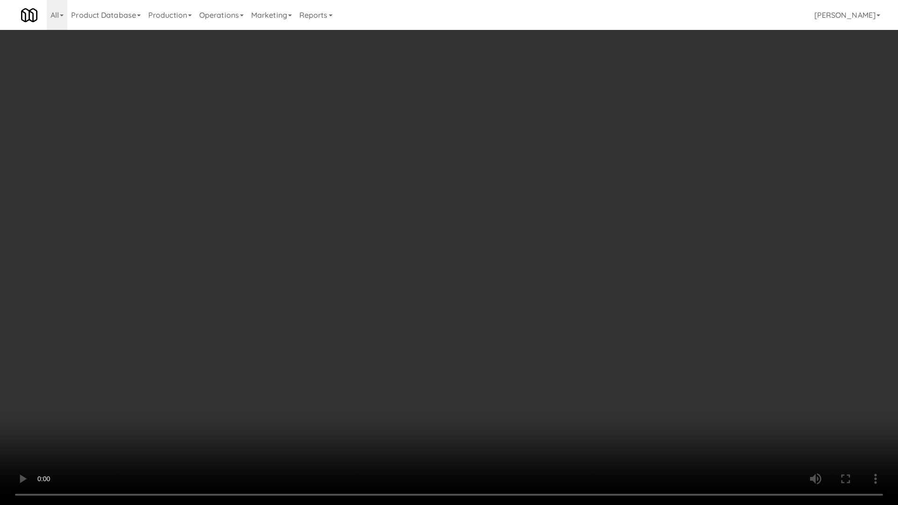
click at [527, 241] on video at bounding box center [449, 252] width 898 height 505
click at [461, 293] on video at bounding box center [449, 252] width 898 height 505
click at [510, 256] on video at bounding box center [449, 252] width 898 height 505
click at [551, 311] on video at bounding box center [449, 252] width 898 height 505
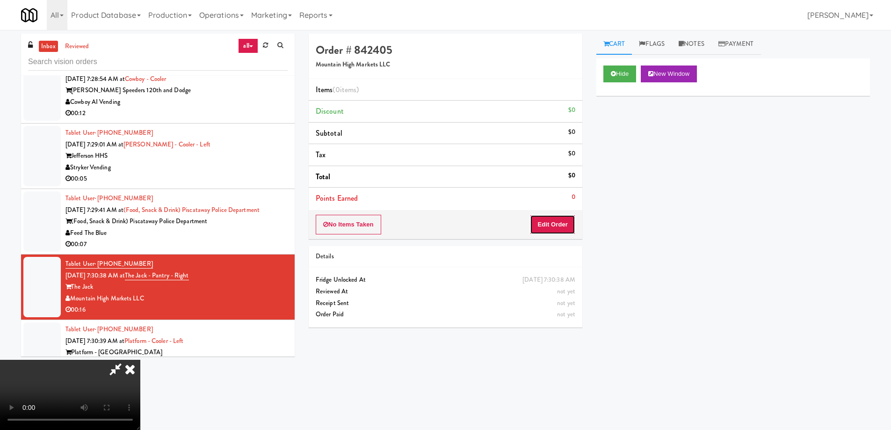
click at [566, 227] on button "Edit Order" at bounding box center [552, 225] width 45 height 20
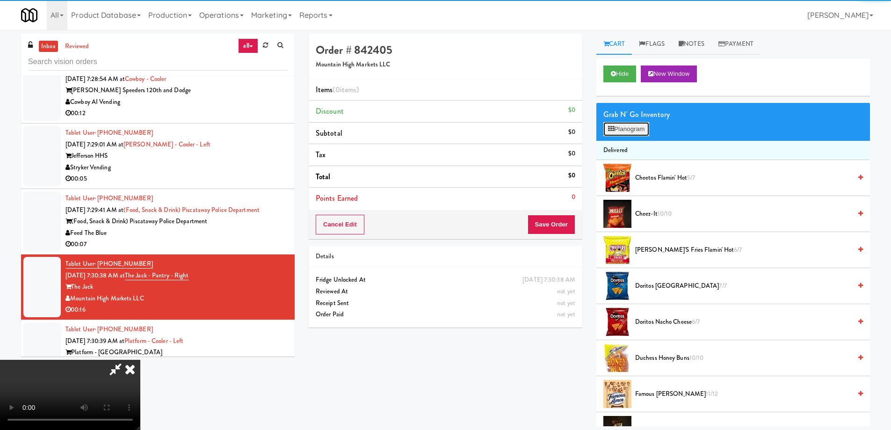
click at [638, 131] on button "Planogram" at bounding box center [626, 129] width 46 height 14
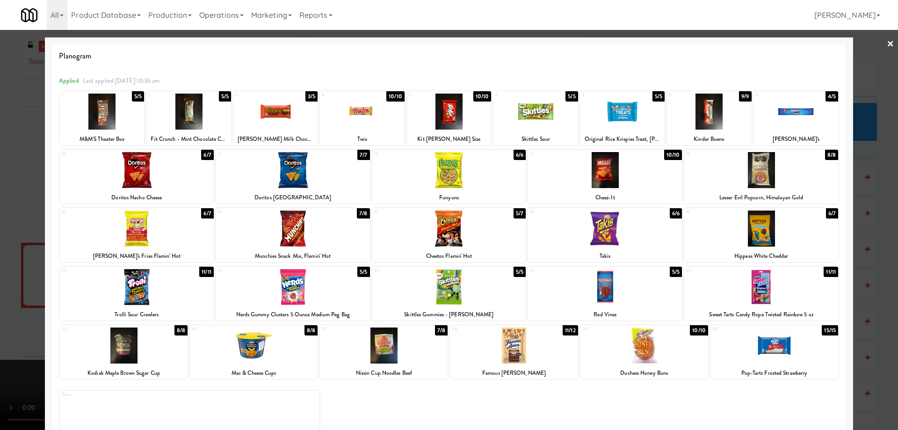
click at [291, 340] on div at bounding box center [254, 345] width 128 height 36
click at [887, 45] on link "×" at bounding box center [890, 44] width 7 height 29
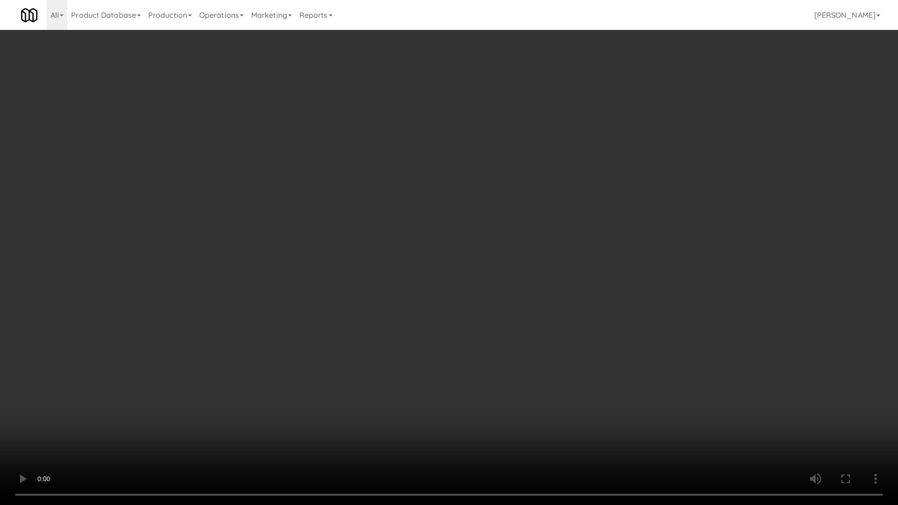
click at [530, 287] on video at bounding box center [449, 252] width 898 height 505
click at [544, 286] on video at bounding box center [449, 252] width 898 height 505
click at [638, 318] on video at bounding box center [449, 252] width 898 height 505
click at [638, 314] on video at bounding box center [449, 252] width 898 height 505
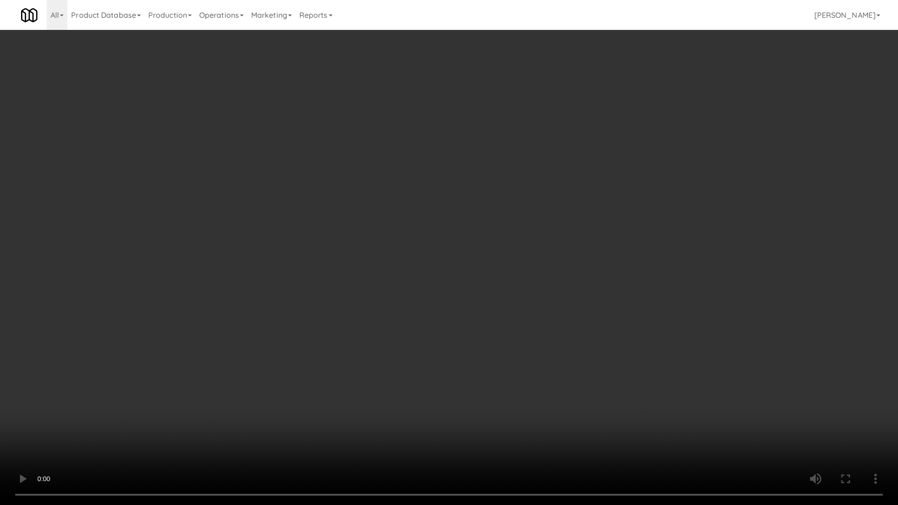
click at [638, 314] on video at bounding box center [449, 252] width 898 height 505
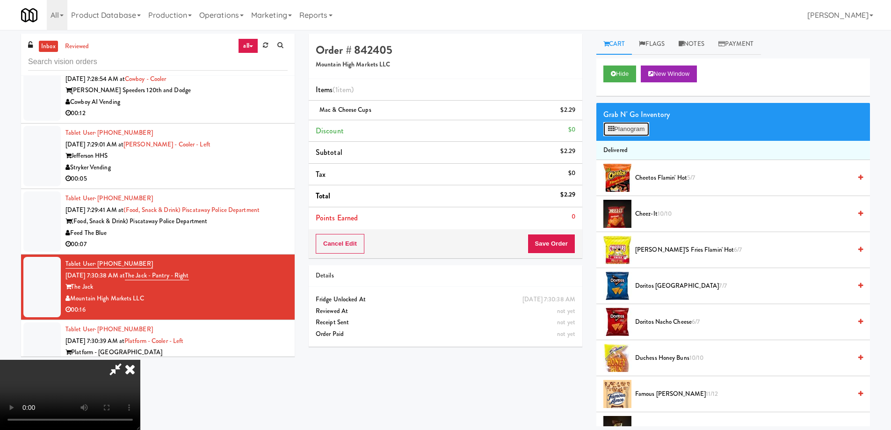
click at [635, 130] on button "Planogram" at bounding box center [626, 129] width 46 height 14
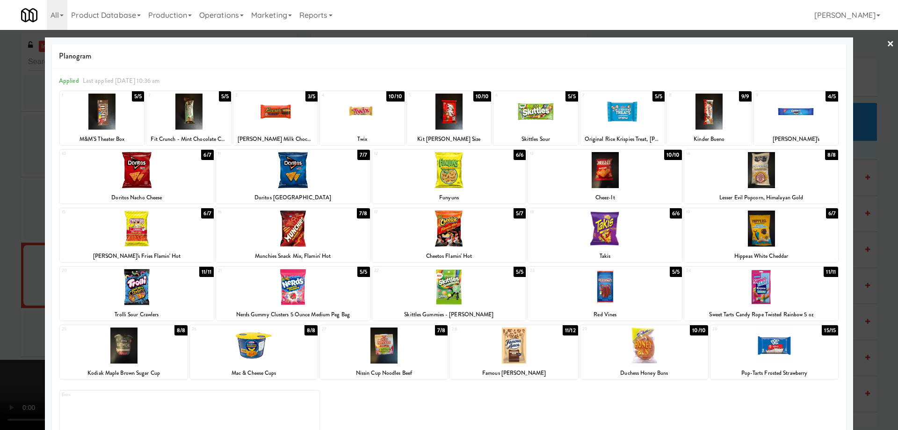
click at [347, 227] on div at bounding box center [293, 228] width 154 height 36
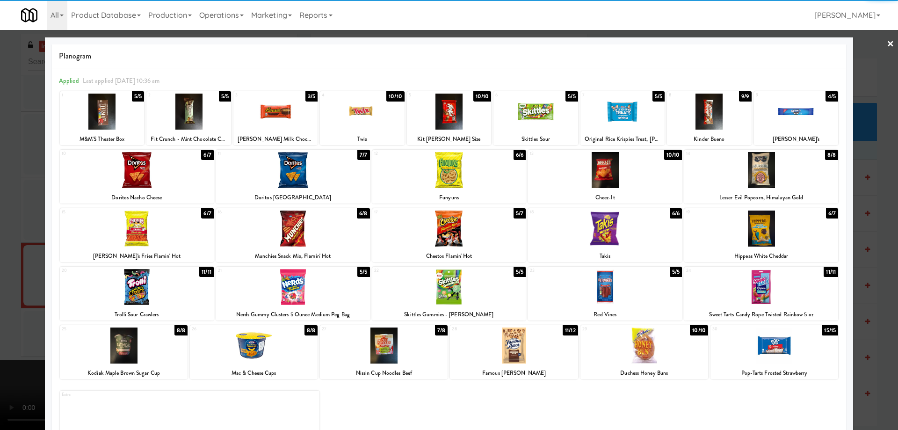
click at [890, 45] on div at bounding box center [449, 215] width 898 height 430
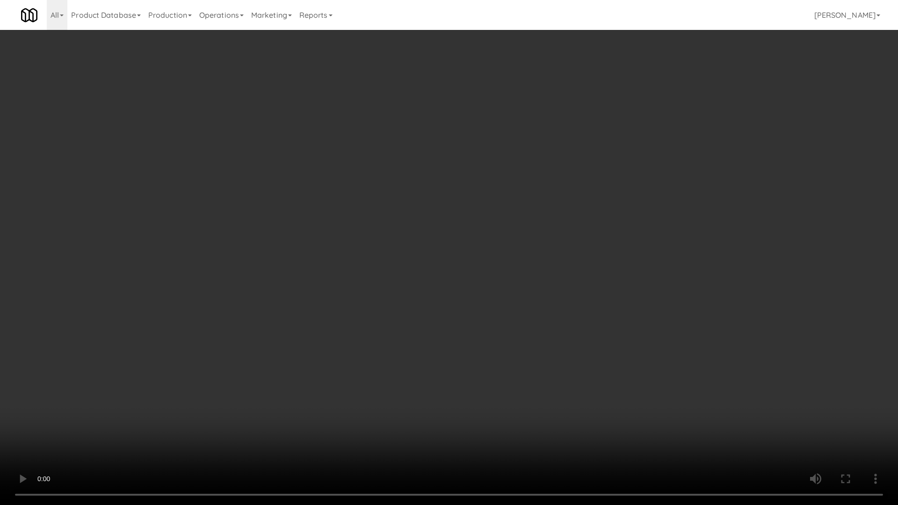
click at [587, 261] on video at bounding box center [449, 252] width 898 height 505
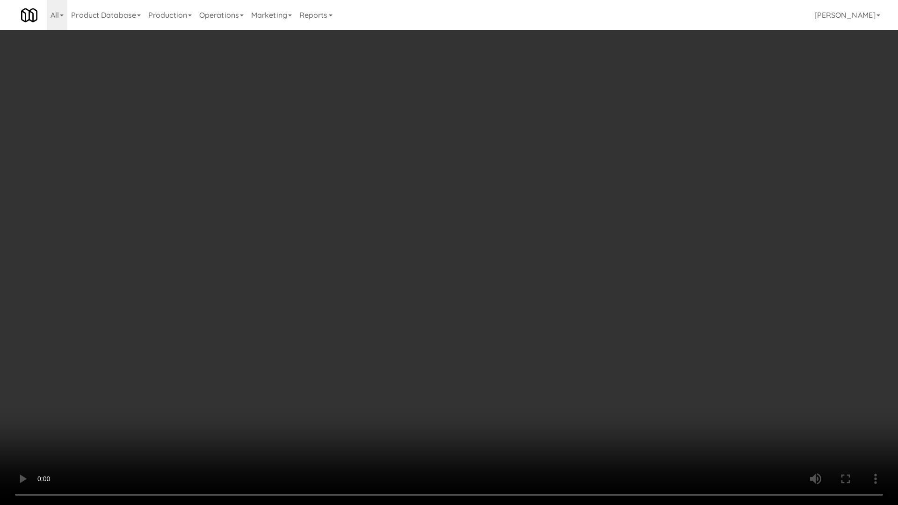
click at [587, 261] on video at bounding box center [449, 252] width 898 height 505
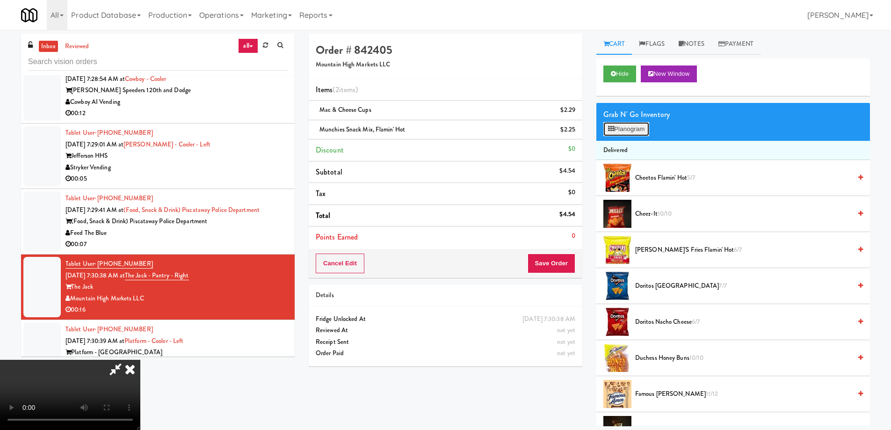
click at [627, 127] on button "Planogram" at bounding box center [626, 129] width 46 height 14
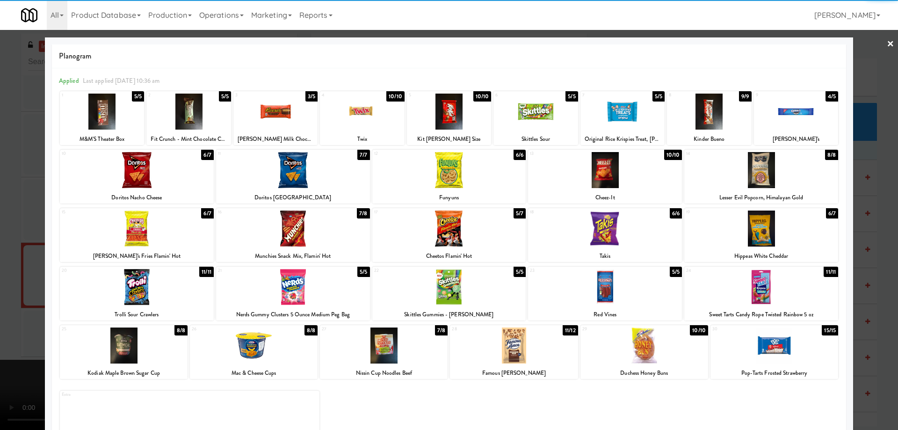
click at [679, 347] on div at bounding box center [644, 345] width 128 height 36
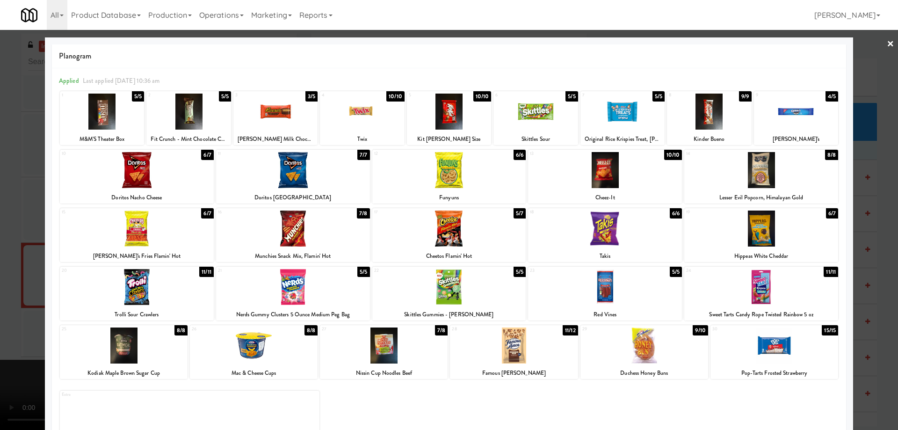
click at [887, 44] on link "×" at bounding box center [890, 44] width 7 height 29
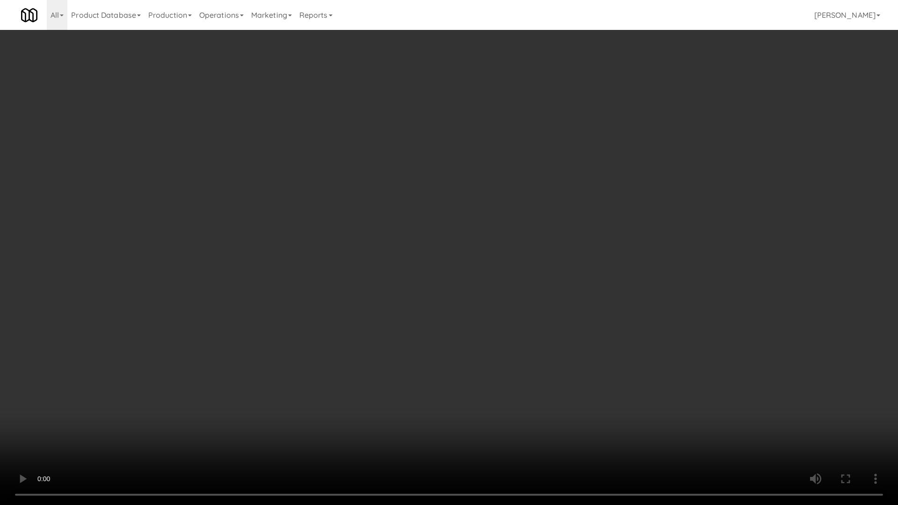
click at [465, 274] on video at bounding box center [449, 252] width 898 height 505
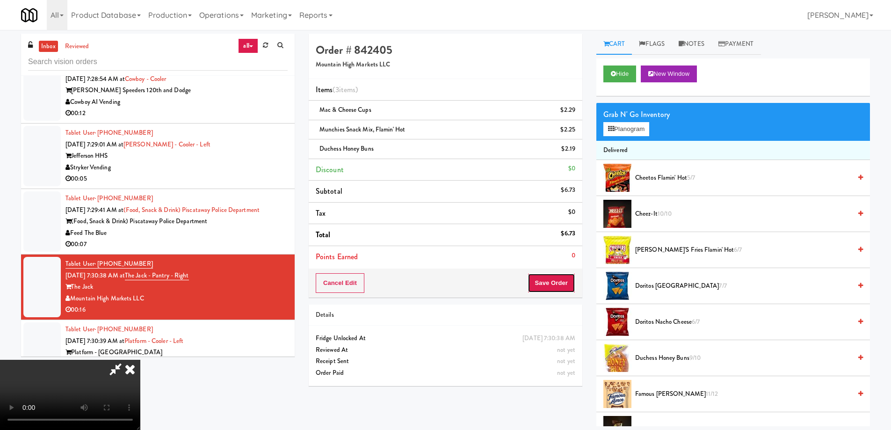
click at [560, 290] on button "Save Order" at bounding box center [551, 283] width 48 height 20
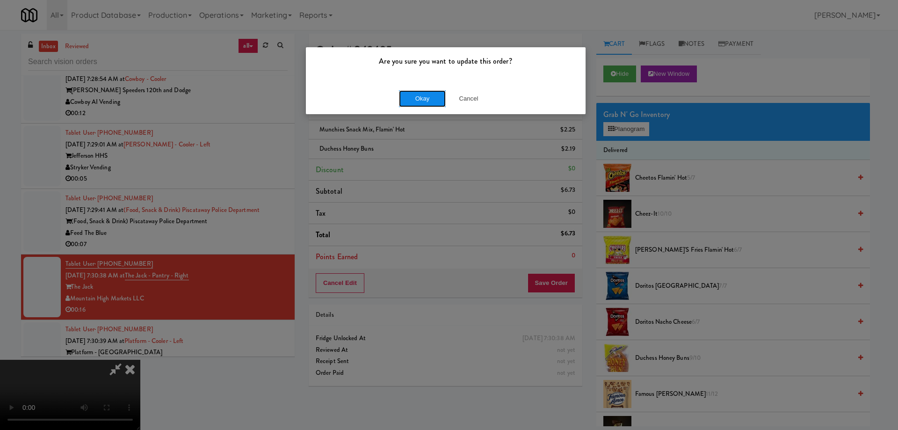
click at [422, 103] on button "Okay" at bounding box center [422, 98] width 47 height 17
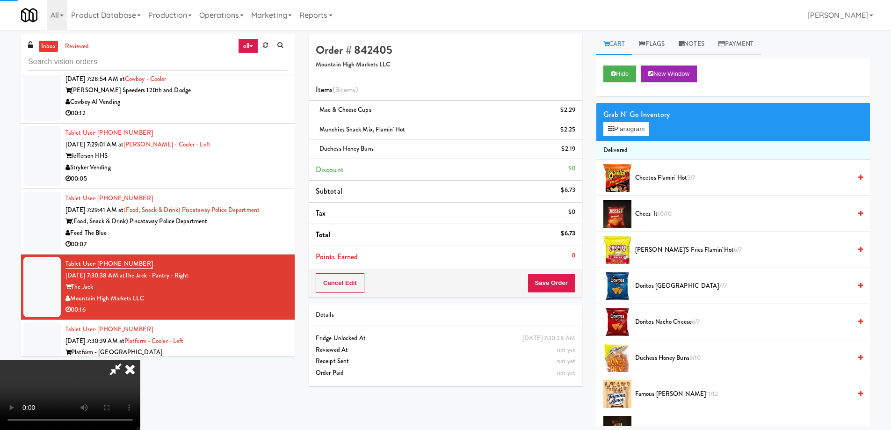
click at [140, 360] on icon at bounding box center [130, 369] width 21 height 19
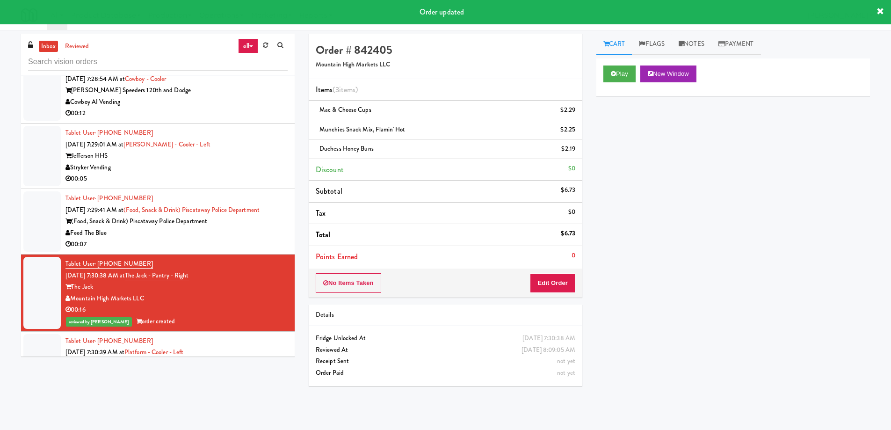
click at [708, 227] on div "Play New Window Primary Flag Clear Flag if unable to determine what was taken o…" at bounding box center [733, 233] width 274 height 351
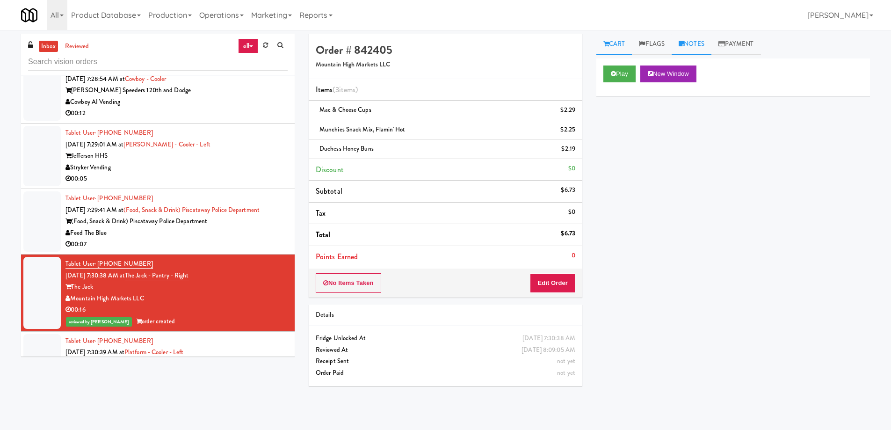
click at [706, 39] on link "Notes" at bounding box center [692, 44] width 40 height 21
click at [698, 120] on p at bounding box center [733, 115] width 259 height 10
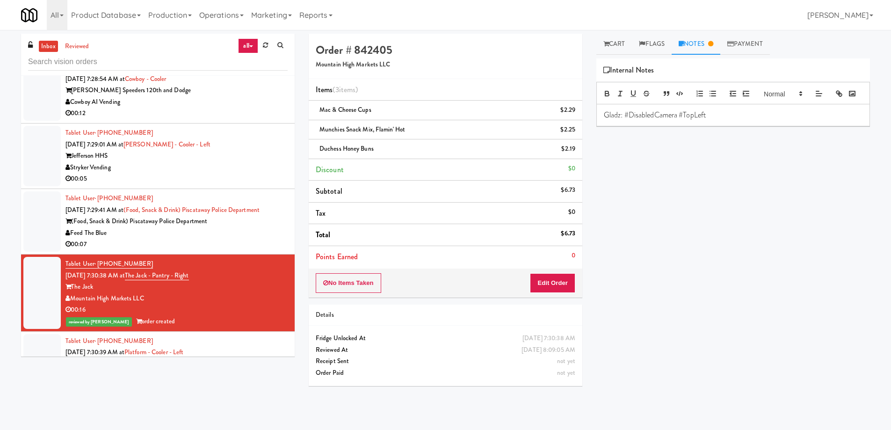
click at [704, 211] on div "Play New Window Primary Flag Clear Flag if unable to determine what was taken o…" at bounding box center [733, 233] width 274 height 351
click at [248, 227] on div "Feed The Blue" at bounding box center [176, 233] width 222 height 12
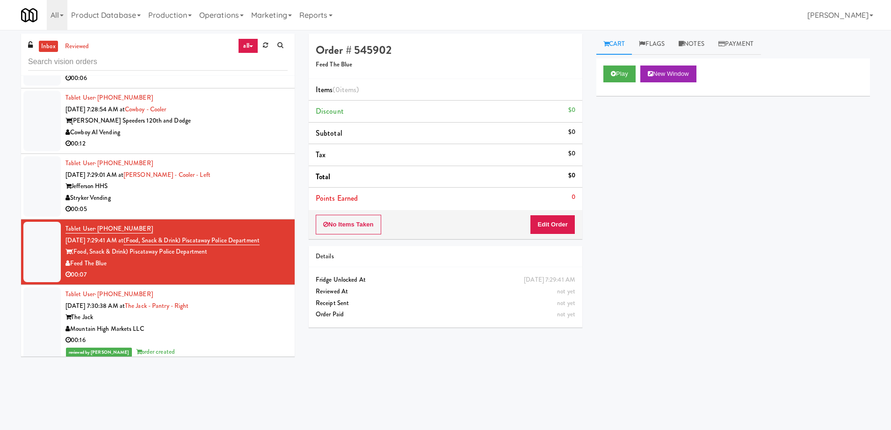
scroll to position [6106, 0]
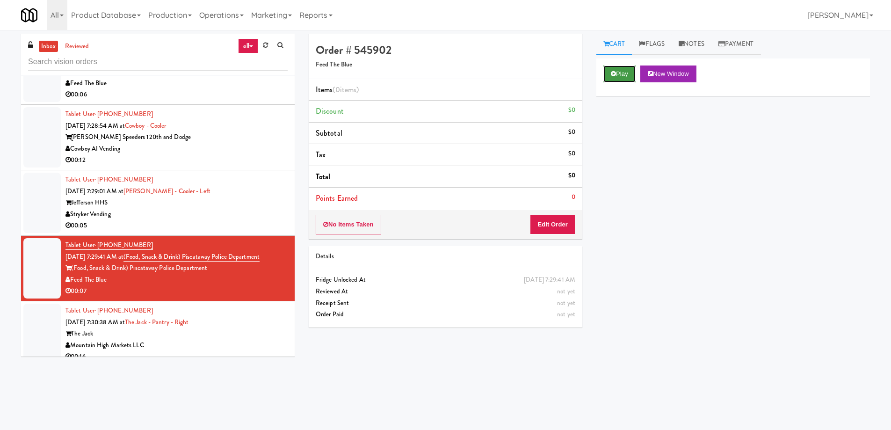
click at [614, 67] on button "Play" at bounding box center [619, 73] width 32 height 17
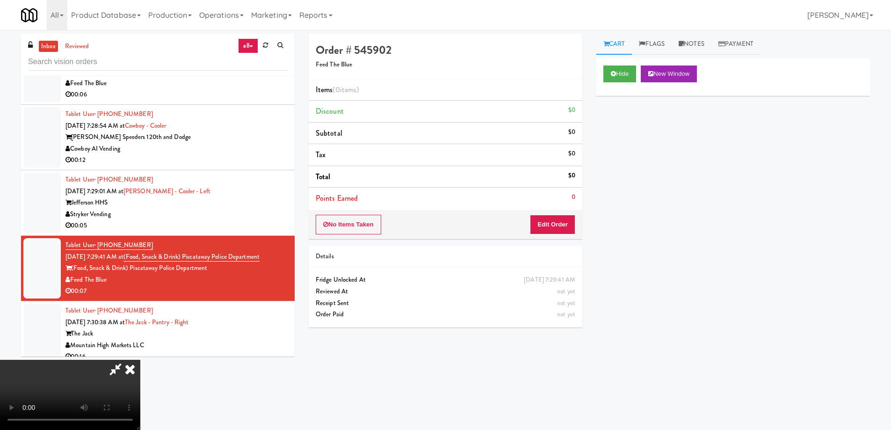
scroll to position [0, 0]
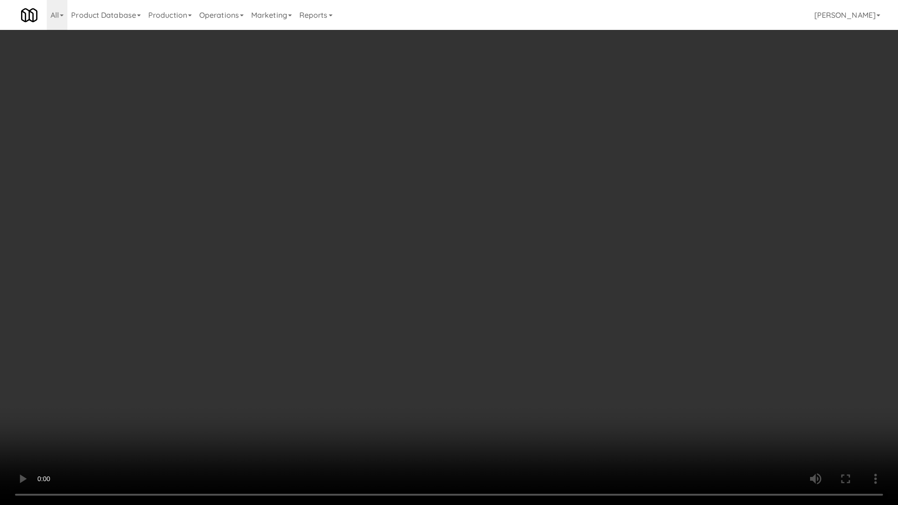
drag, startPoint x: 507, startPoint y: 255, endPoint x: 488, endPoint y: 261, distance: 20.0
click at [507, 255] on video at bounding box center [449, 252] width 898 height 505
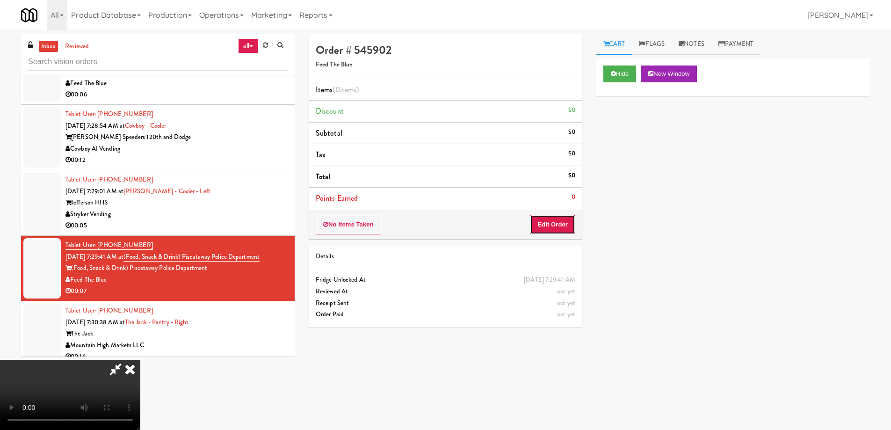
click at [561, 223] on button "Edit Order" at bounding box center [552, 225] width 45 height 20
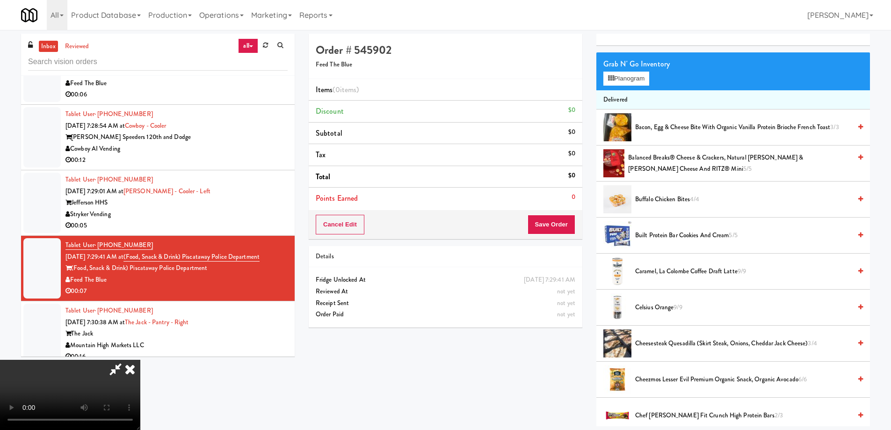
scroll to position [140, 0]
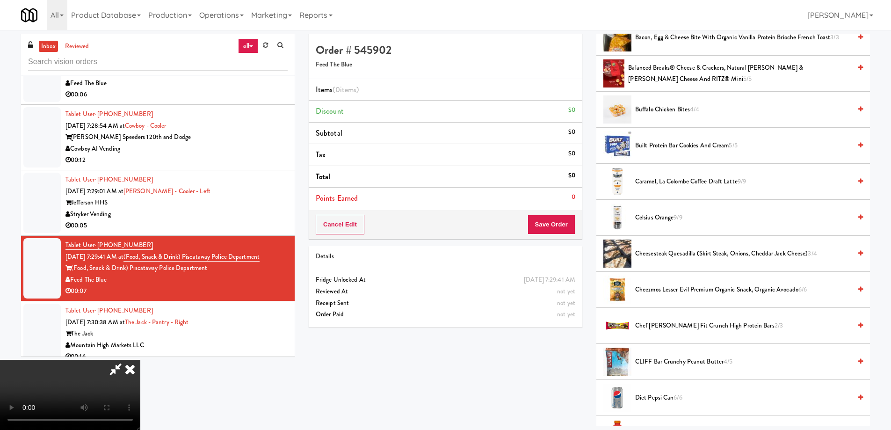
click at [667, 217] on span "Celsius Orange 9/9" at bounding box center [743, 218] width 216 height 12
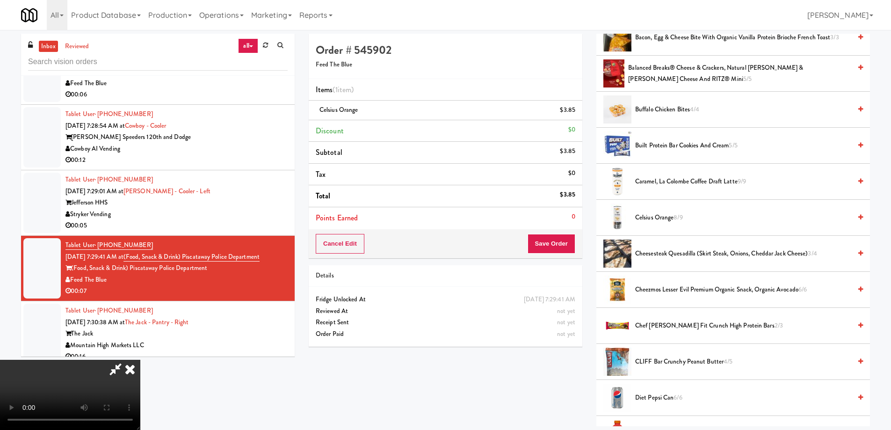
scroll to position [0, 0]
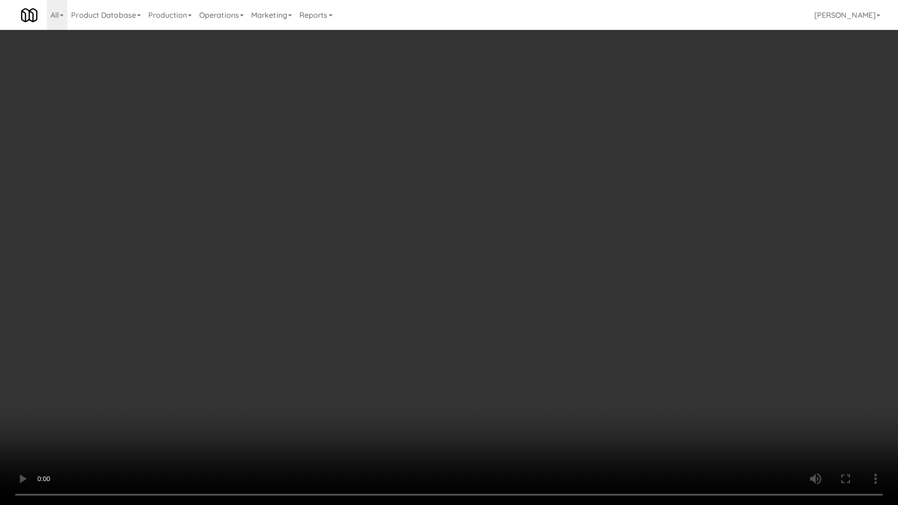
click at [577, 296] on video at bounding box center [449, 252] width 898 height 505
click at [553, 235] on video at bounding box center [449, 252] width 898 height 505
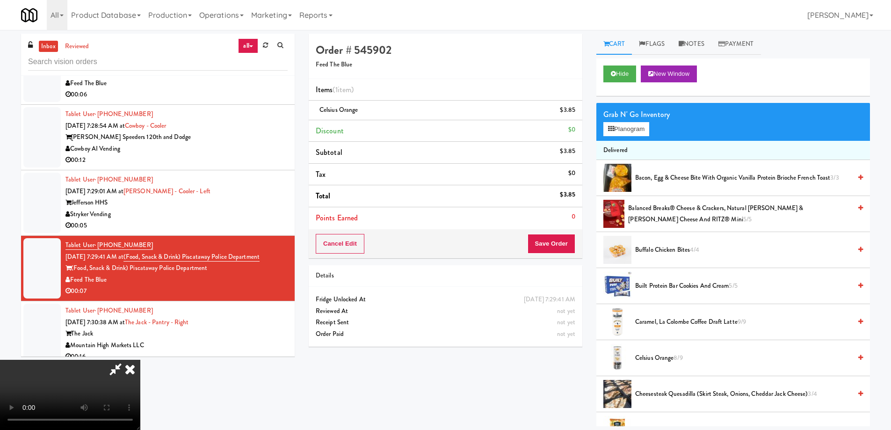
click at [634, 137] on div "Grab N' Go Inventory Planogram" at bounding box center [733, 122] width 274 height 38
click at [625, 129] on button "Planogram" at bounding box center [626, 129] width 46 height 14
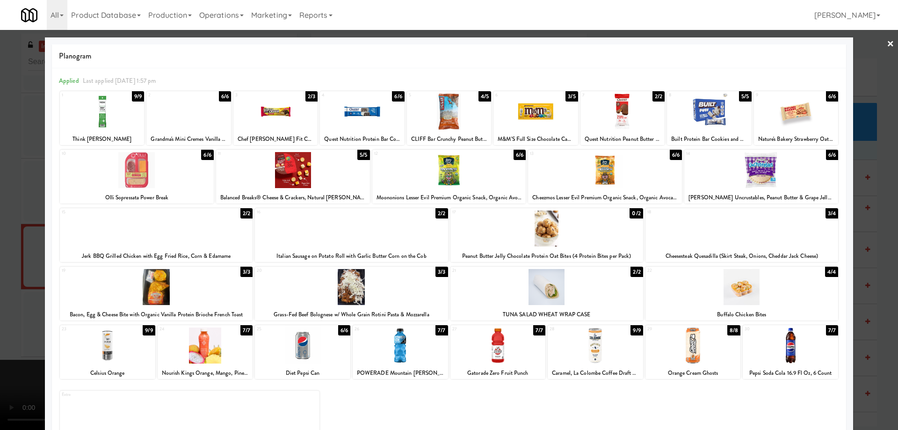
click at [887, 41] on div at bounding box center [449, 215] width 898 height 430
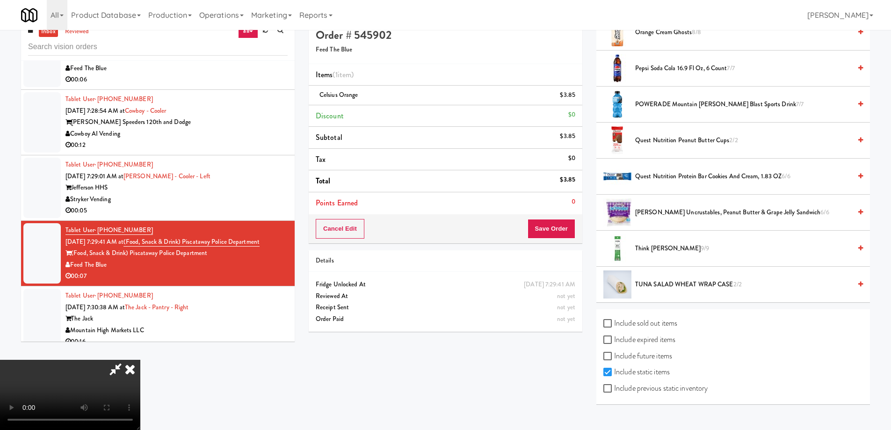
scroll to position [30, 0]
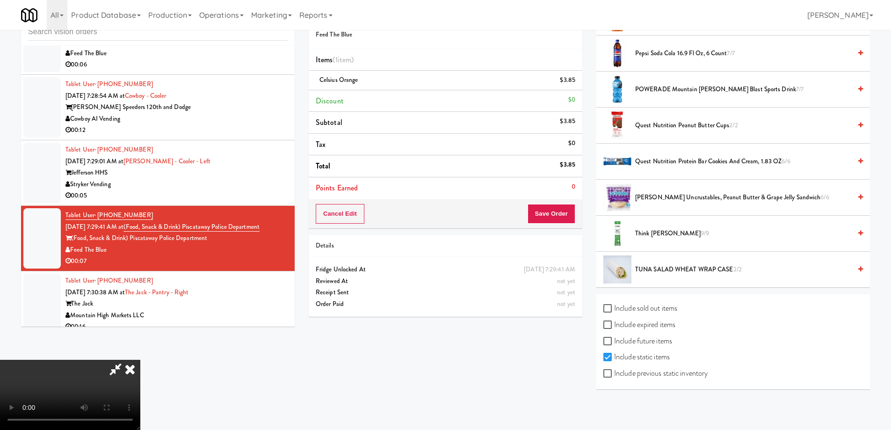
click at [658, 324] on label "Include expired items" at bounding box center [639, 325] width 72 height 14
click at [614, 324] on input "Include expired items" at bounding box center [608, 324] width 11 height 7
checkbox input "true"
click at [655, 376] on label "Include previous static inventory" at bounding box center [655, 373] width 104 height 14
click at [614, 376] on input "Include previous static inventory" at bounding box center [608, 373] width 11 height 7
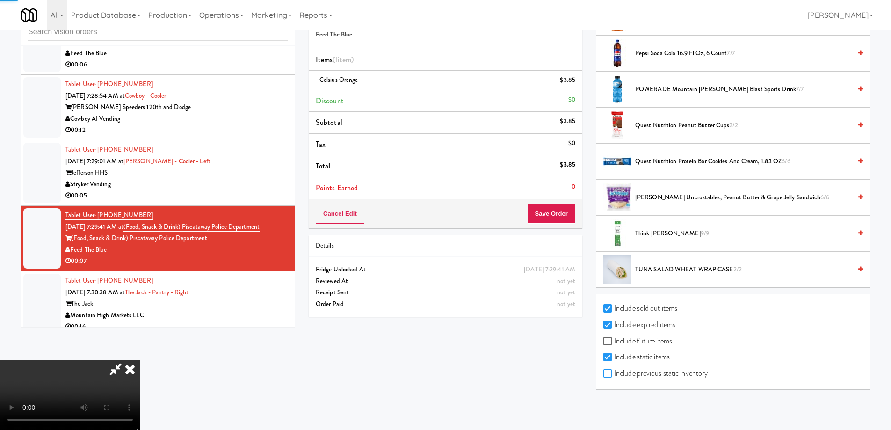
checkbox input "true"
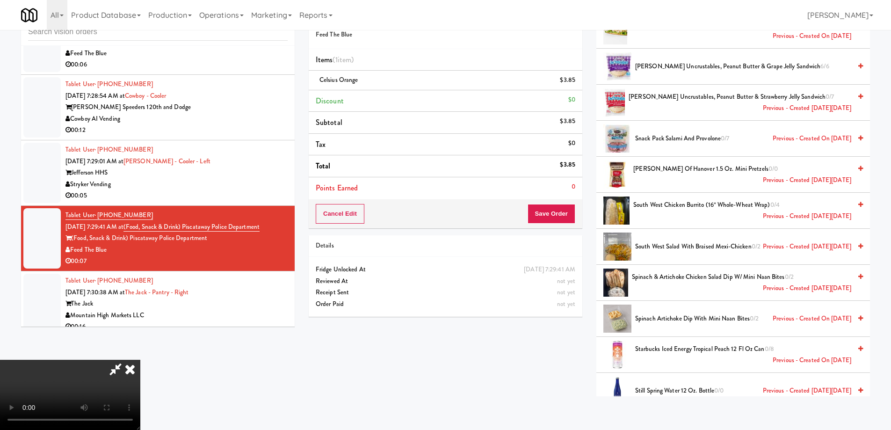
scroll to position [3505, 0]
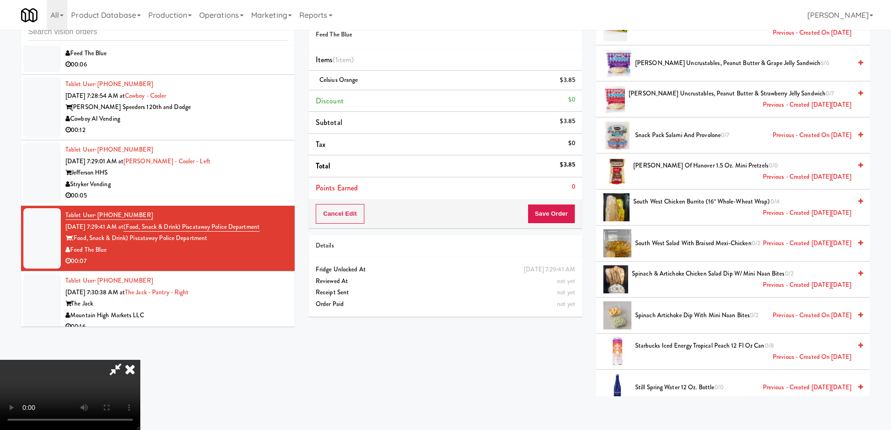
click at [668, 100] on span "[PERSON_NAME] Uncrustables, Peanut Butter & Strawberry Jelly Sandwich 0/7 Previ…" at bounding box center [739, 99] width 223 height 23
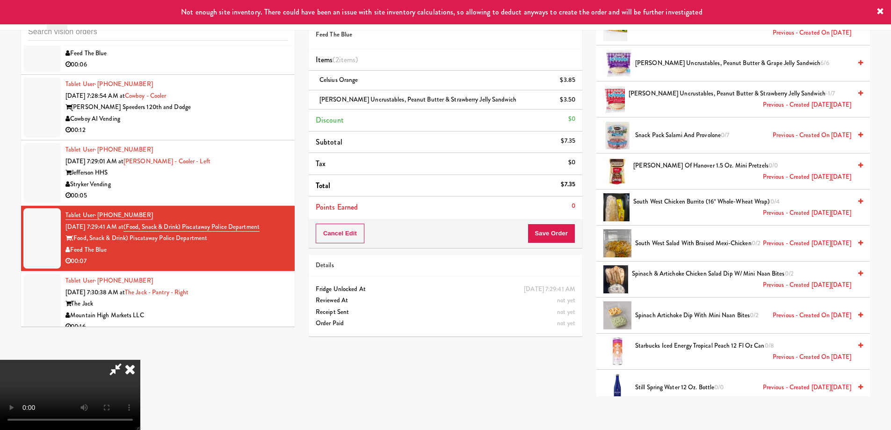
scroll to position [0, 0]
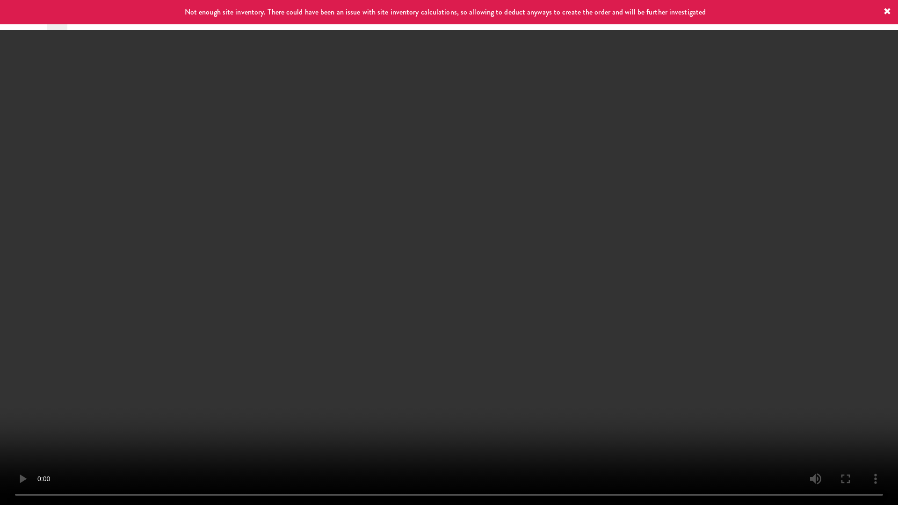
click at [526, 281] on video at bounding box center [449, 252] width 898 height 505
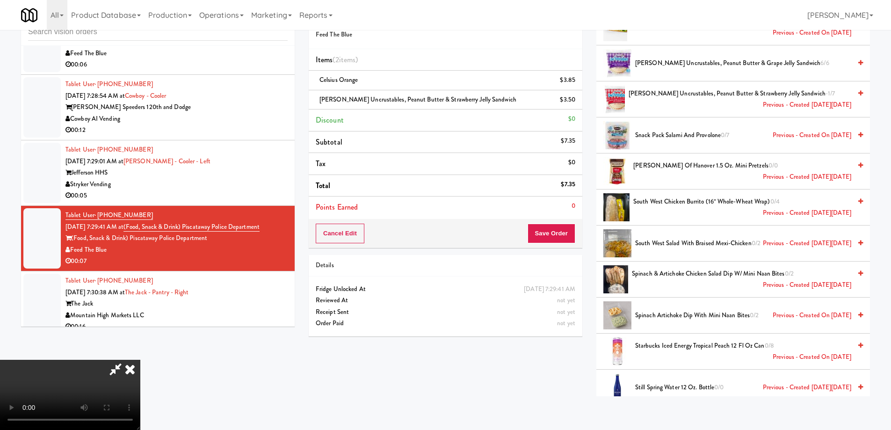
click at [140, 360] on icon at bounding box center [130, 369] width 21 height 19
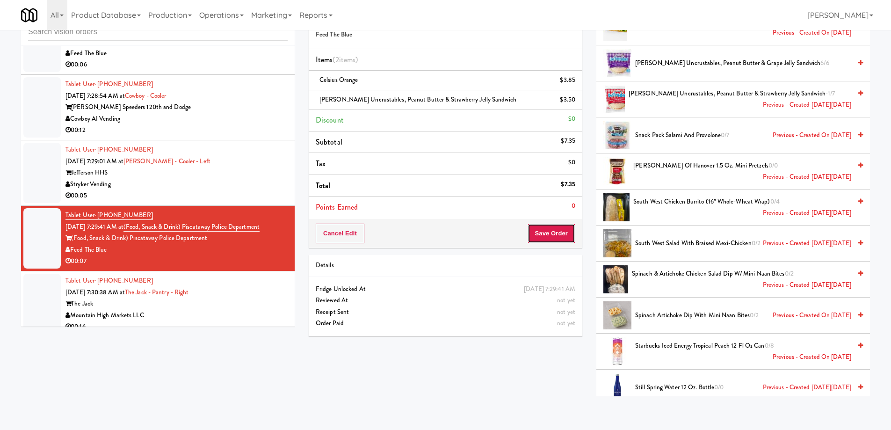
click at [538, 224] on button "Save Order" at bounding box center [551, 234] width 48 height 20
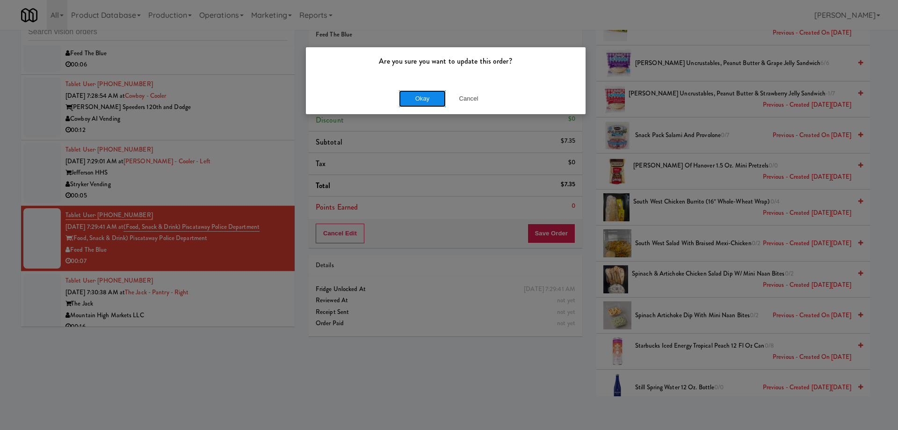
click at [406, 100] on button "Okay" at bounding box center [422, 98] width 47 height 17
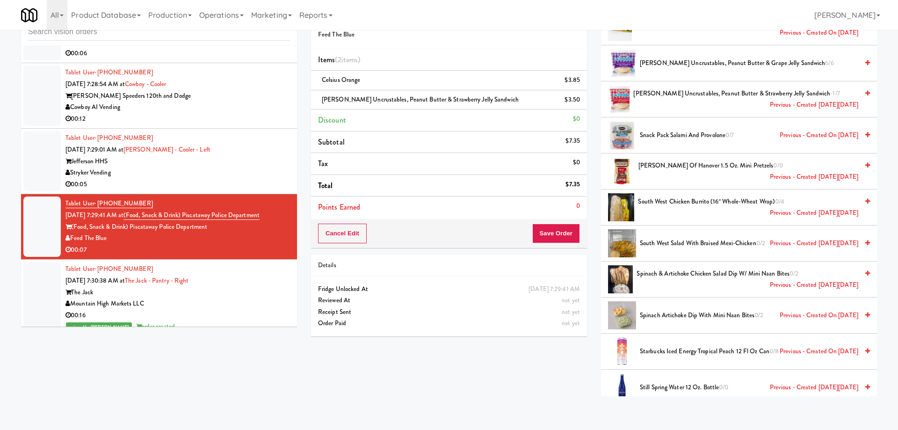
click at [274, 156] on div "Jefferson HHS" at bounding box center [177, 162] width 224 height 12
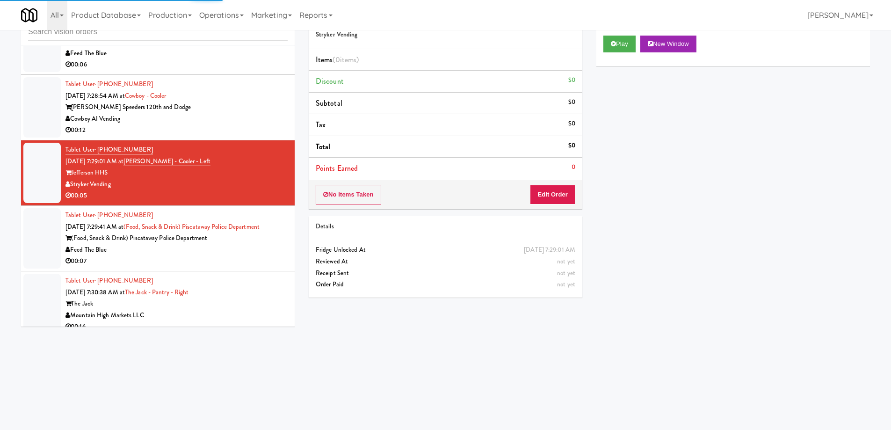
scroll to position [6059, 0]
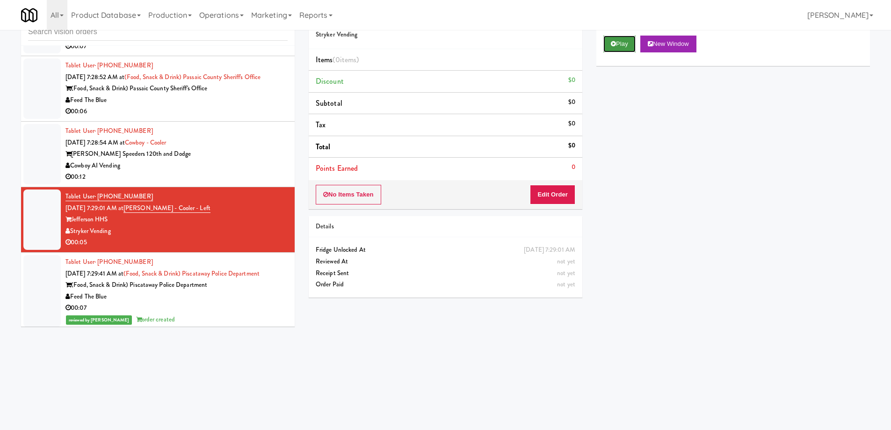
click at [622, 50] on button "Play" at bounding box center [619, 44] width 32 height 17
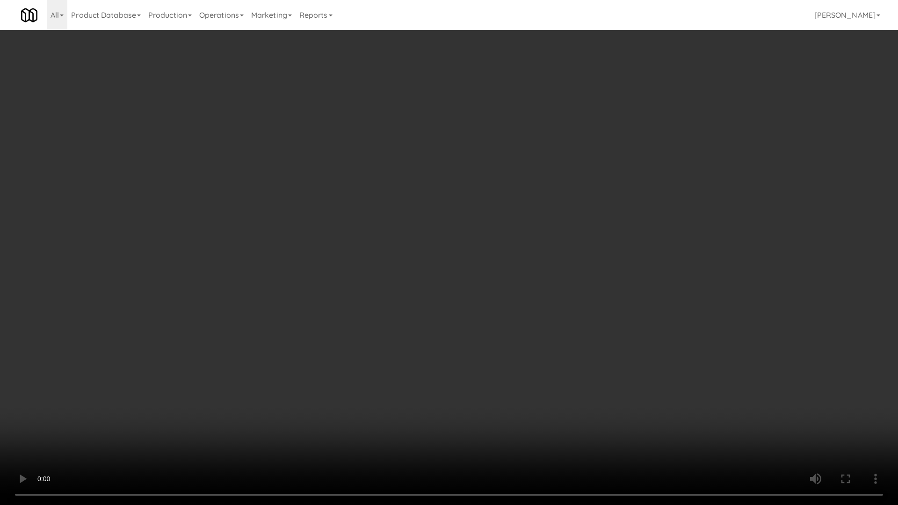
click at [513, 250] on video at bounding box center [449, 252] width 898 height 505
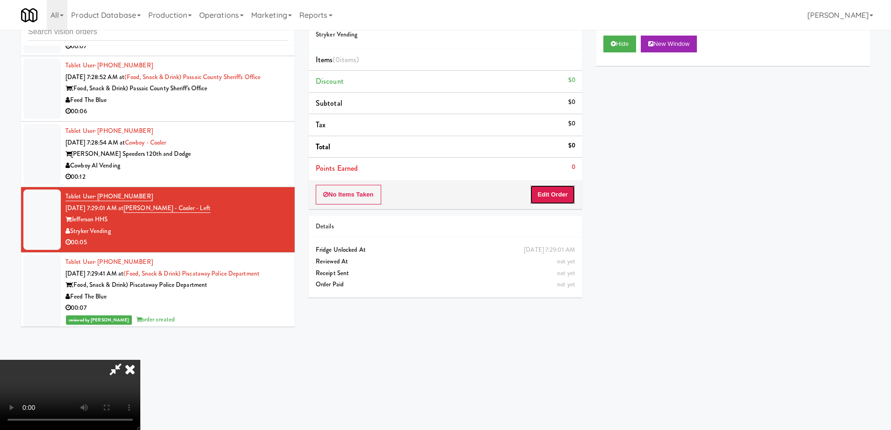
click at [556, 199] on button "Edit Order" at bounding box center [552, 195] width 45 height 20
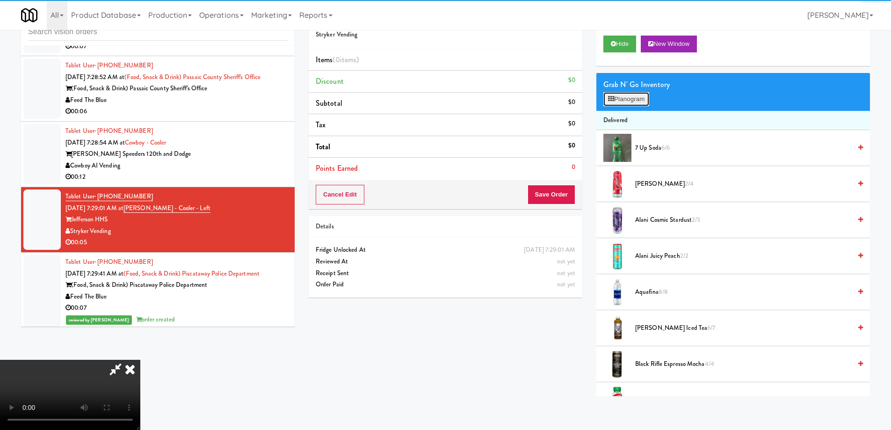
click at [625, 95] on button "Planogram" at bounding box center [626, 99] width 46 height 14
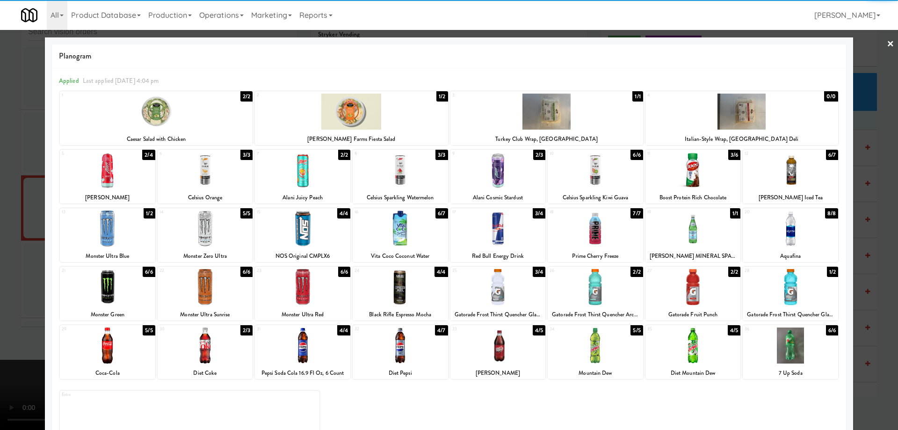
click at [134, 290] on div at bounding box center [107, 287] width 95 height 36
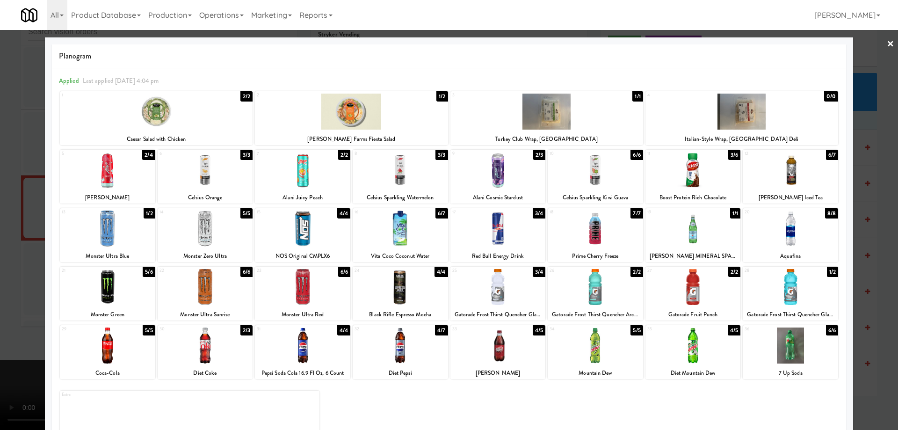
click at [887, 43] on link "×" at bounding box center [890, 44] width 7 height 29
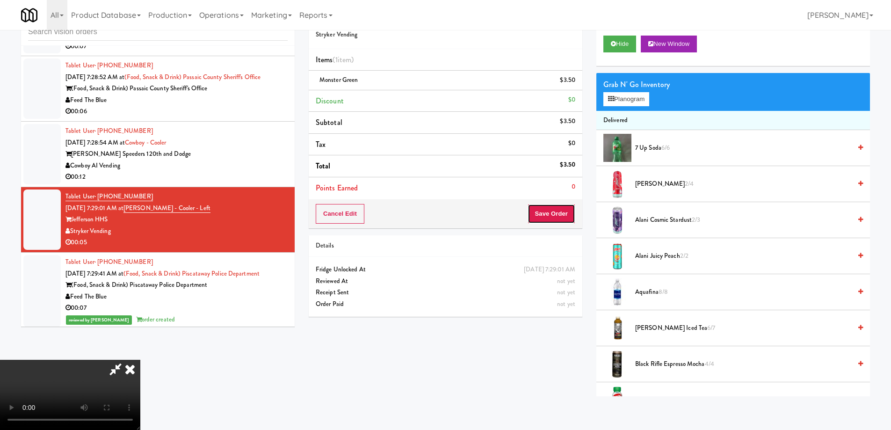
click at [567, 211] on button "Save Order" at bounding box center [551, 214] width 48 height 20
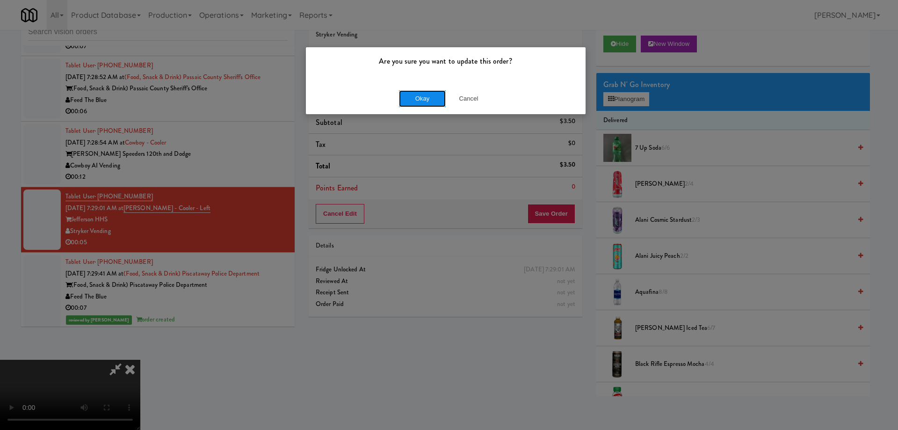
click at [422, 94] on button "Okay" at bounding box center [422, 98] width 47 height 17
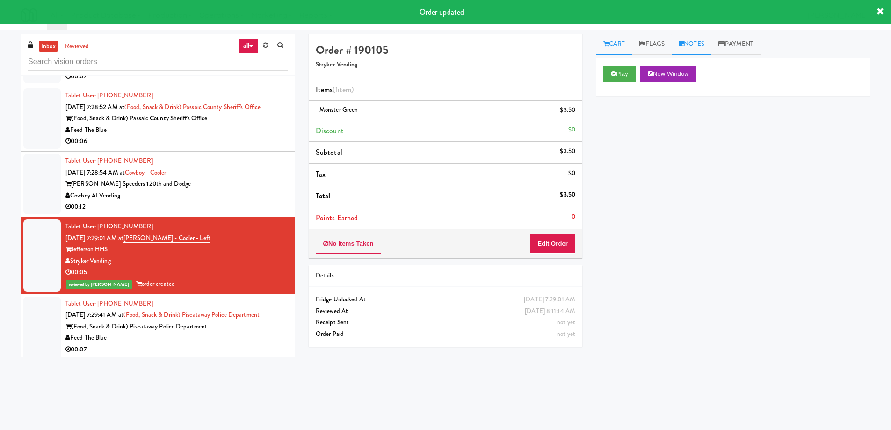
click at [698, 41] on link "Notes" at bounding box center [692, 44] width 40 height 21
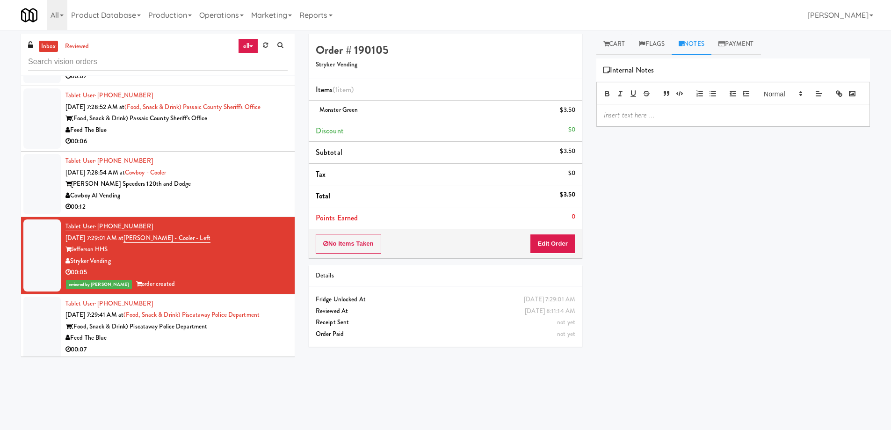
click at [693, 120] on p at bounding box center [733, 115] width 259 height 10
click at [252, 190] on div "Cowboy AI Vending" at bounding box center [176, 196] width 222 height 12
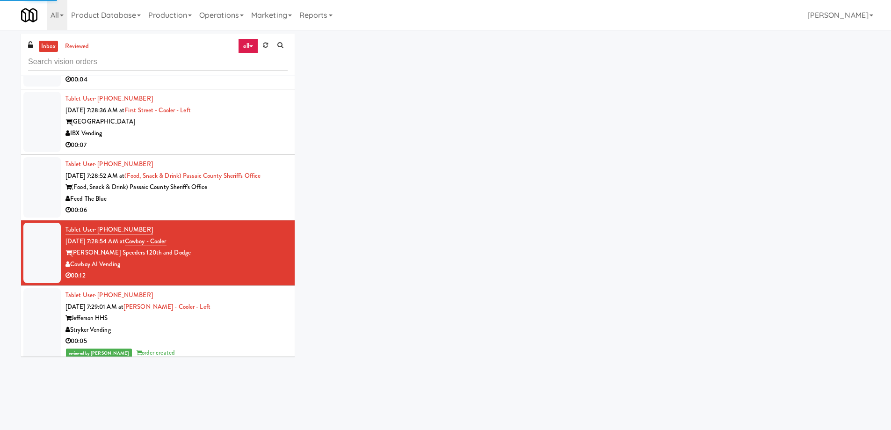
scroll to position [5966, 0]
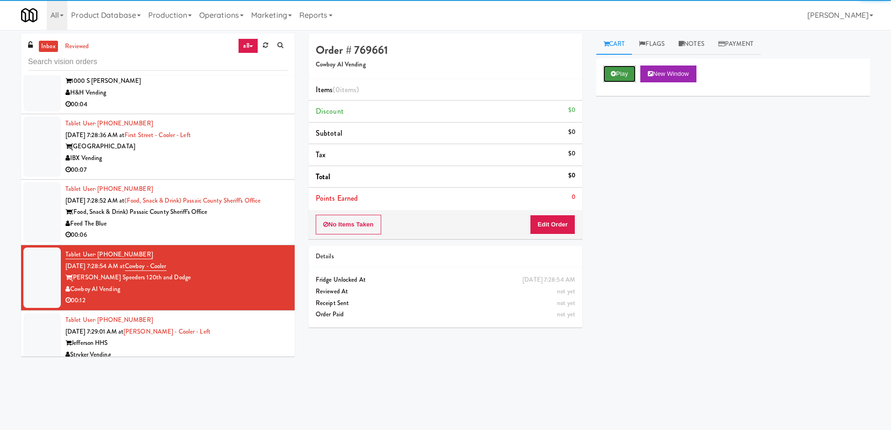
click at [615, 70] on button "Play" at bounding box center [619, 73] width 32 height 17
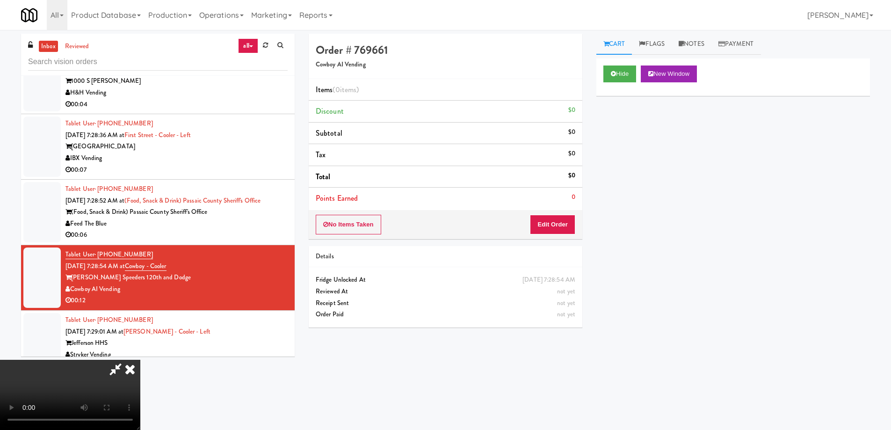
scroll to position [0, 0]
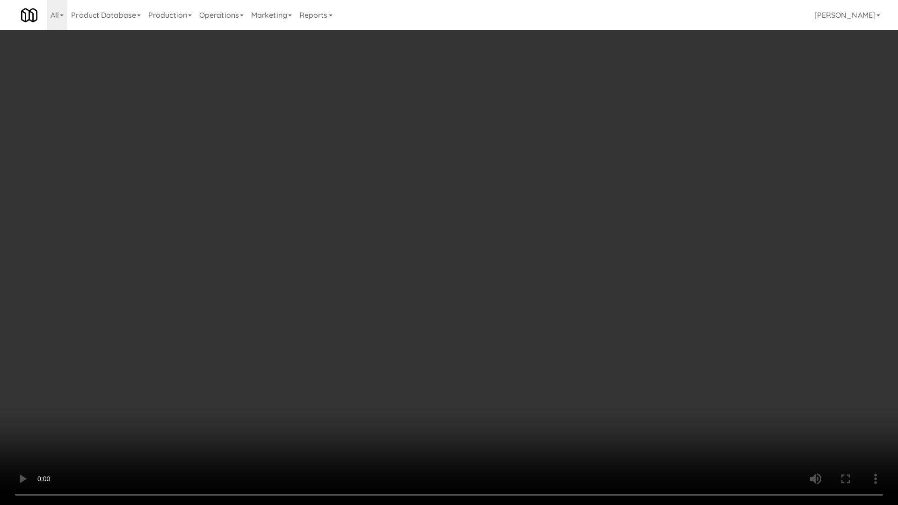
click at [467, 209] on video at bounding box center [449, 252] width 898 height 505
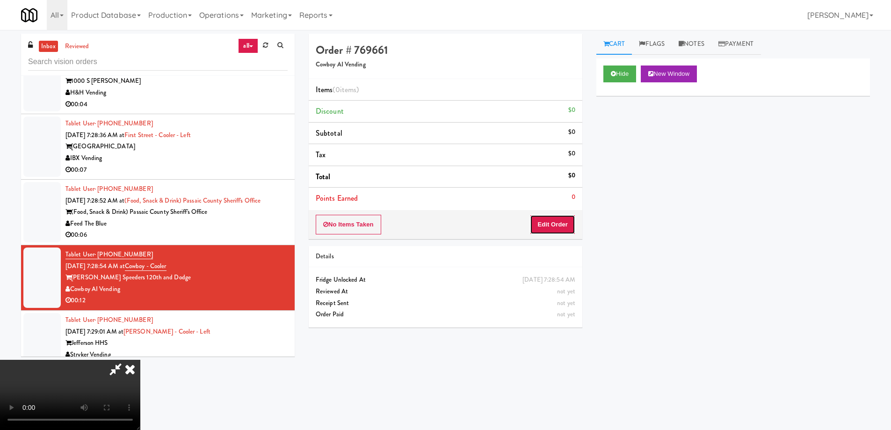
drag, startPoint x: 559, startPoint y: 227, endPoint x: 592, endPoint y: 191, distance: 48.3
click at [559, 227] on button "Edit Order" at bounding box center [552, 225] width 45 height 20
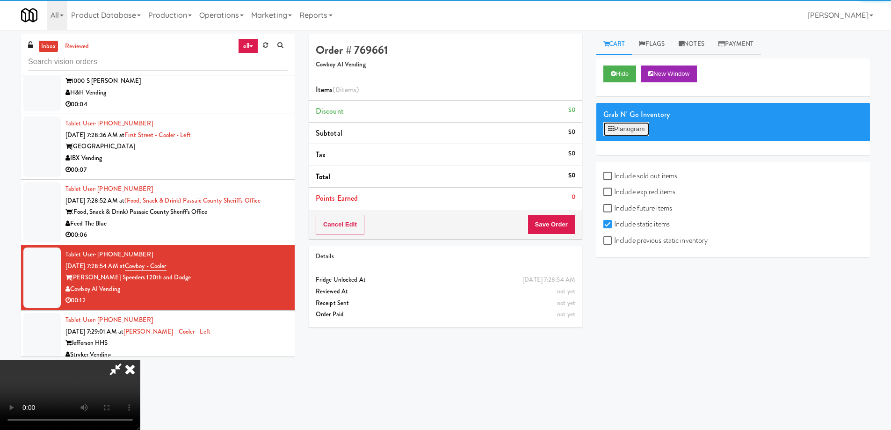
click at [632, 129] on button "Planogram" at bounding box center [626, 129] width 46 height 14
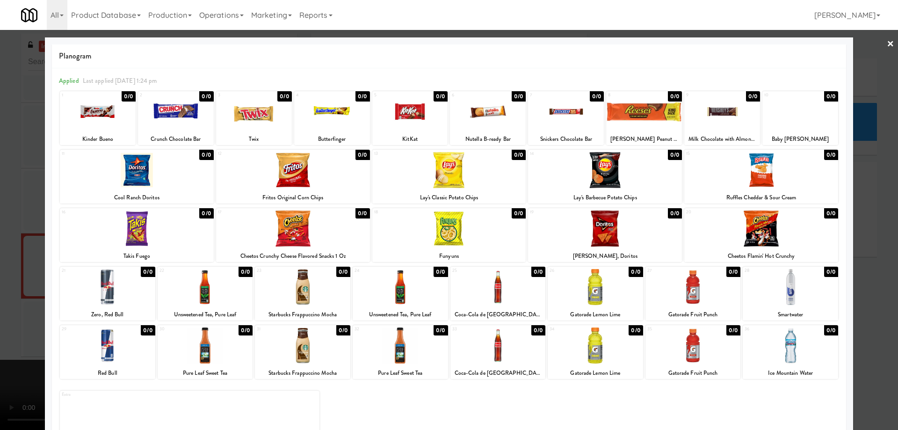
click at [887, 40] on link "×" at bounding box center [890, 44] width 7 height 29
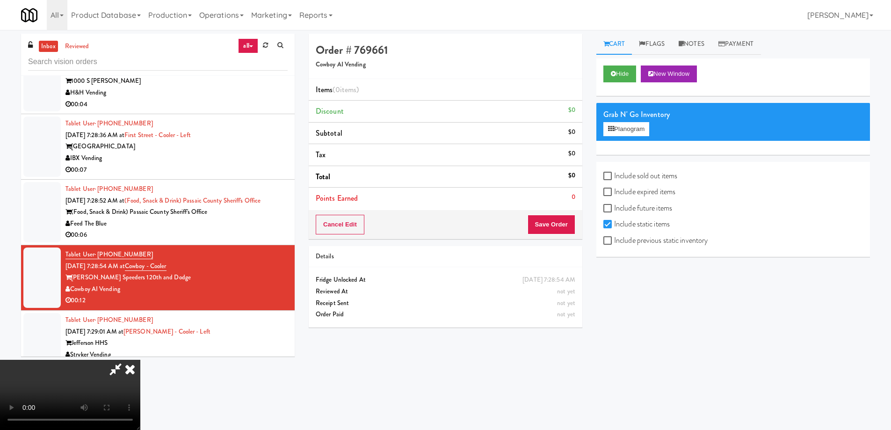
click at [649, 191] on label "Include expired items" at bounding box center [639, 192] width 72 height 14
click at [614, 191] on input "Include expired items" at bounding box center [608, 191] width 11 height 7
checkbox input "true"
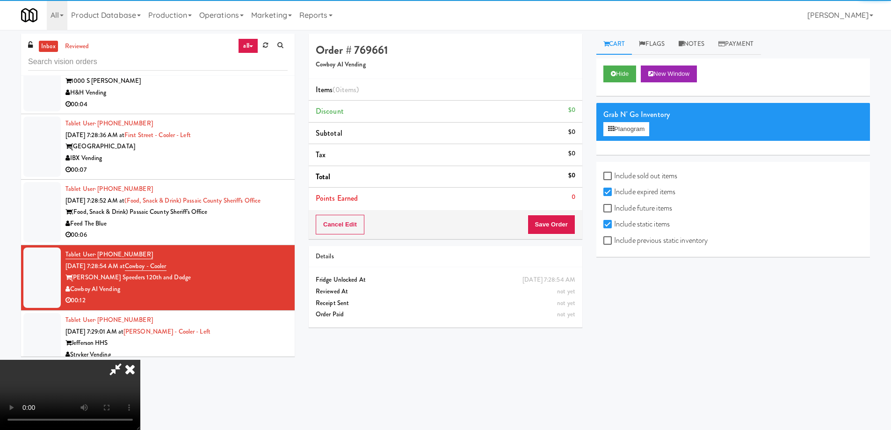
click at [651, 235] on label "Include previous static inventory" at bounding box center [655, 240] width 104 height 14
click at [614, 237] on input "Include previous static inventory" at bounding box center [608, 240] width 11 height 7
checkbox input "true"
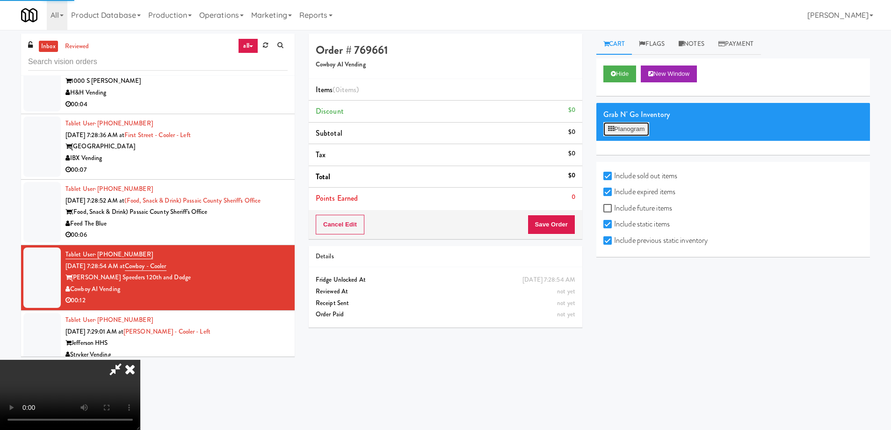
click at [636, 129] on button "Planogram" at bounding box center [626, 129] width 46 height 14
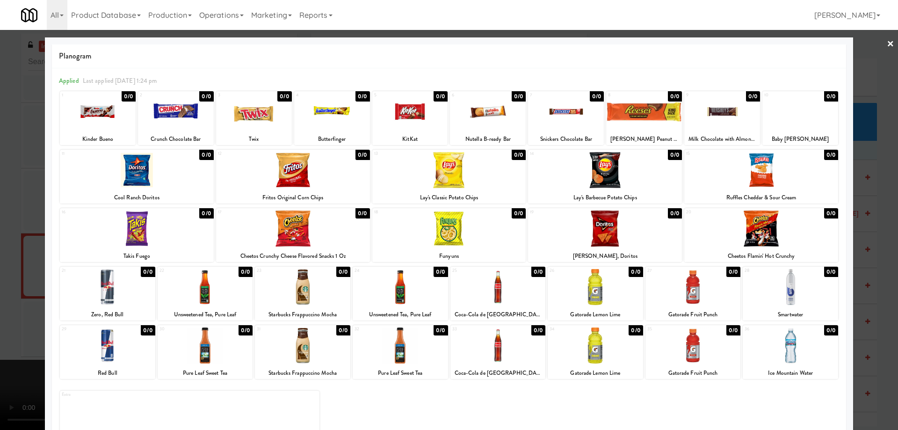
click at [312, 338] on div at bounding box center [302, 345] width 95 height 36
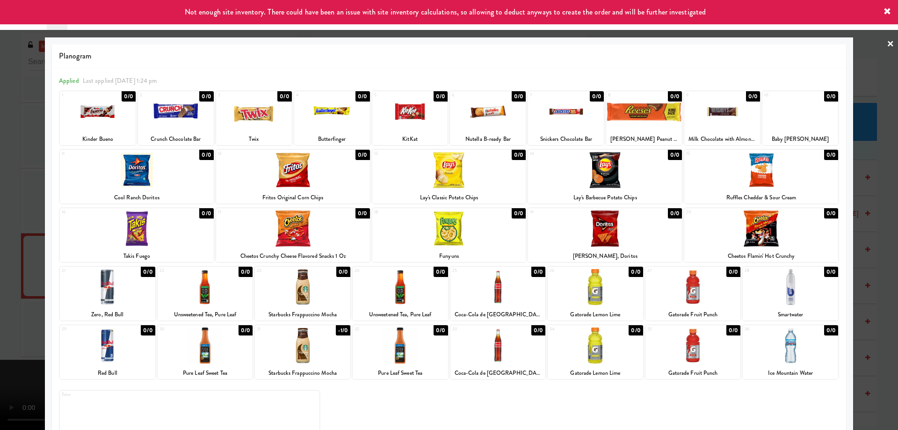
click at [890, 44] on div at bounding box center [449, 215] width 898 height 430
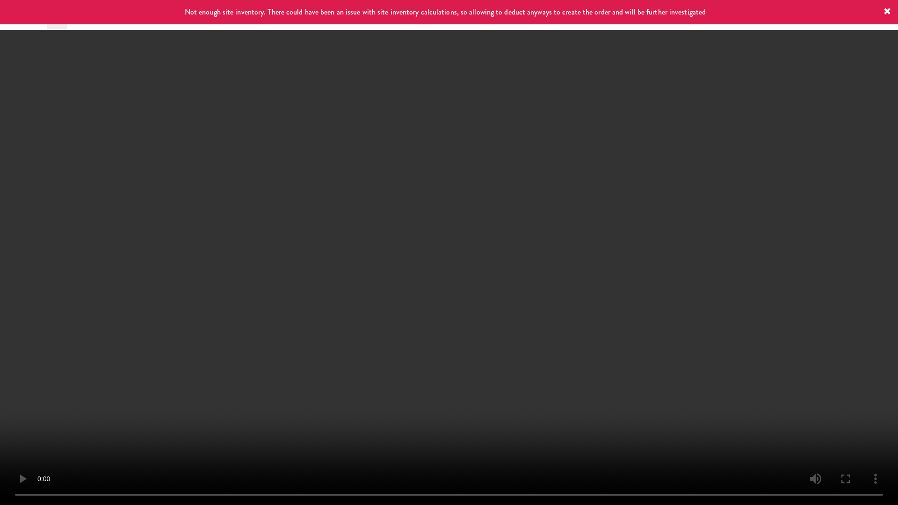
click at [563, 282] on video at bounding box center [449, 252] width 898 height 505
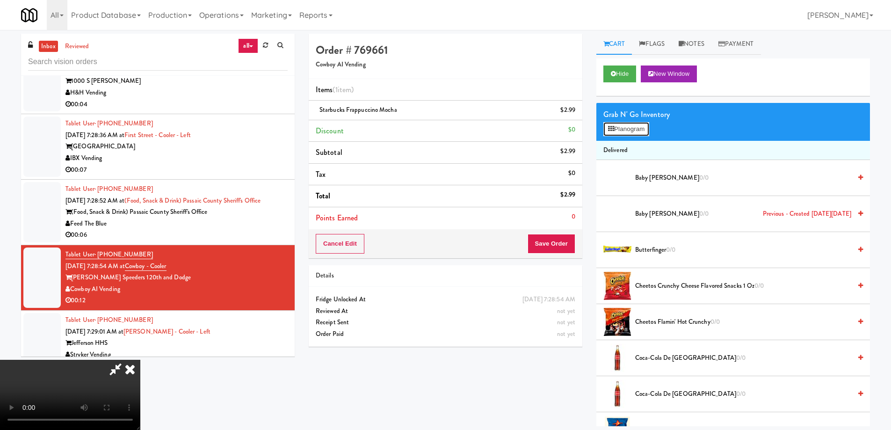
click at [616, 128] on button "Planogram" at bounding box center [626, 129] width 46 height 14
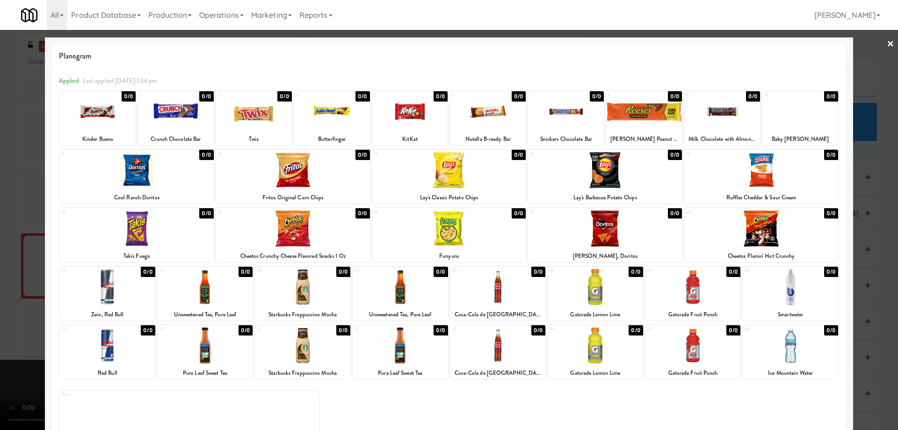
click at [278, 116] on div at bounding box center [254, 112] width 76 height 36
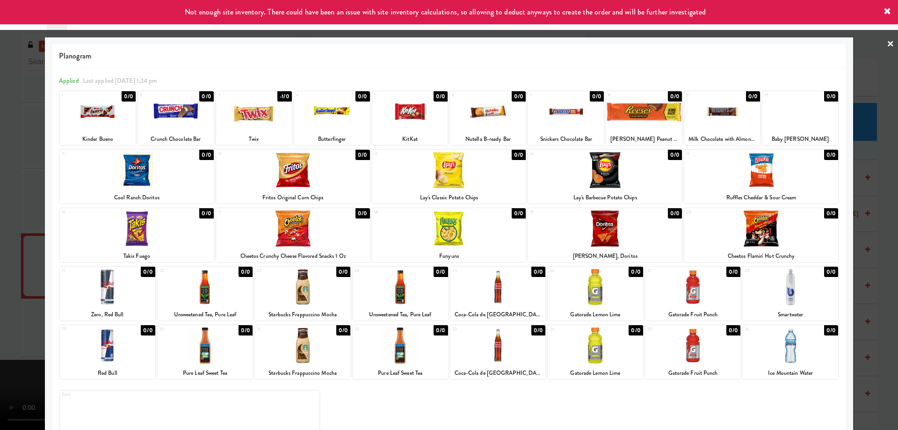
click at [887, 43] on link "×" at bounding box center [890, 44] width 7 height 29
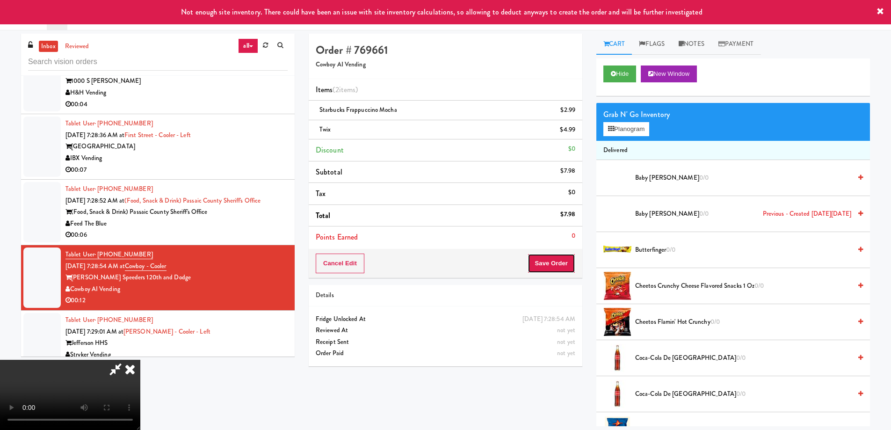
click at [542, 264] on button "Save Order" at bounding box center [551, 263] width 48 height 20
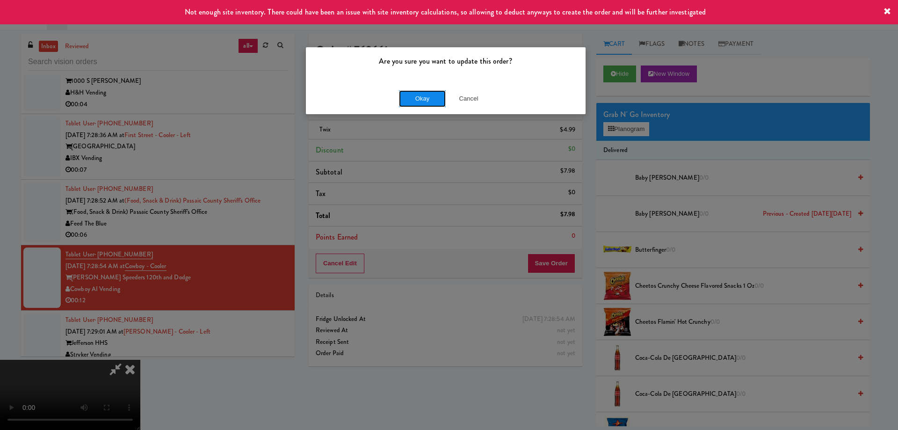
click at [410, 96] on button "Okay" at bounding box center [422, 98] width 47 height 17
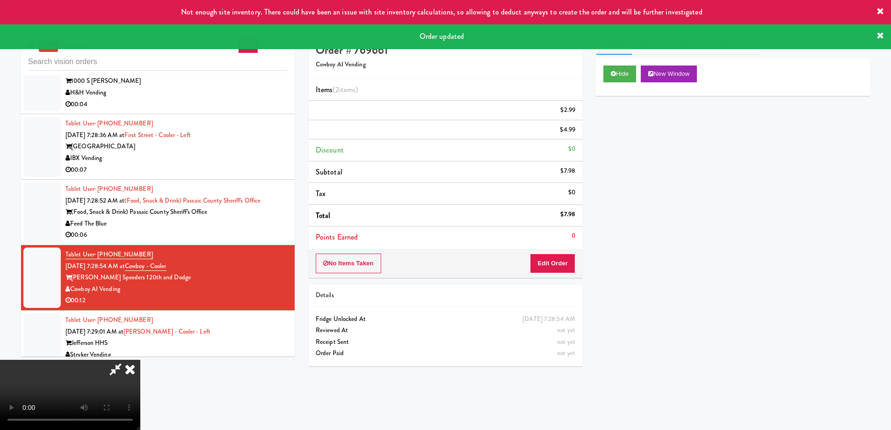
click at [513, 37] on div "Order updated" at bounding box center [445, 36] width 891 height 24
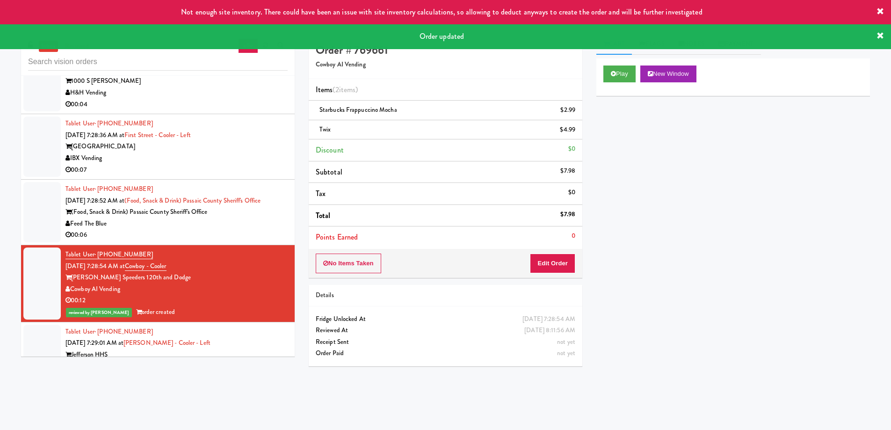
click at [238, 229] on div "00:06" at bounding box center [176, 235] width 222 height 12
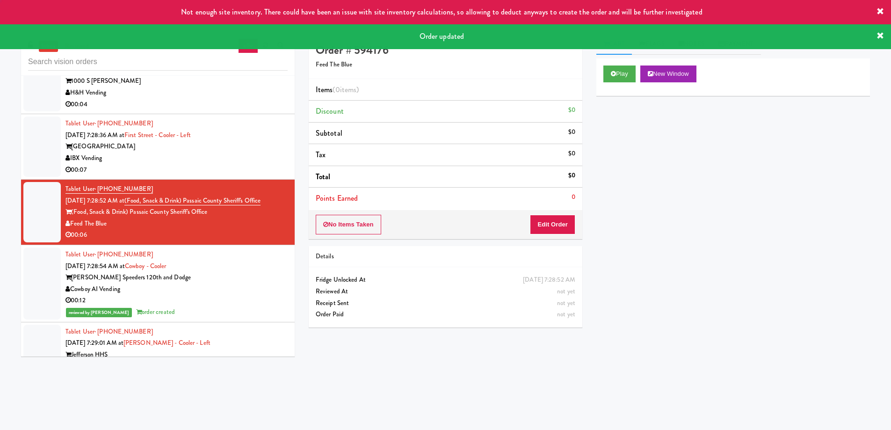
scroll to position [5919, 0]
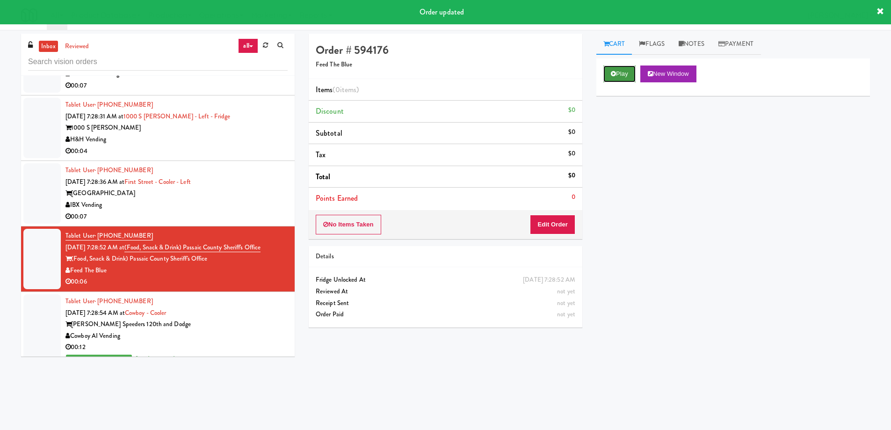
click at [621, 76] on button "Play" at bounding box center [619, 73] width 32 height 17
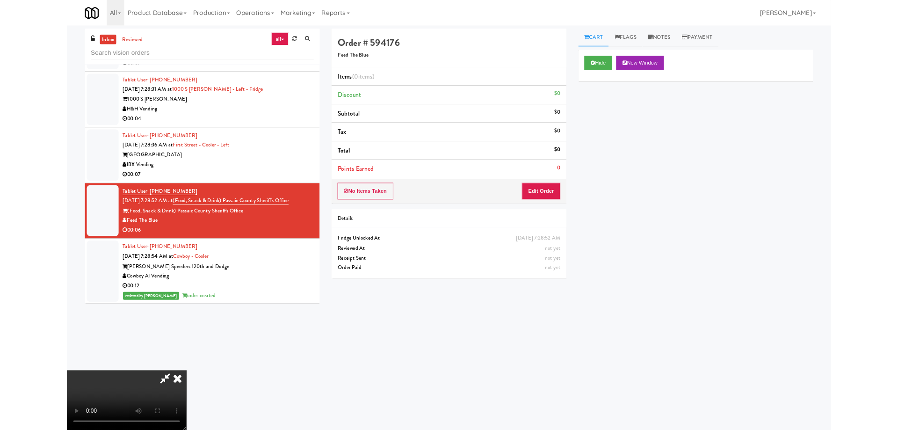
scroll to position [0, 0]
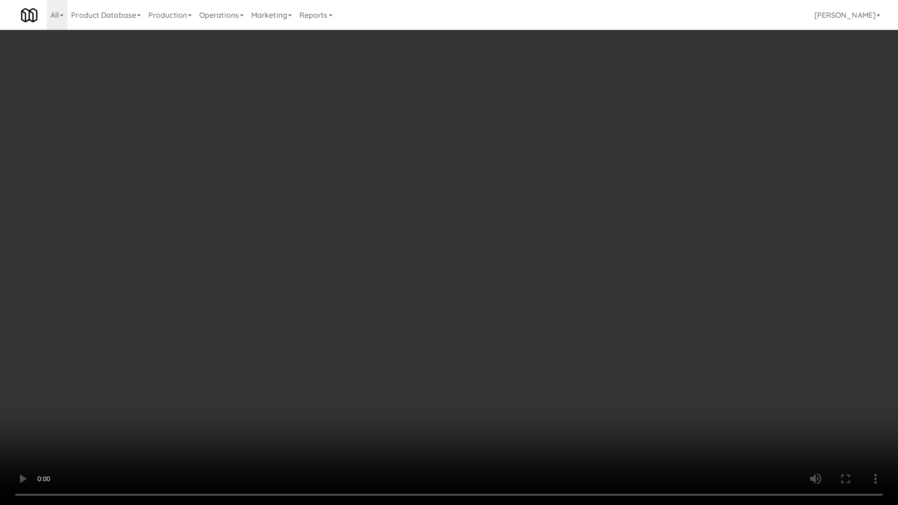
click at [504, 207] on video at bounding box center [449, 252] width 898 height 505
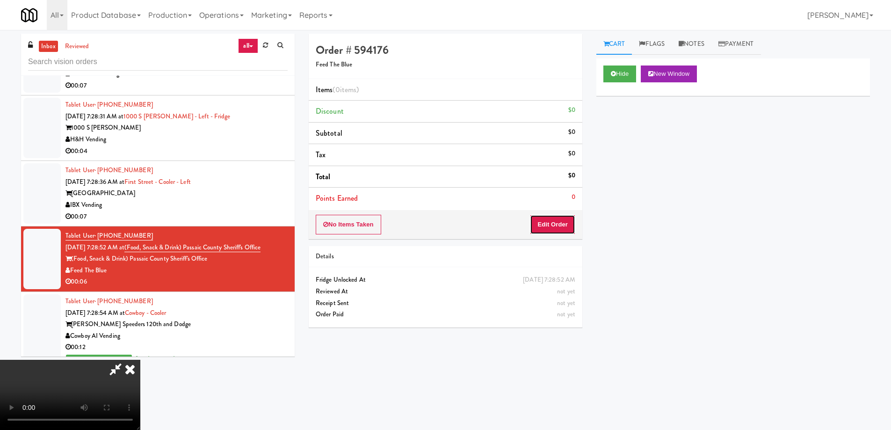
click at [554, 223] on button "Edit Order" at bounding box center [552, 225] width 45 height 20
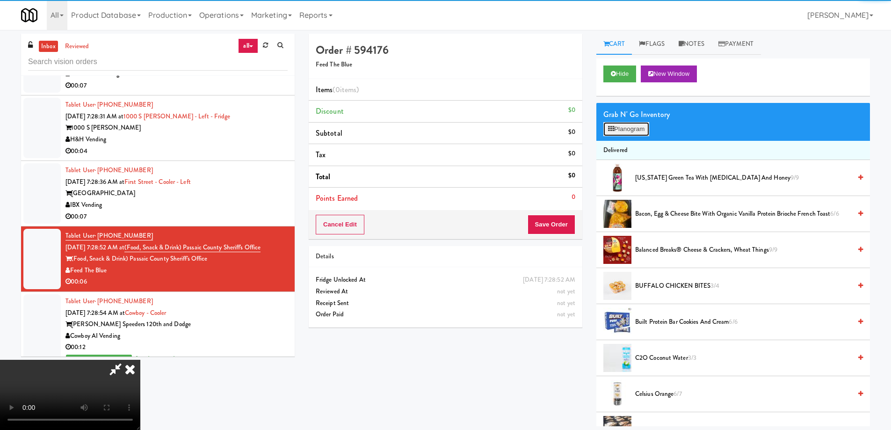
click at [636, 128] on button "Planogram" at bounding box center [626, 129] width 46 height 14
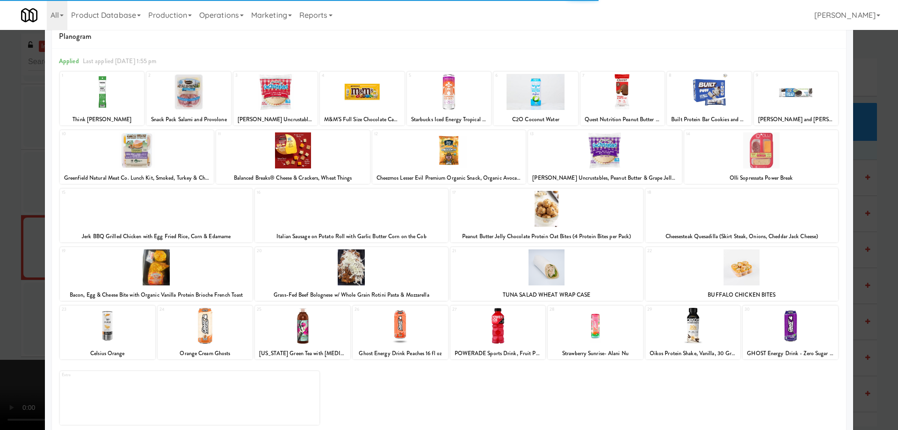
scroll to position [29, 0]
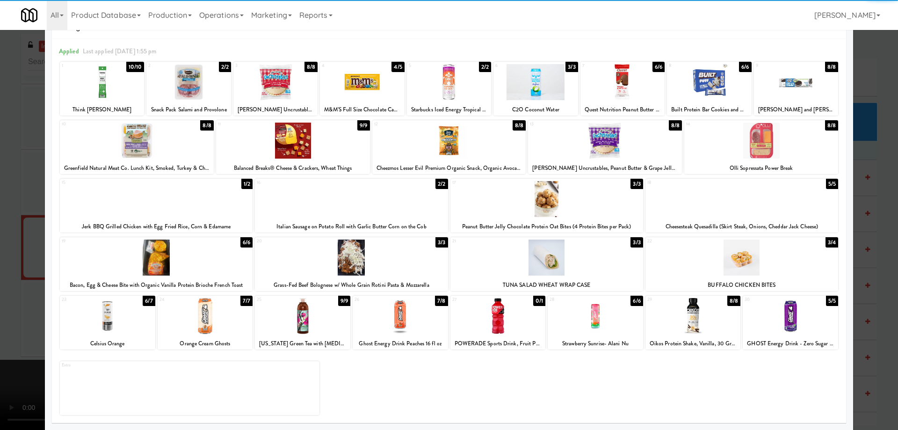
click at [788, 315] on div at bounding box center [790, 316] width 95 height 36
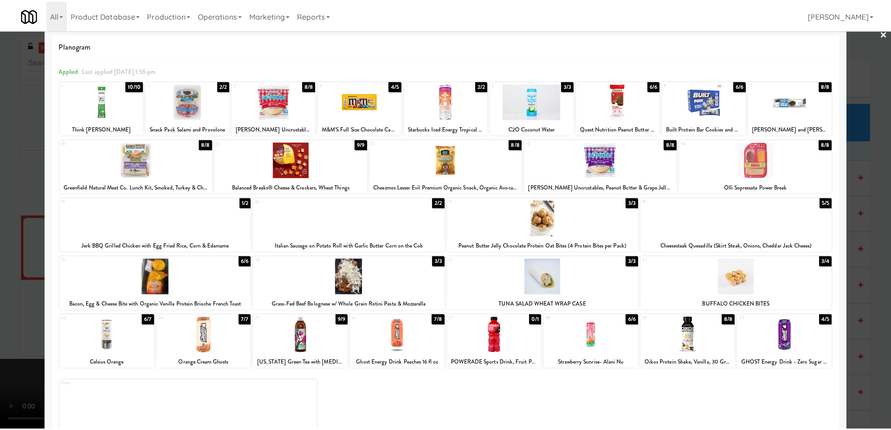
scroll to position [0, 0]
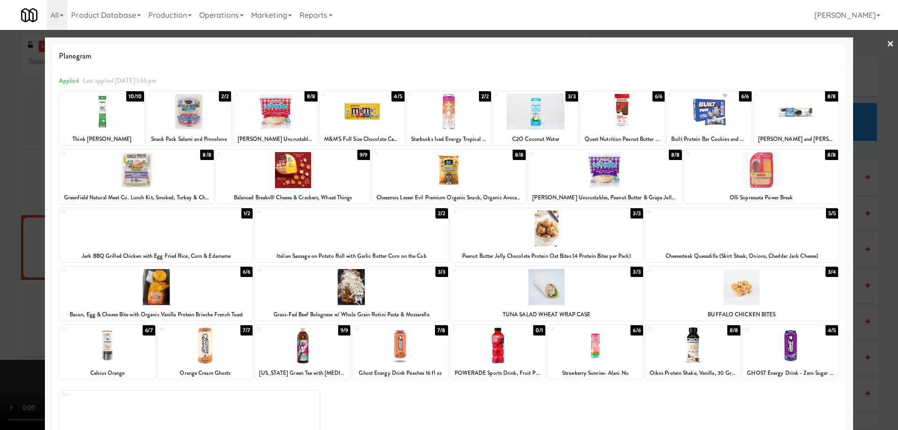
click at [877, 40] on div at bounding box center [449, 215] width 898 height 430
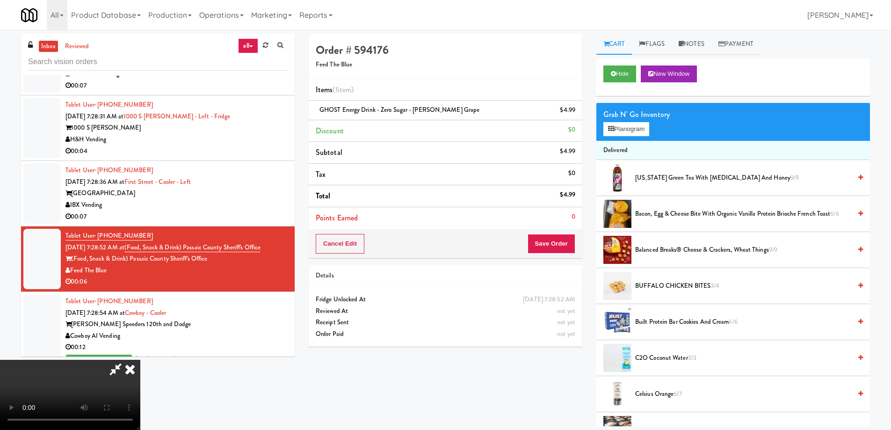
click at [560, 254] on div "Cancel Edit Save Order" at bounding box center [446, 243] width 274 height 29
click at [564, 242] on button "Save Order" at bounding box center [551, 244] width 48 height 20
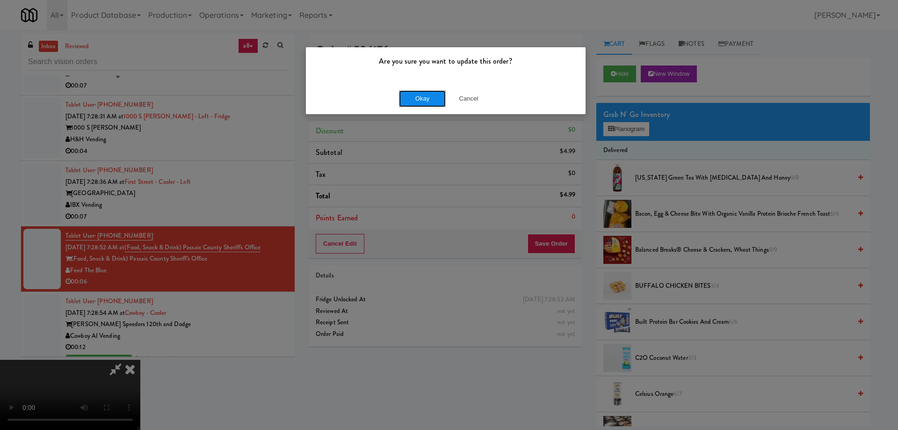
click at [419, 95] on button "Okay" at bounding box center [422, 98] width 47 height 17
